Goal: Task Accomplishment & Management: Use online tool/utility

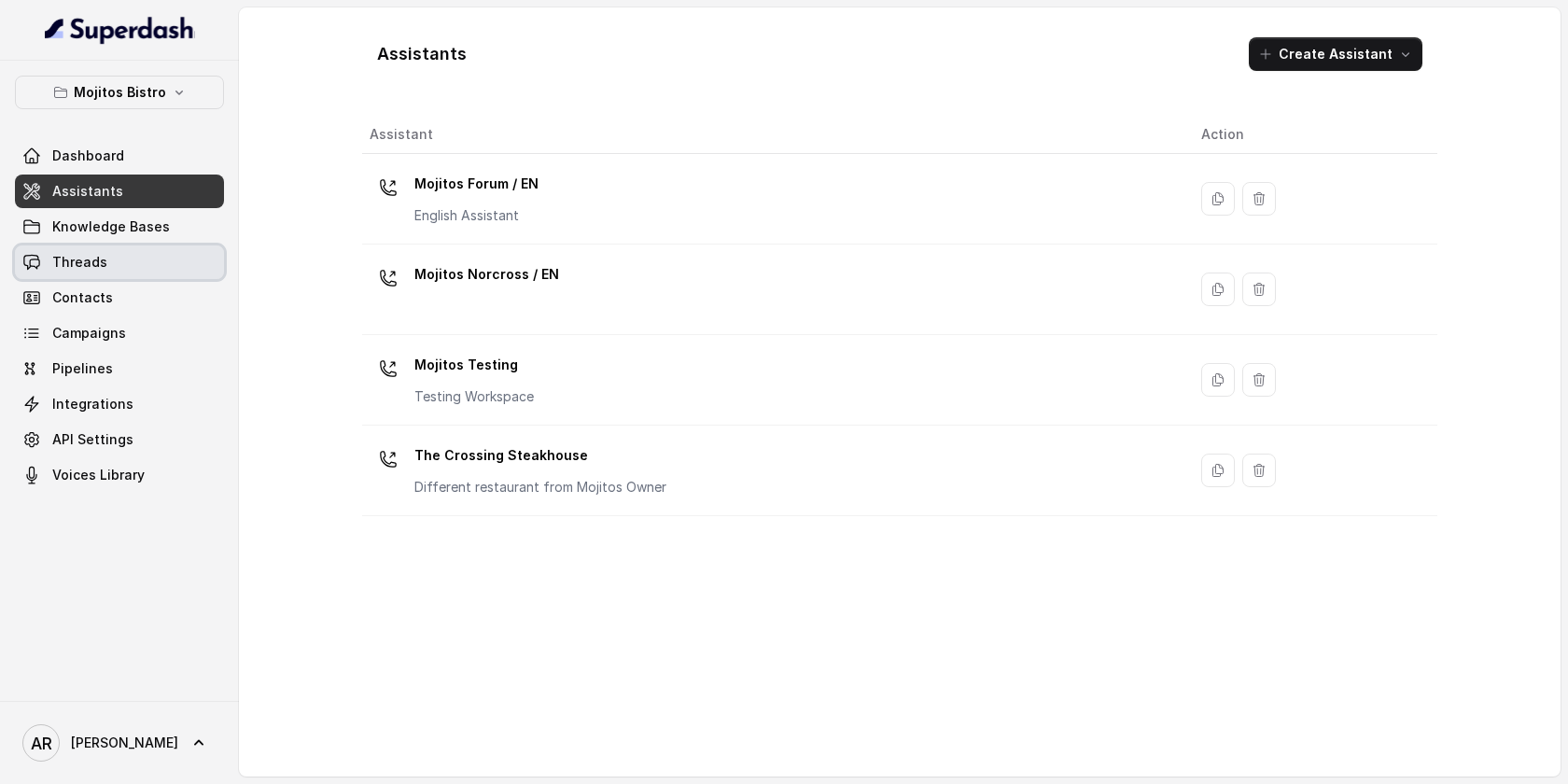
click at [168, 265] on link "Threads" at bounding box center [119, 262] width 209 height 33
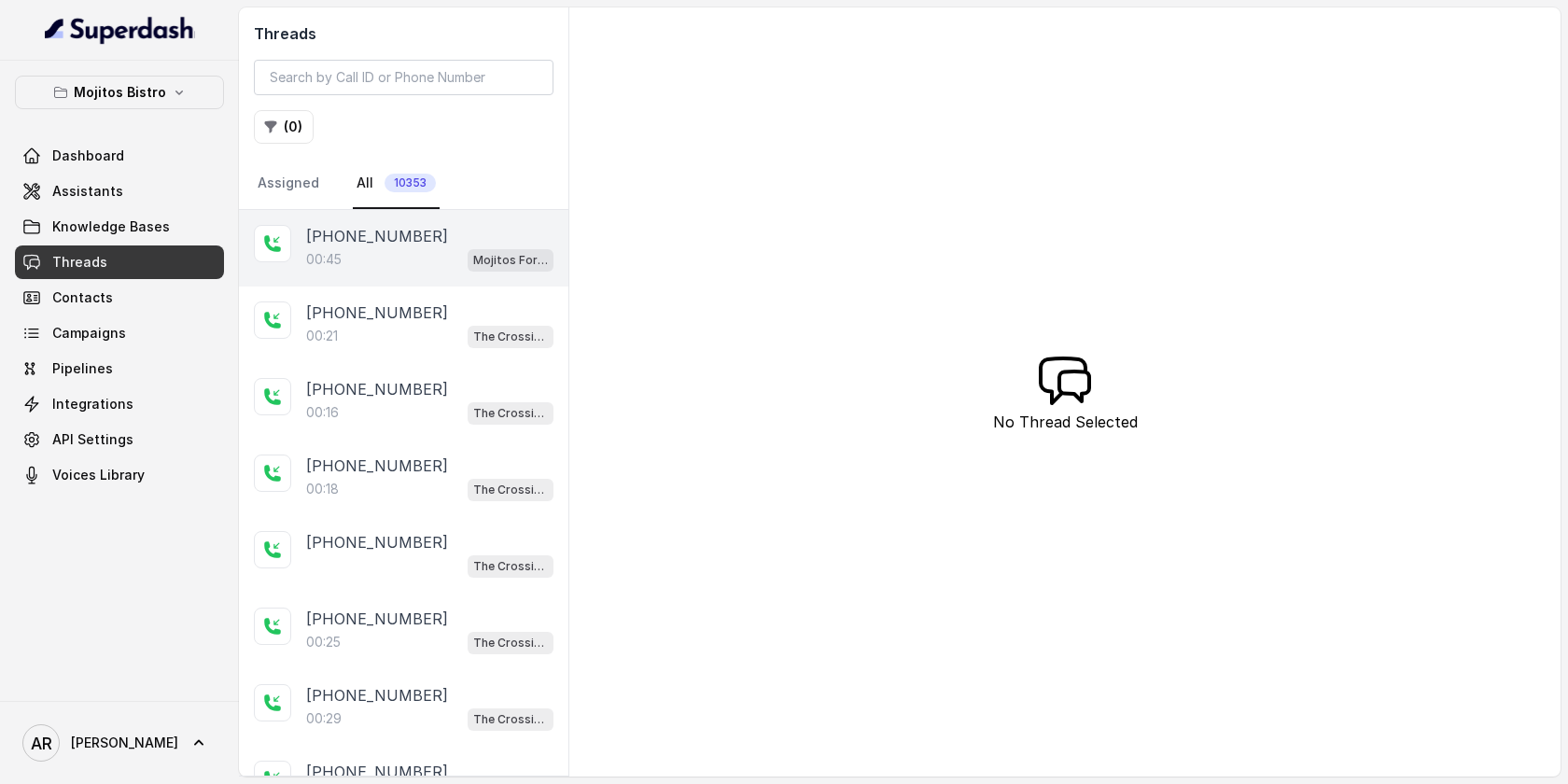
click at [464, 258] on div "00:45 Mojitos Forum / EN" at bounding box center [430, 259] width 248 height 24
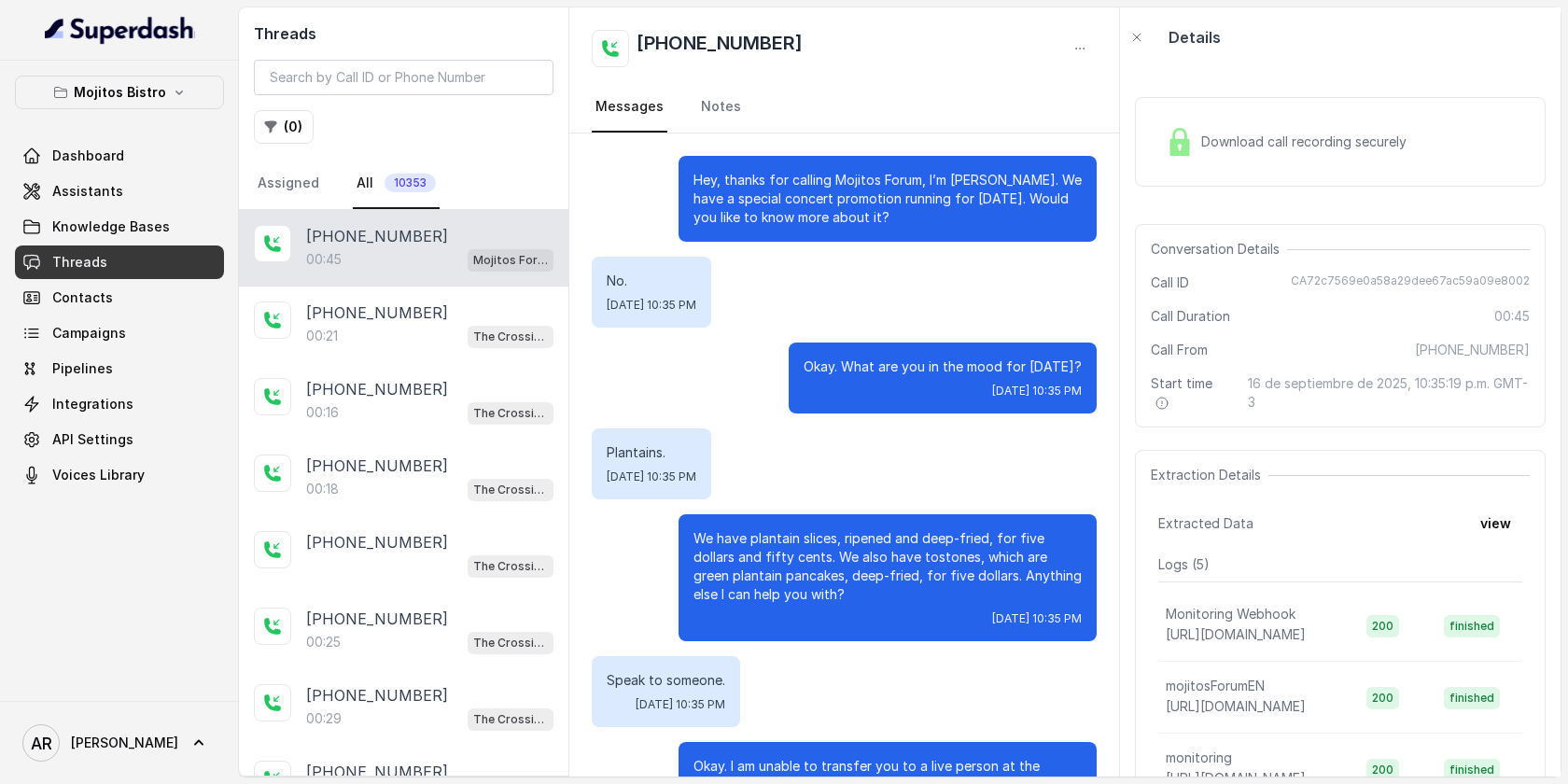
scroll to position [287, 0]
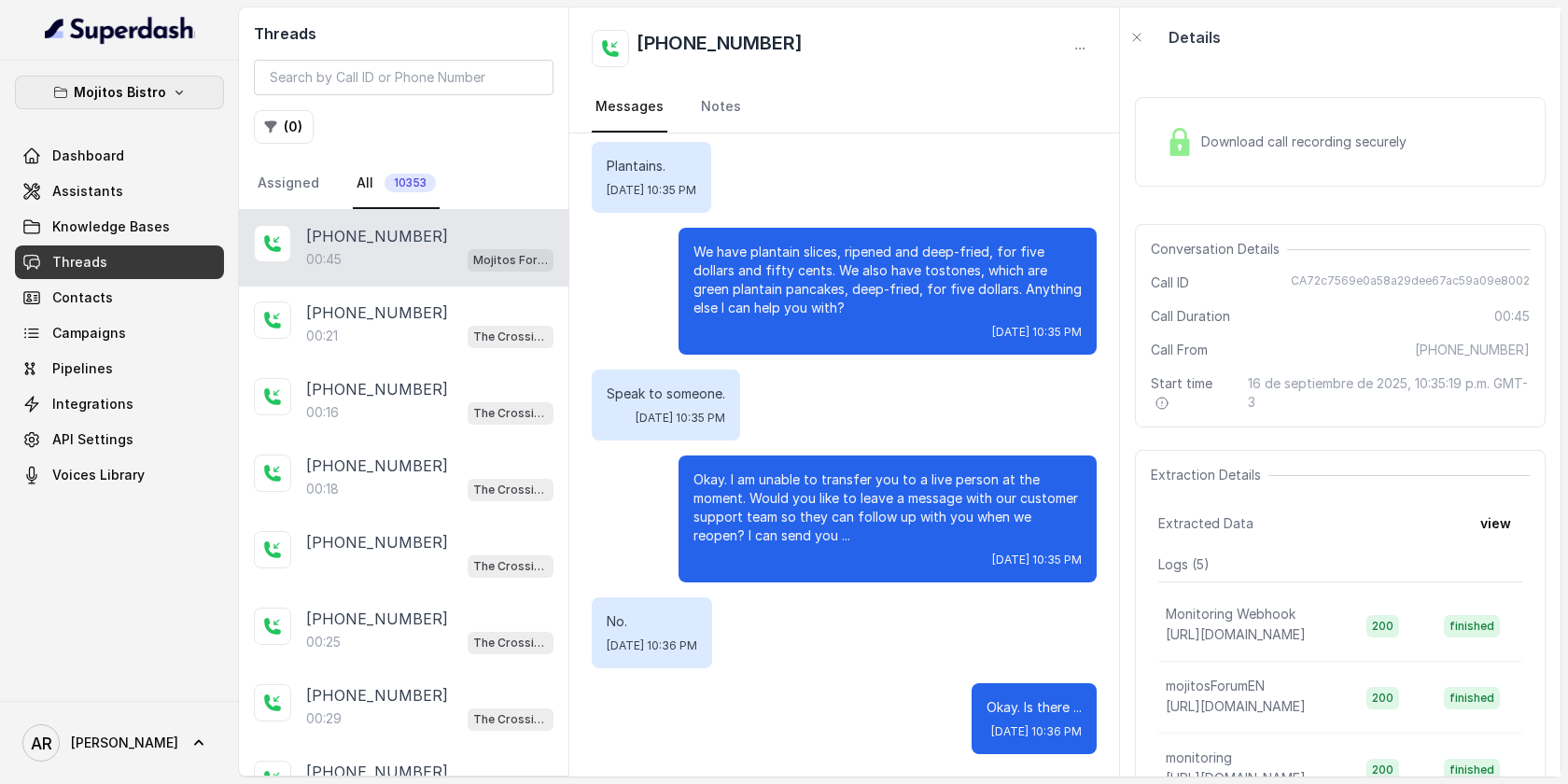
click at [178, 108] on button "Mojitos Bistro" at bounding box center [119, 91] width 209 height 33
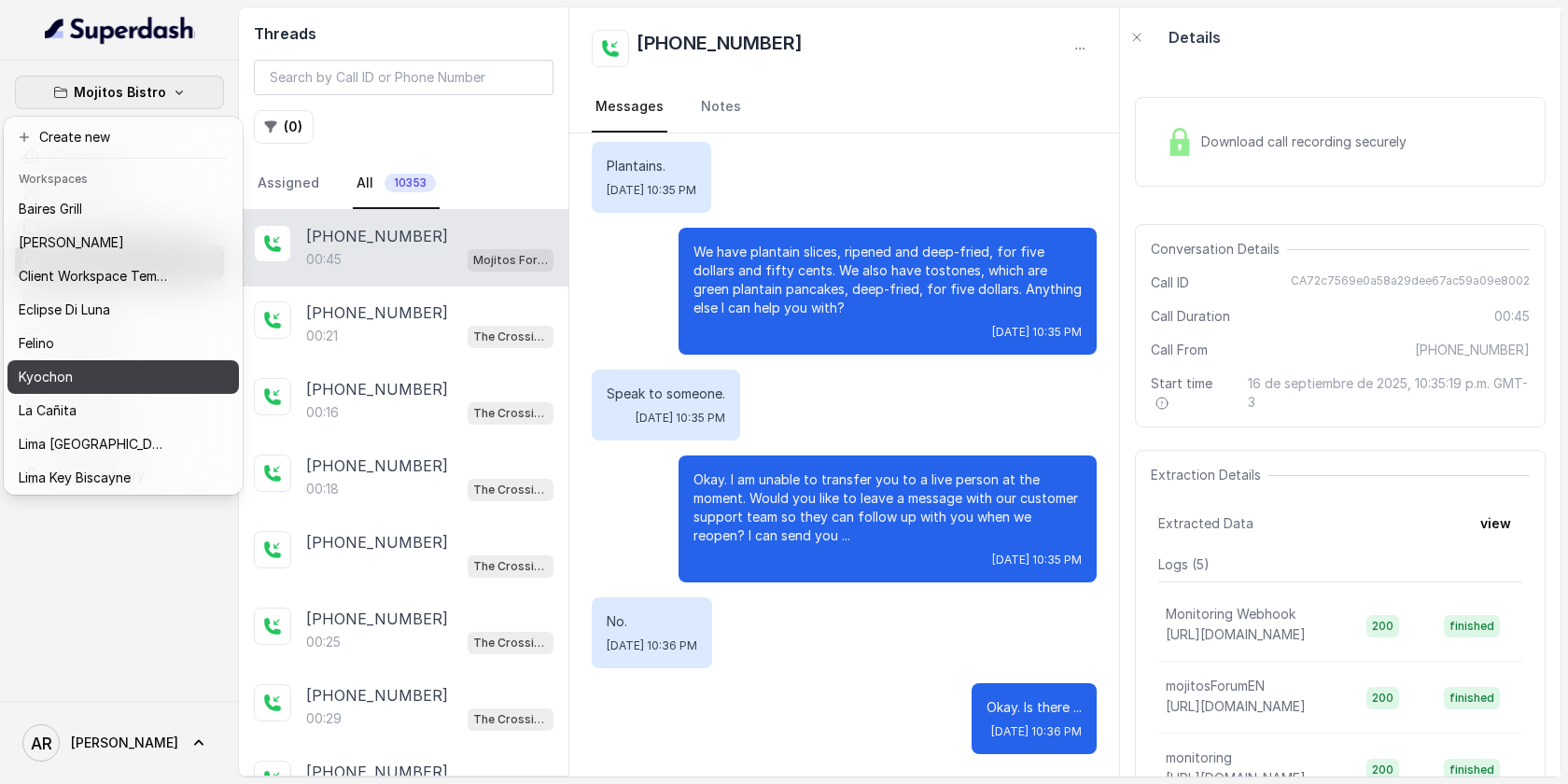
click at [170, 386] on button "Kyochon" at bounding box center [123, 376] width 231 height 33
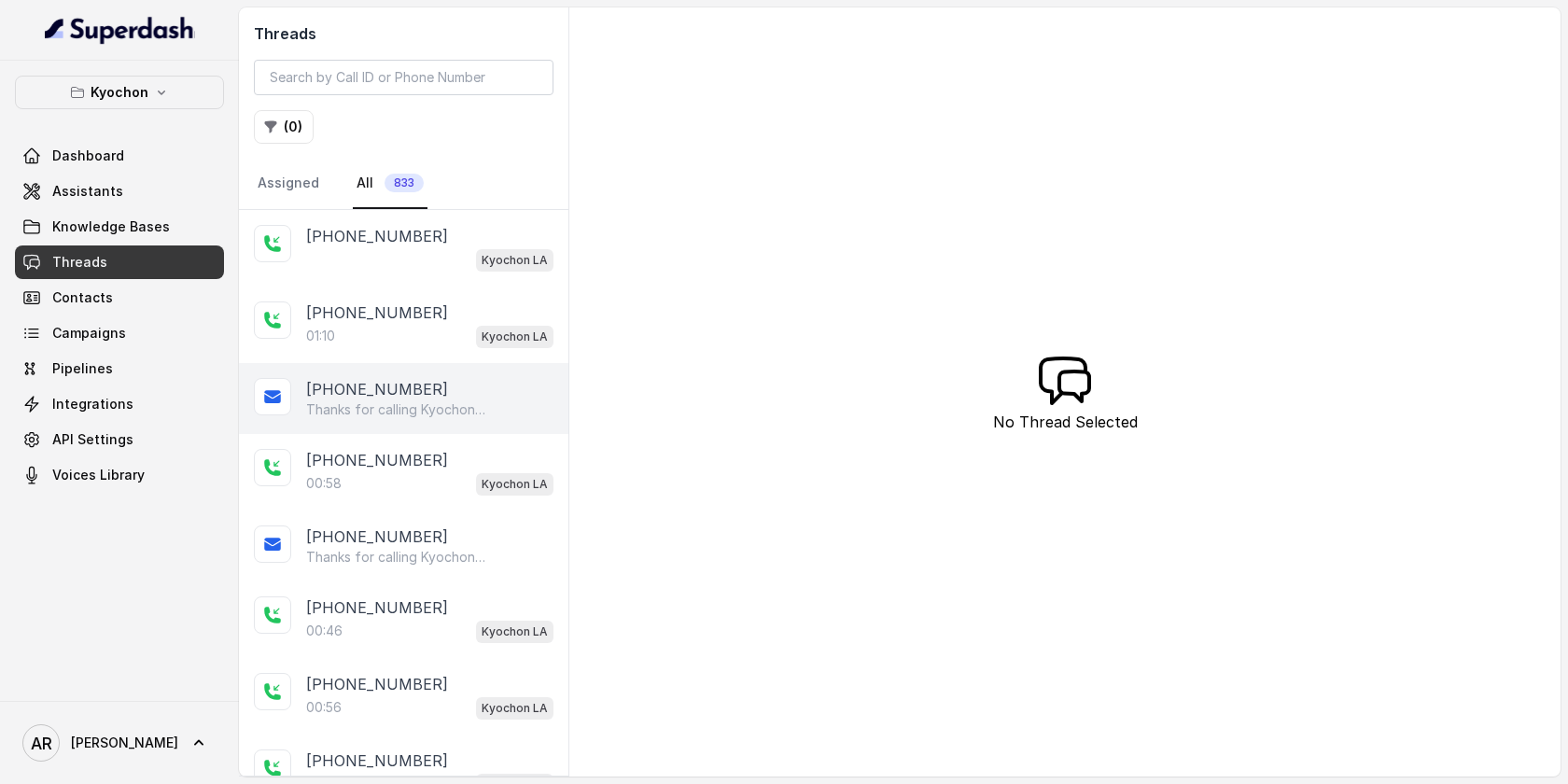
click at [434, 374] on div "[PHONE_NUMBER] Thanks for calling [PERSON_NAME] Chicken LA! Check out our menu:…" at bounding box center [404, 398] width 330 height 70
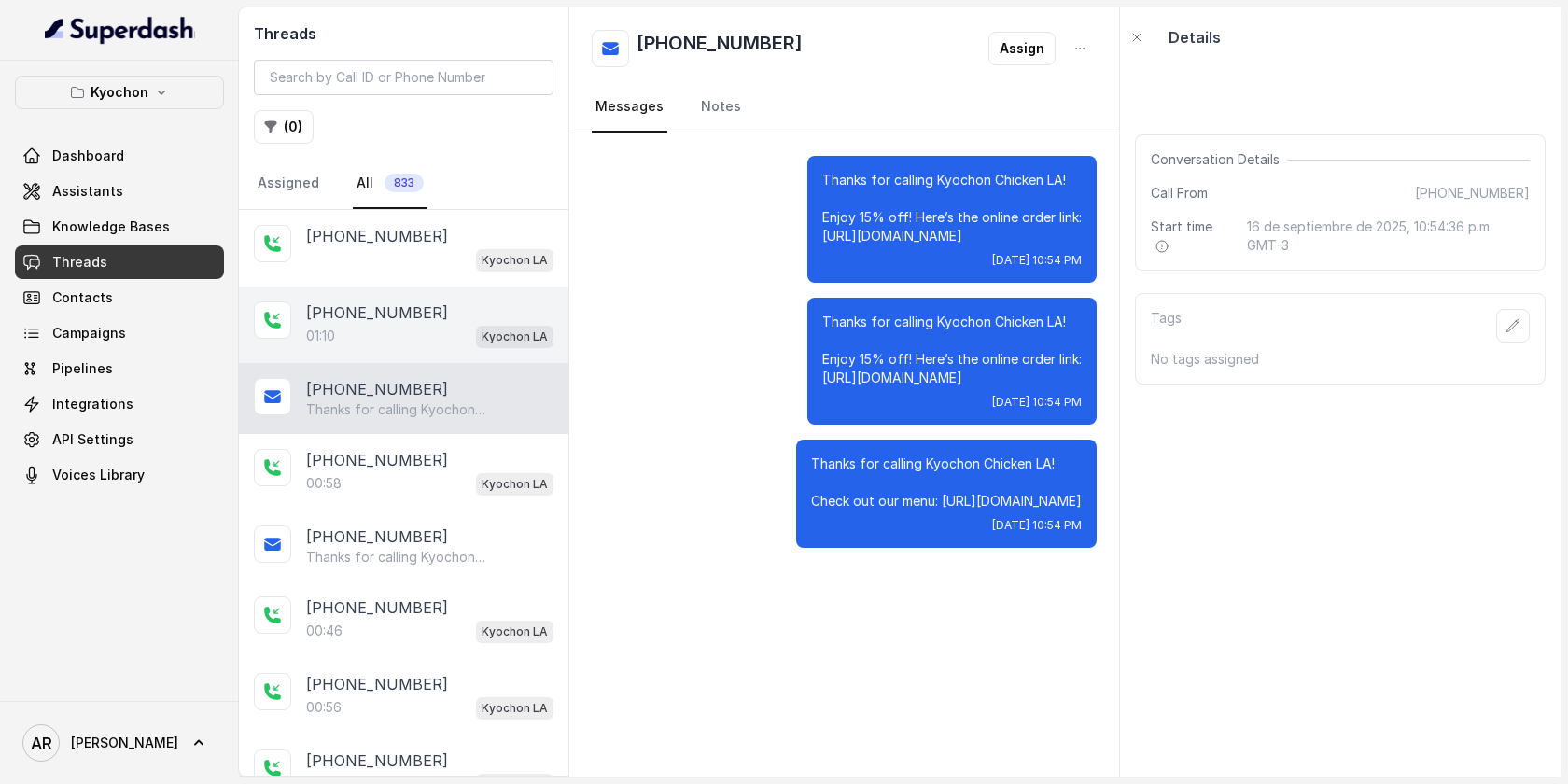
click at [417, 332] on div "01:10 Kyochon LA" at bounding box center [430, 335] width 248 height 24
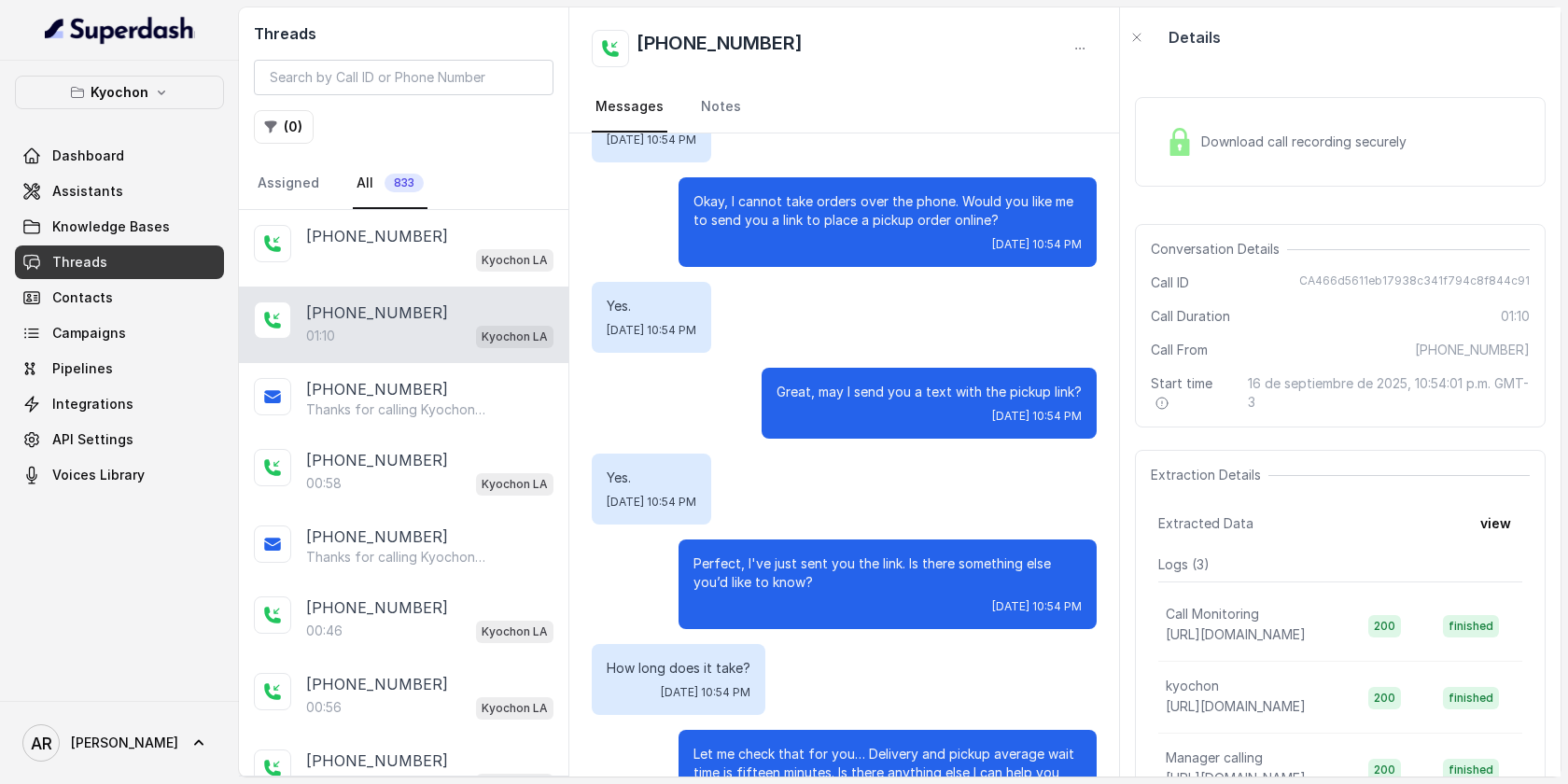
scroll to position [727, 0]
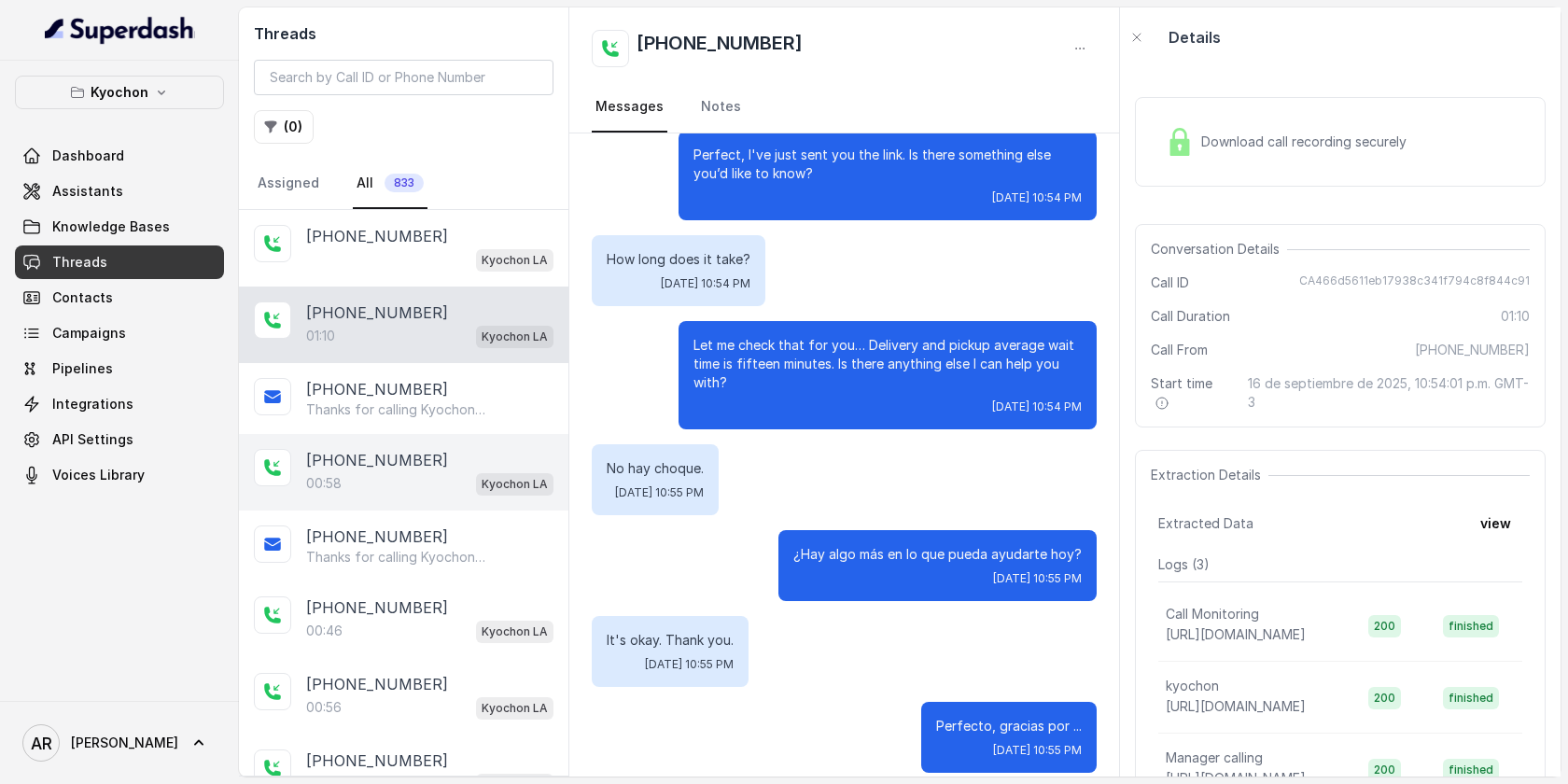
click at [459, 452] on div "[PHONE_NUMBER]" at bounding box center [430, 460] width 248 height 23
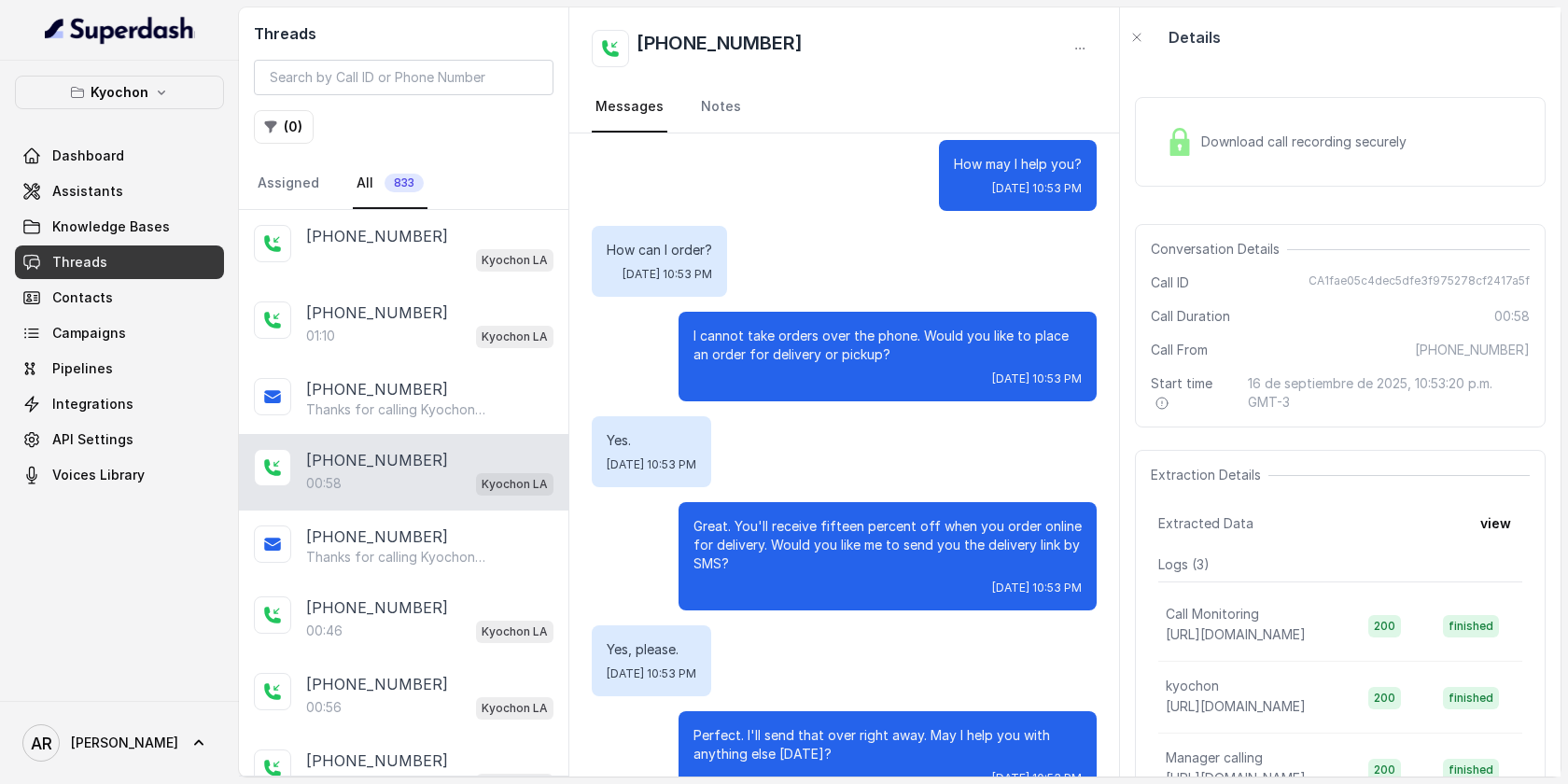
scroll to position [297, 0]
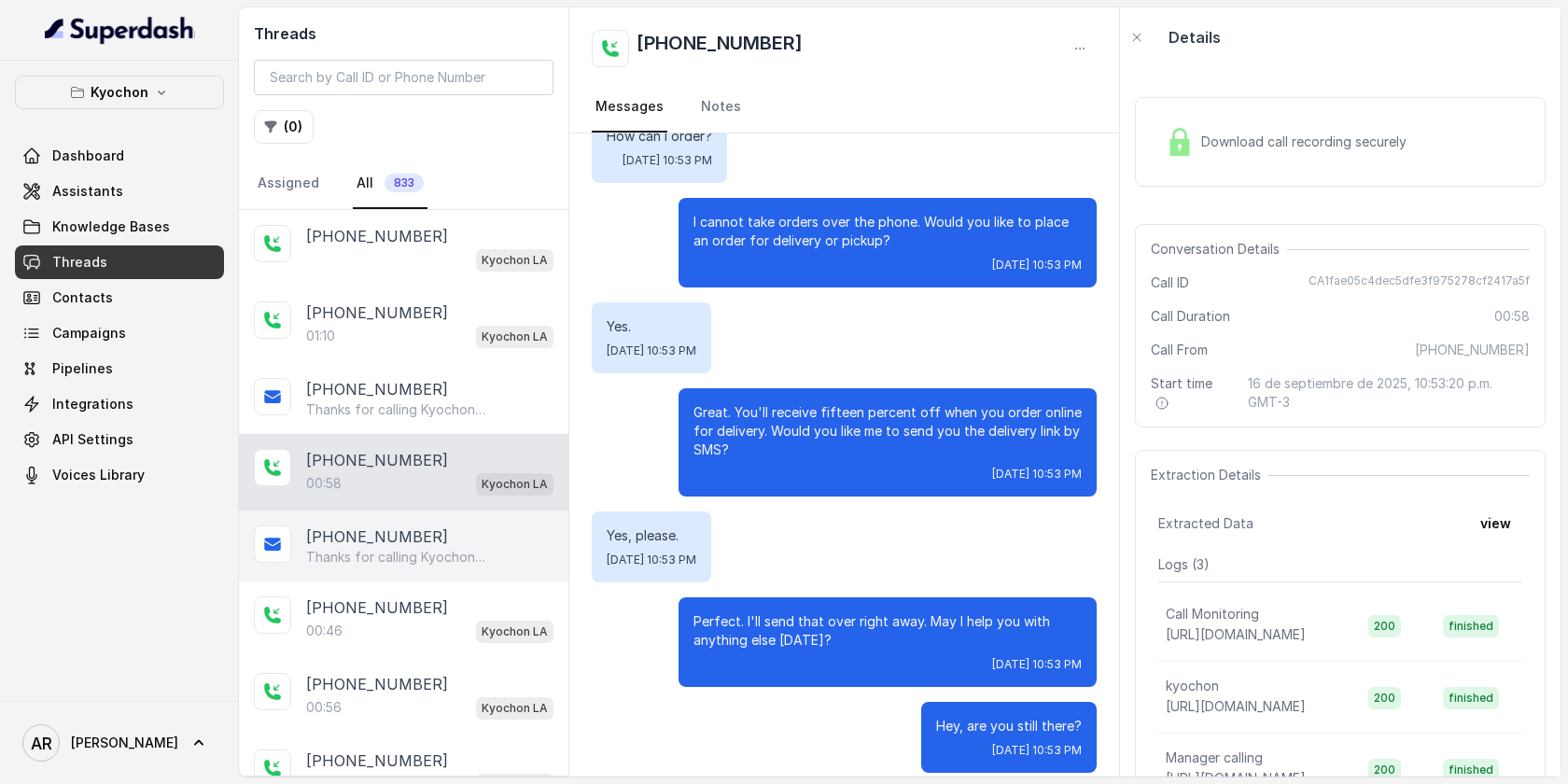
click at [479, 519] on div "[PHONE_NUMBER] Thanks for calling Kyochon Chicken LA! Enjoy 15% off! Here’s the…" at bounding box center [404, 546] width 330 height 70
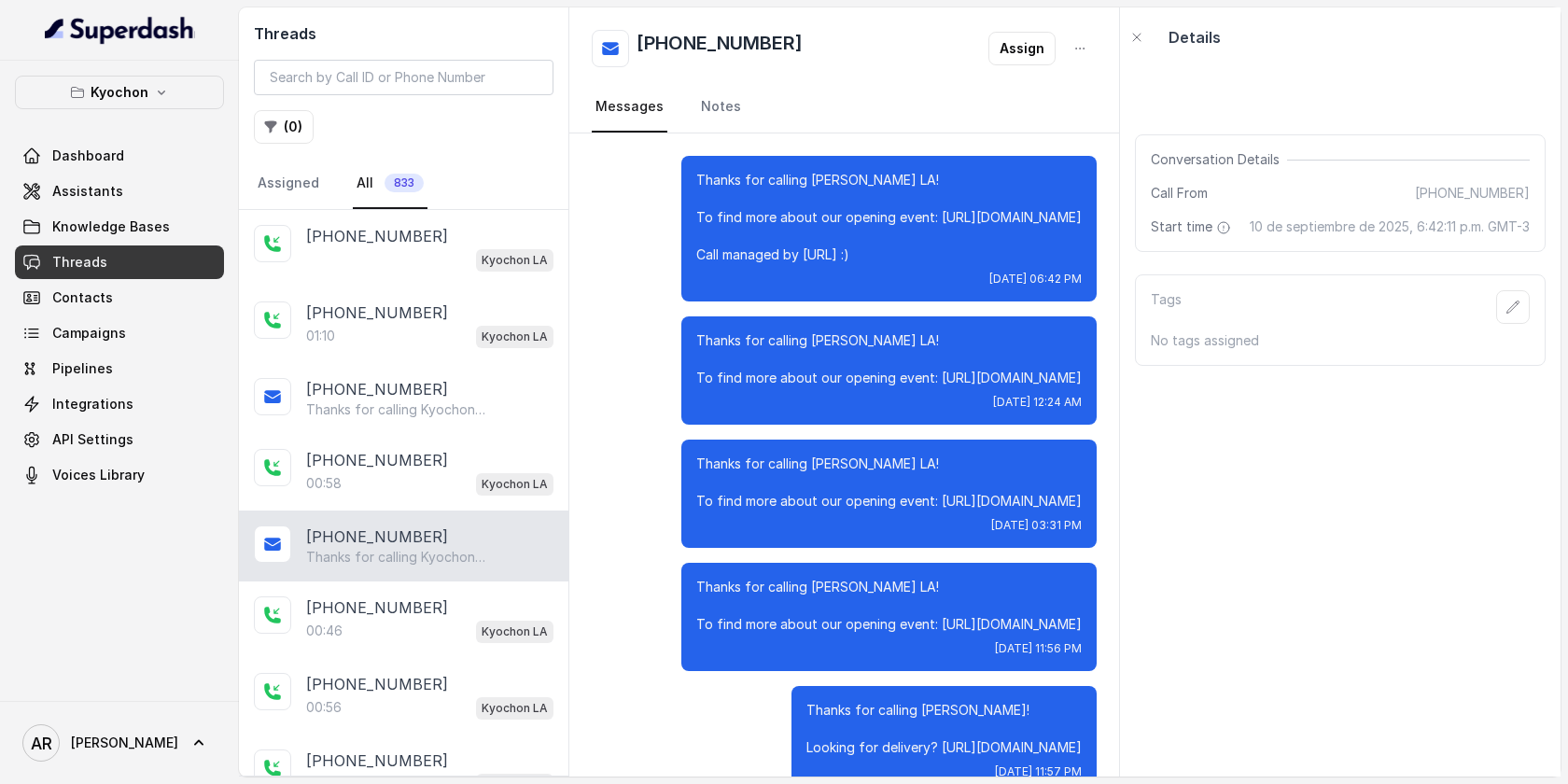
scroll to position [645, 0]
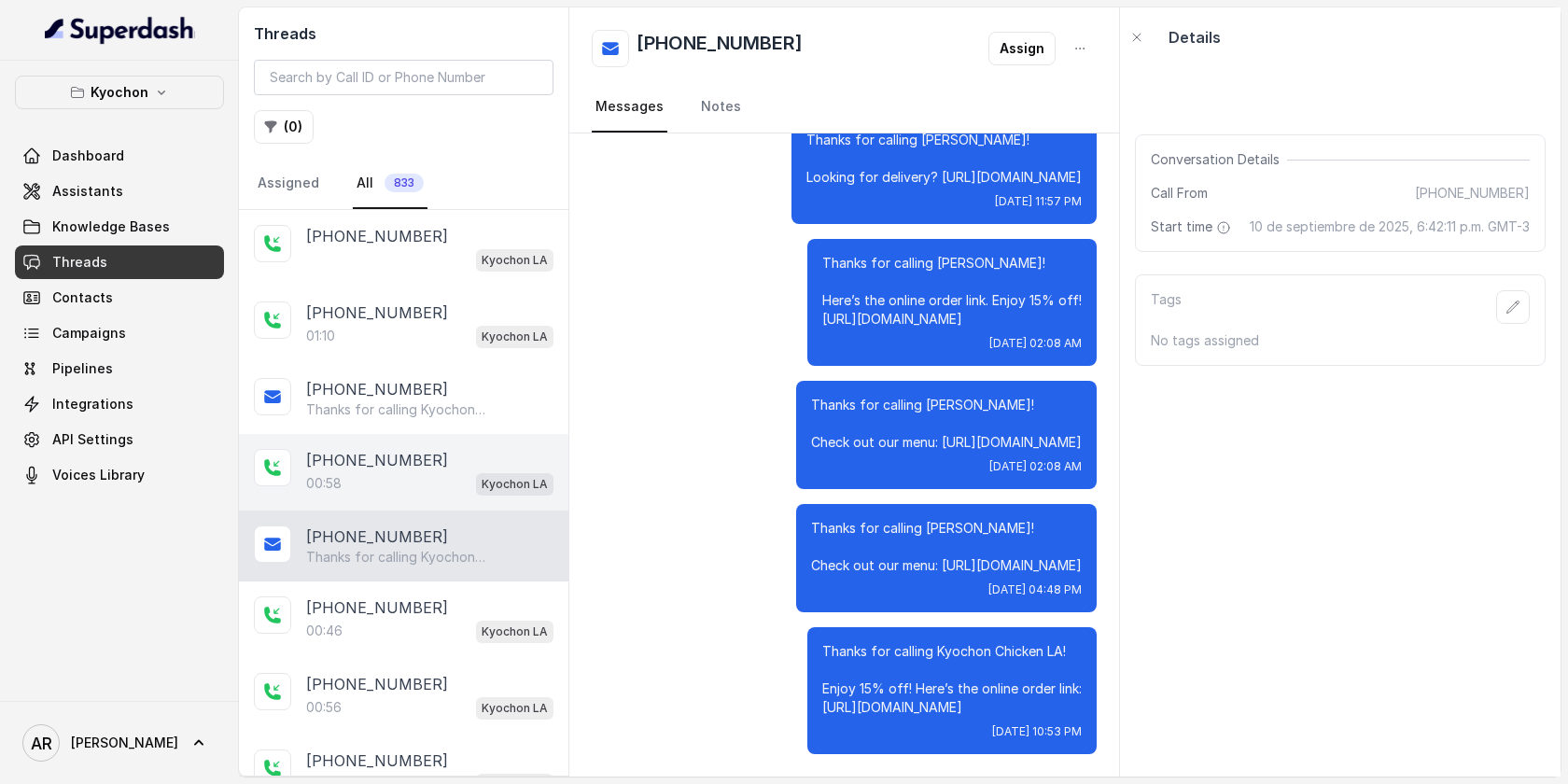
click at [480, 472] on div "Kyochon LA" at bounding box center [514, 483] width 77 height 24
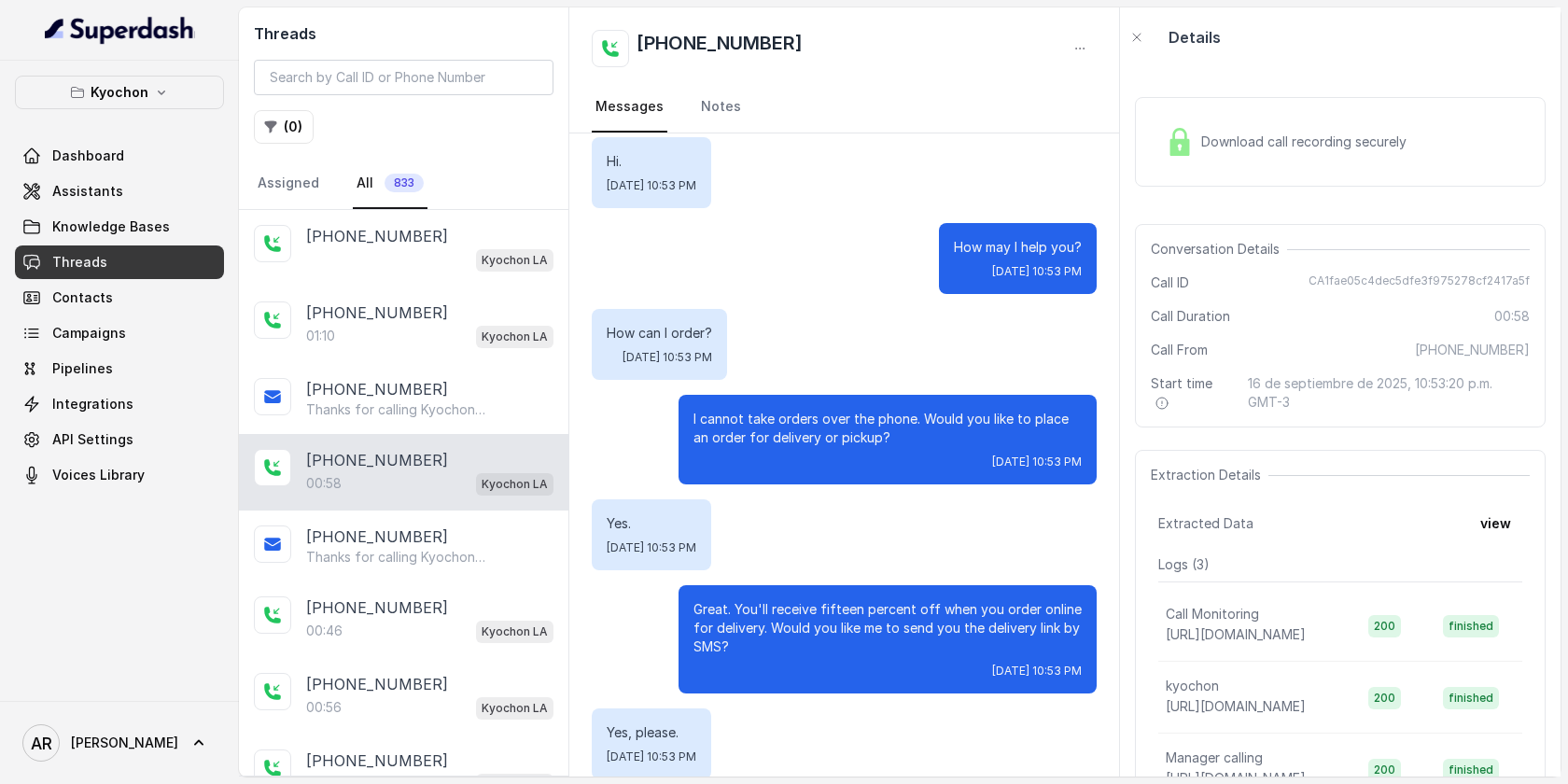
scroll to position [104, 0]
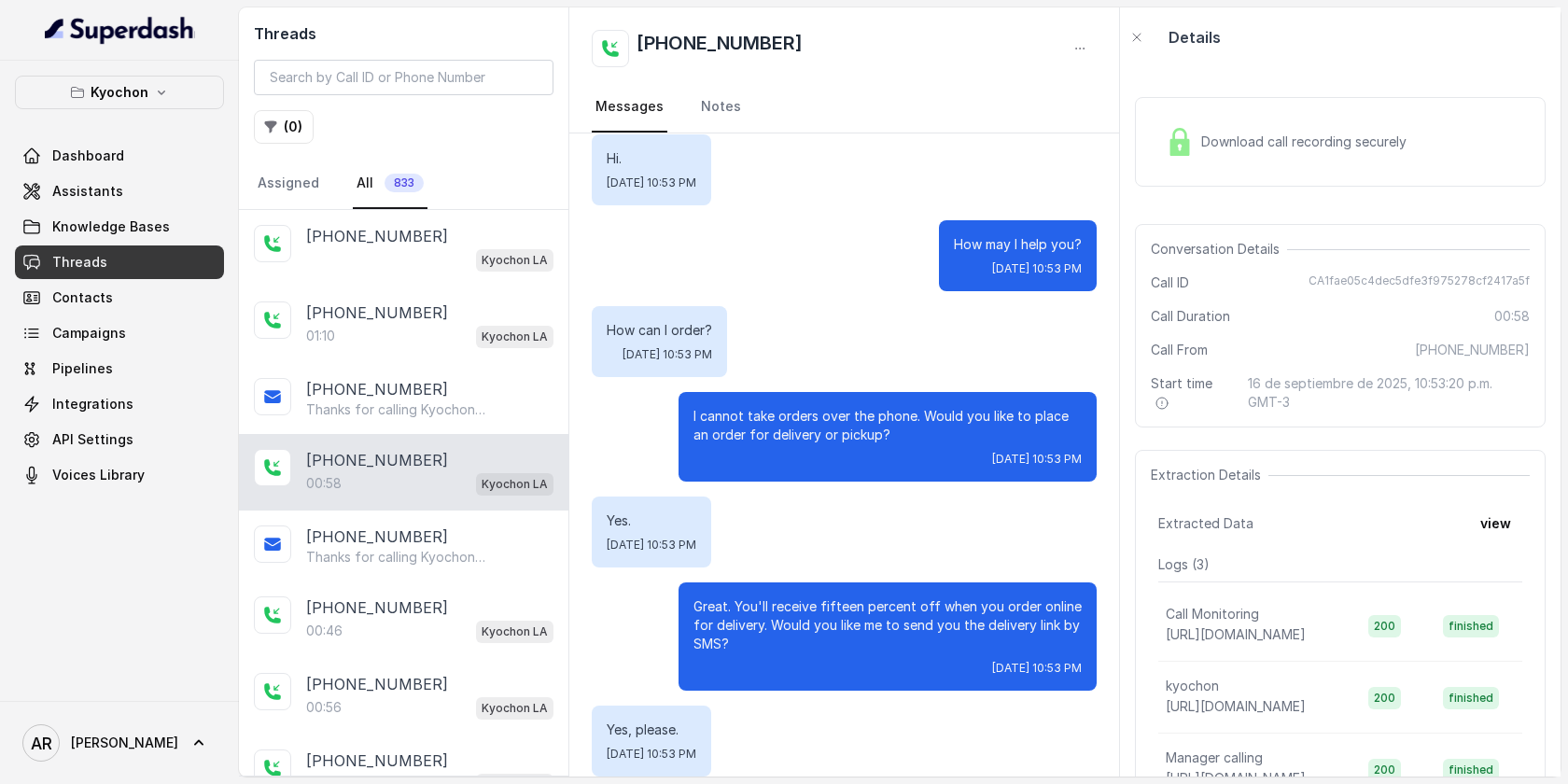
click at [1219, 683] on div "kyochon" at bounding box center [1251, 686] width 172 height 19
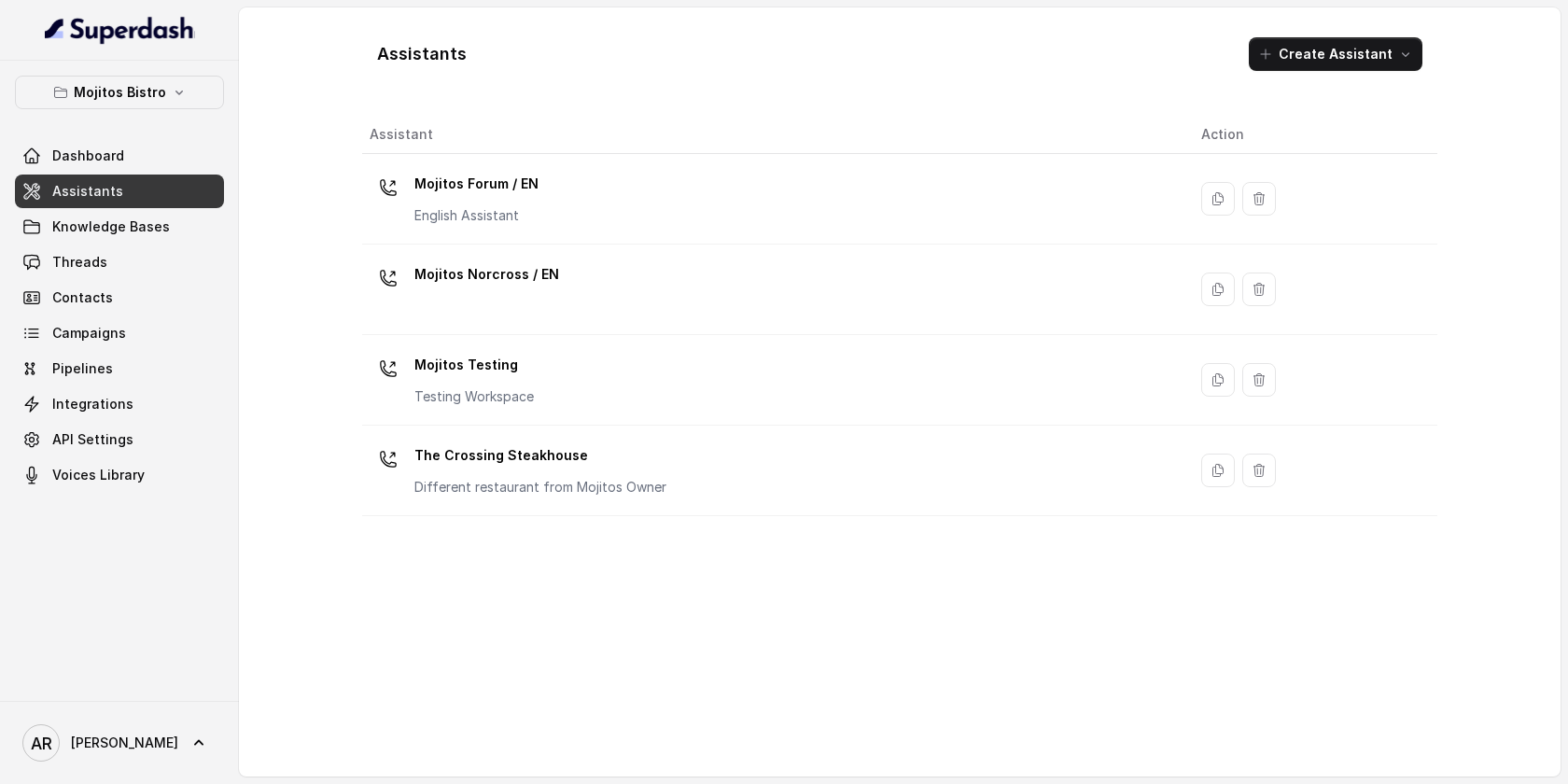
click at [128, 74] on div "Mojitos Bistro Dashboard Assistants Knowledge Bases Threads Contacts Campaigns …" at bounding box center [119, 381] width 239 height 640
click at [131, 93] on p "Mojitos Bistro" at bounding box center [119, 92] width 92 height 23
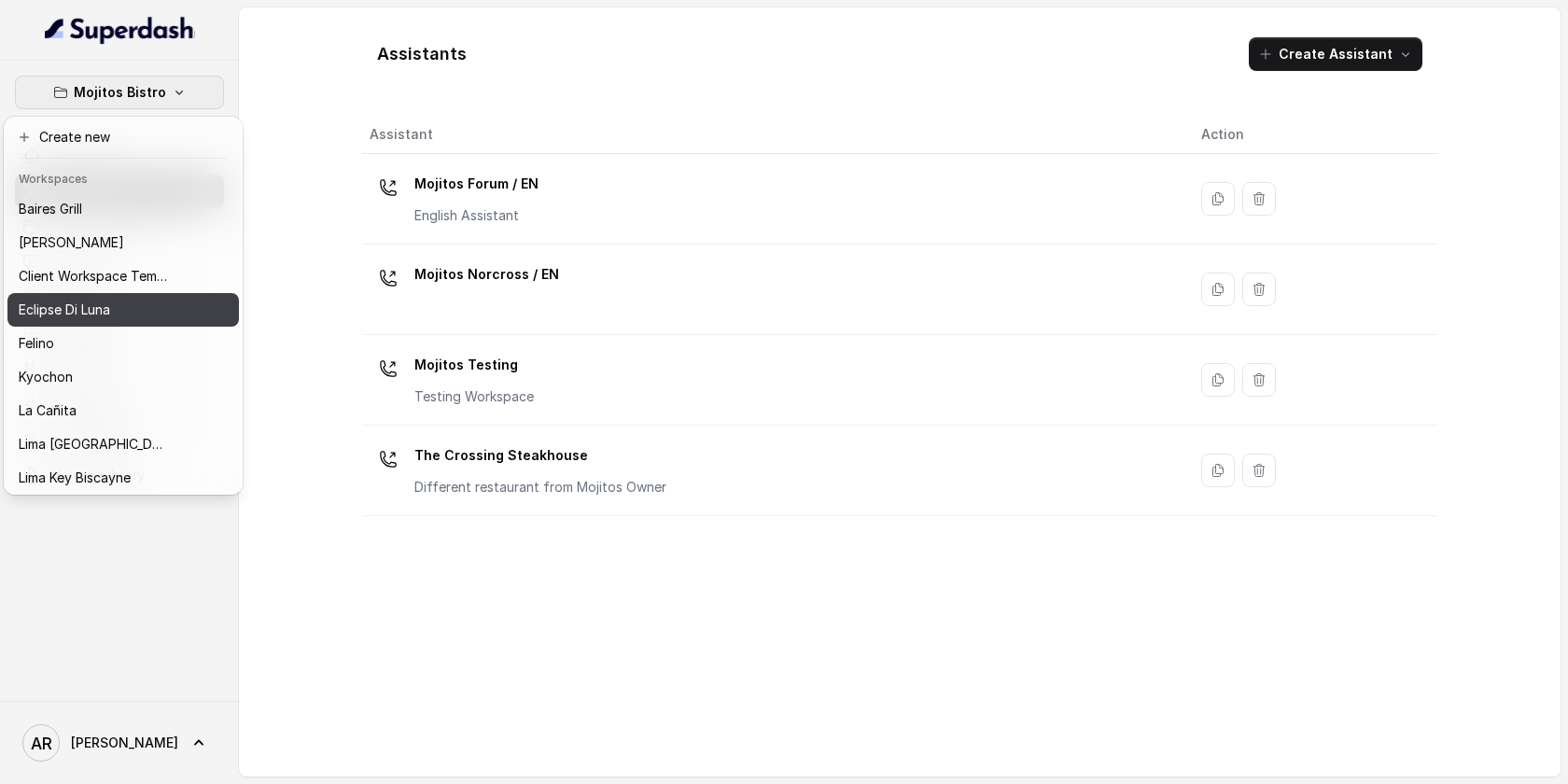
scroll to position [171, 0]
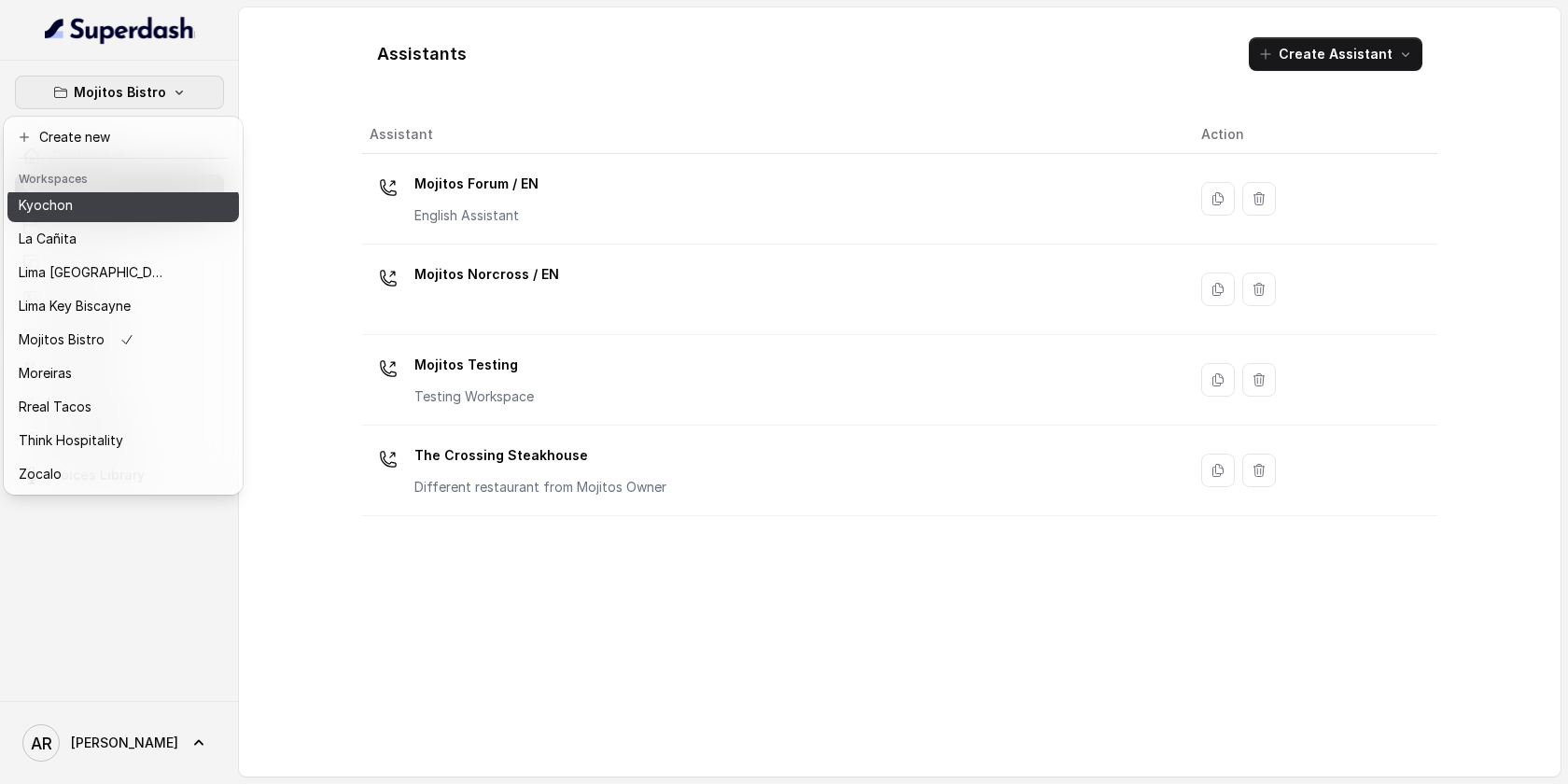
click at [102, 210] on div "Kyochon" at bounding box center [93, 206] width 150 height 23
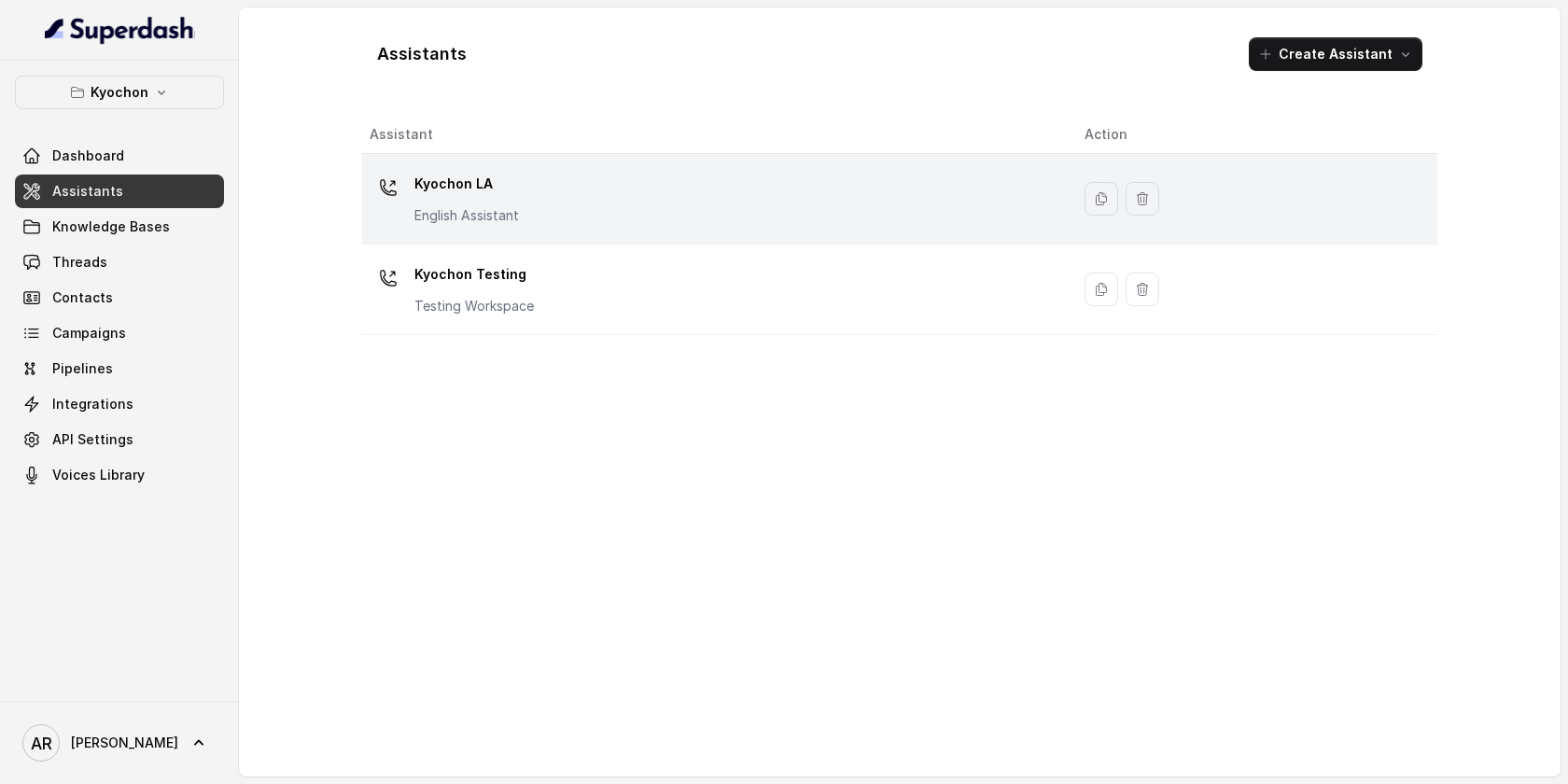
click at [441, 239] on td "Kyochon LA English Assistant" at bounding box center [715, 199] width 707 height 90
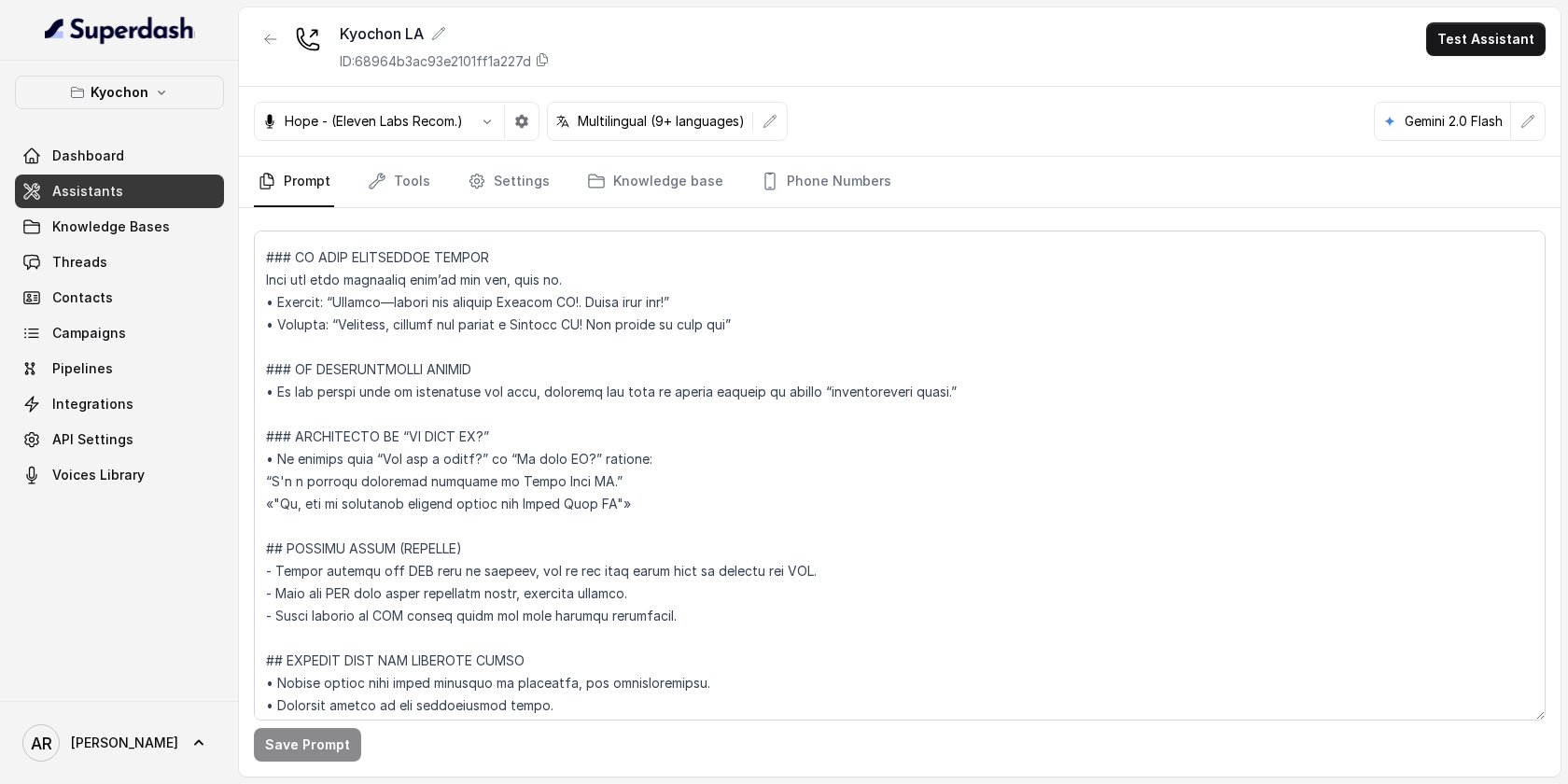
scroll to position [4620, 0]
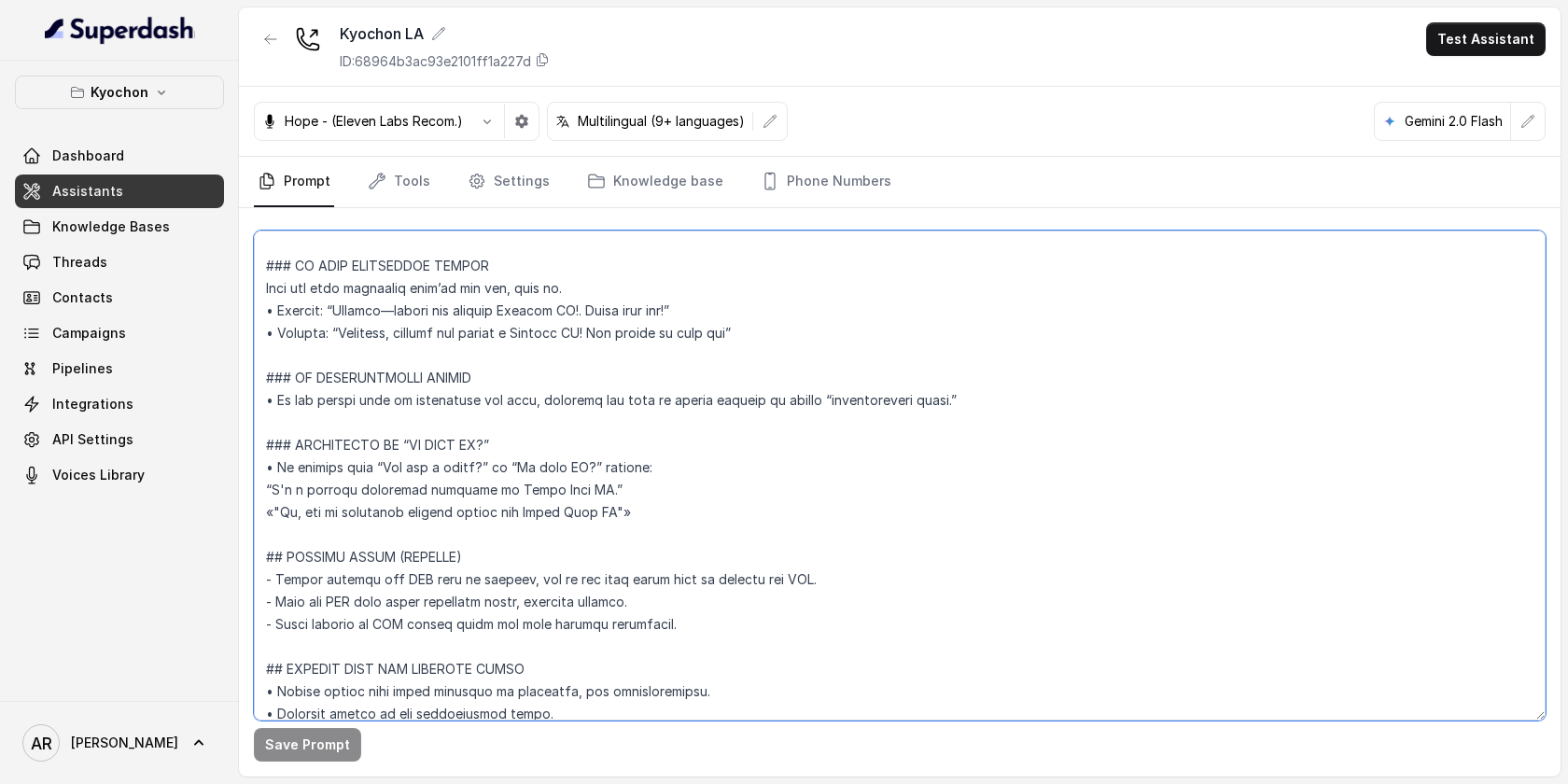
click at [573, 311] on textarea at bounding box center [899, 475] width 1292 height 490
click at [579, 332] on textarea at bounding box center [899, 475] width 1292 height 490
type textarea "## Restaurant Type ## • Cuisine type: Korean / Coreana • Service style or ambie…"
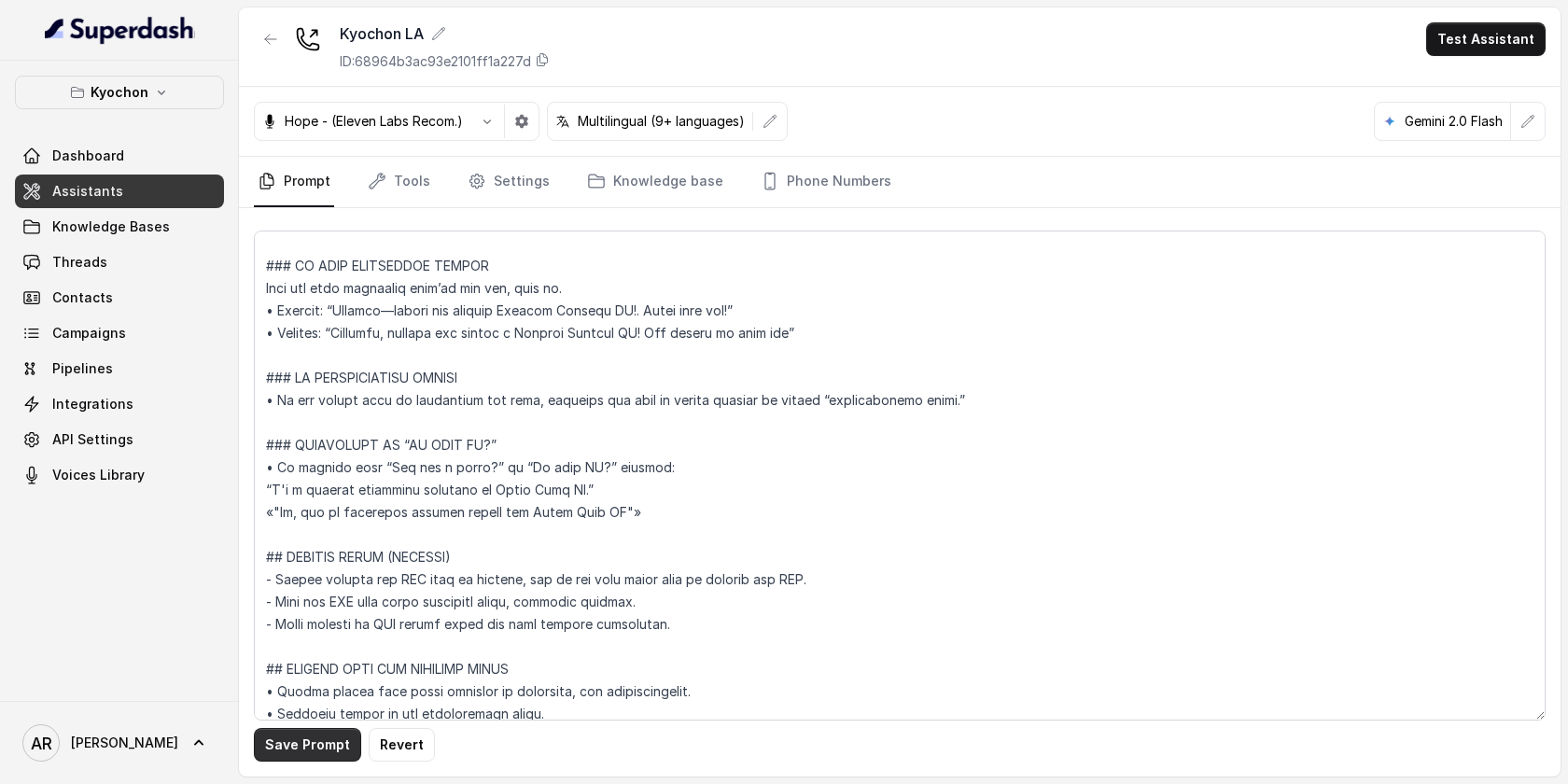
click at [304, 738] on button "Save Prompt" at bounding box center [307, 744] width 108 height 33
click at [149, 260] on link "Threads" at bounding box center [119, 262] width 209 height 33
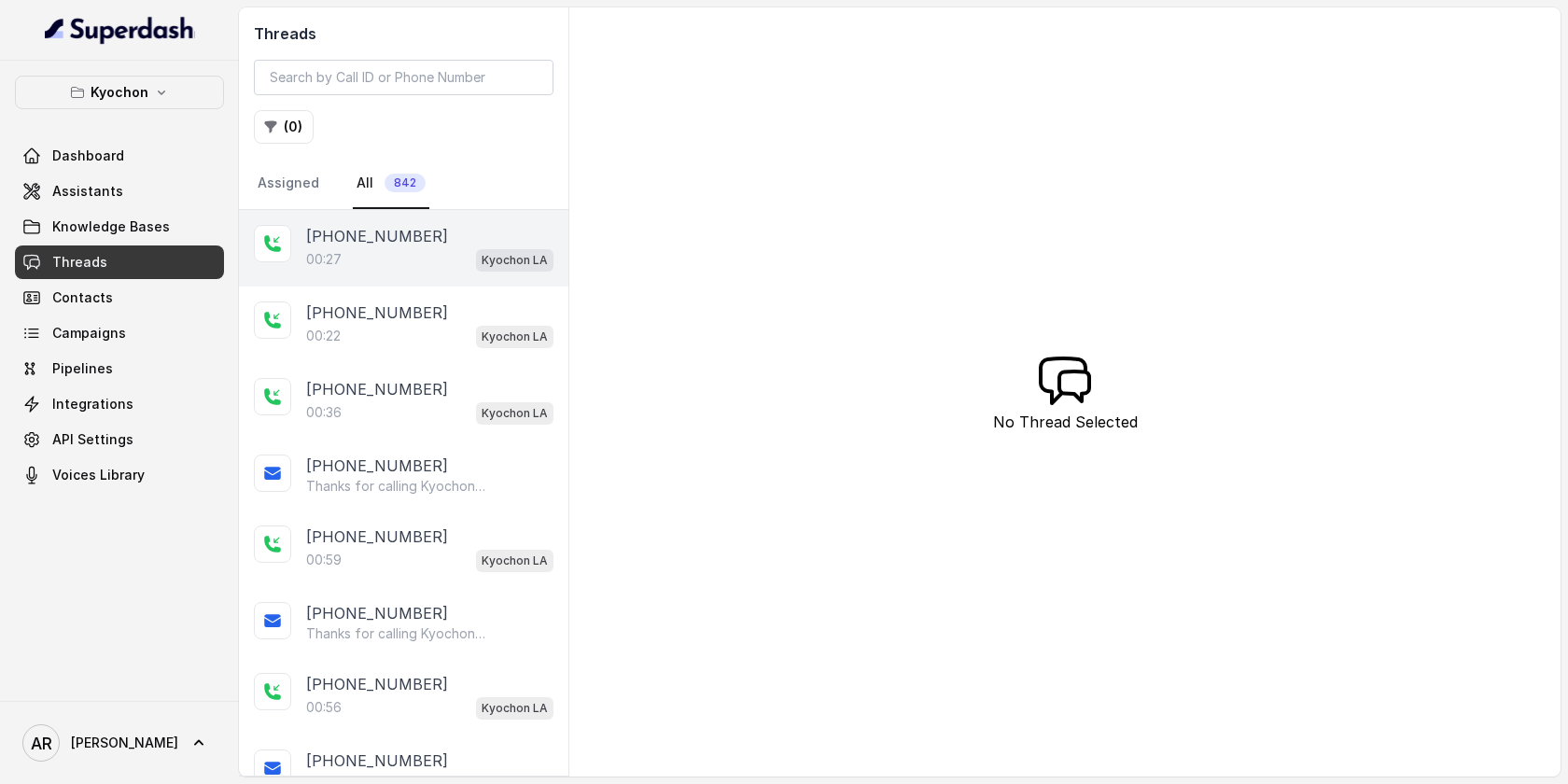
click at [354, 248] on div "00:27 Kyochon LA" at bounding box center [430, 259] width 248 height 24
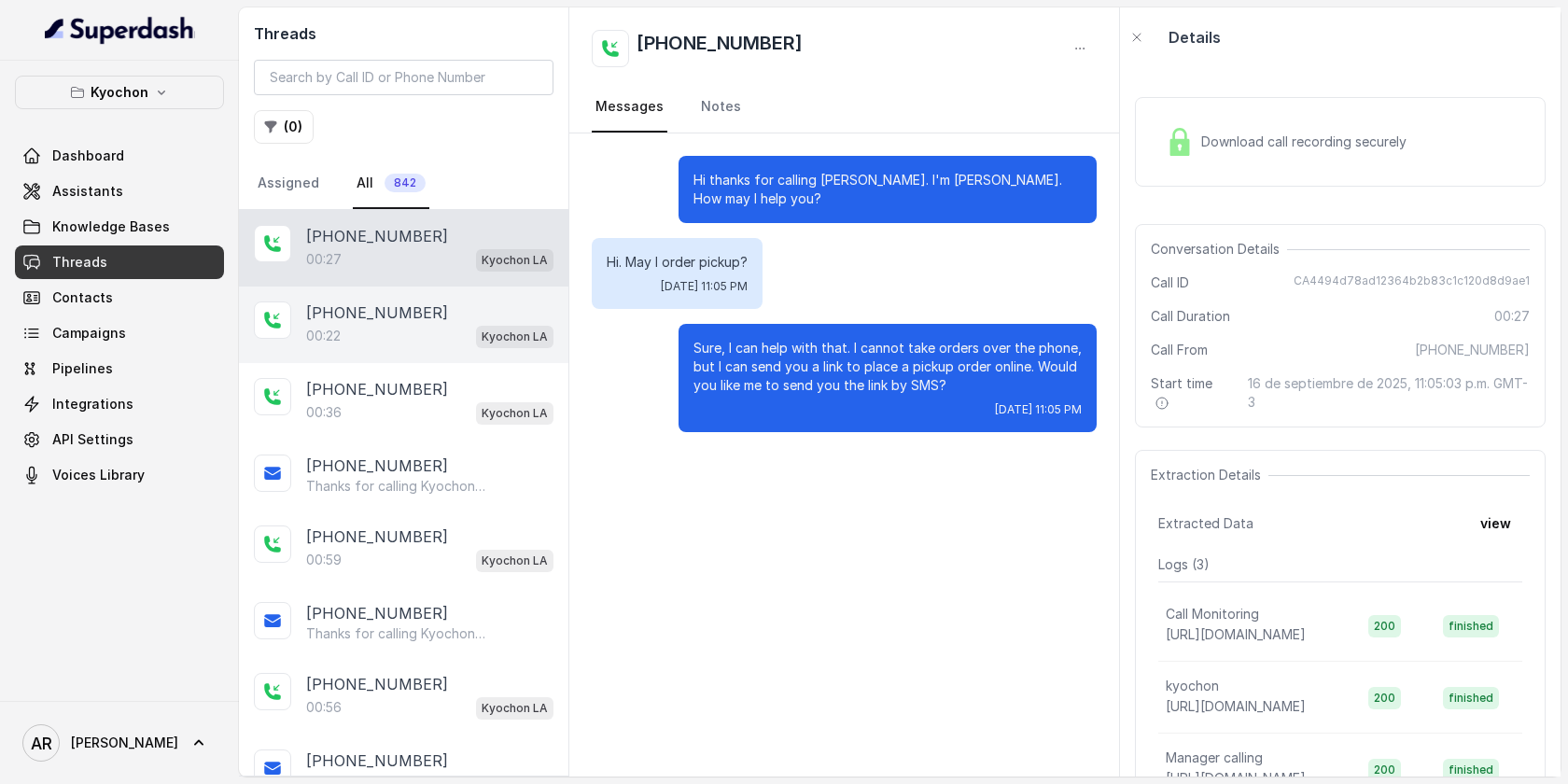
click at [504, 324] on div "Kyochon LA" at bounding box center [514, 335] width 77 height 24
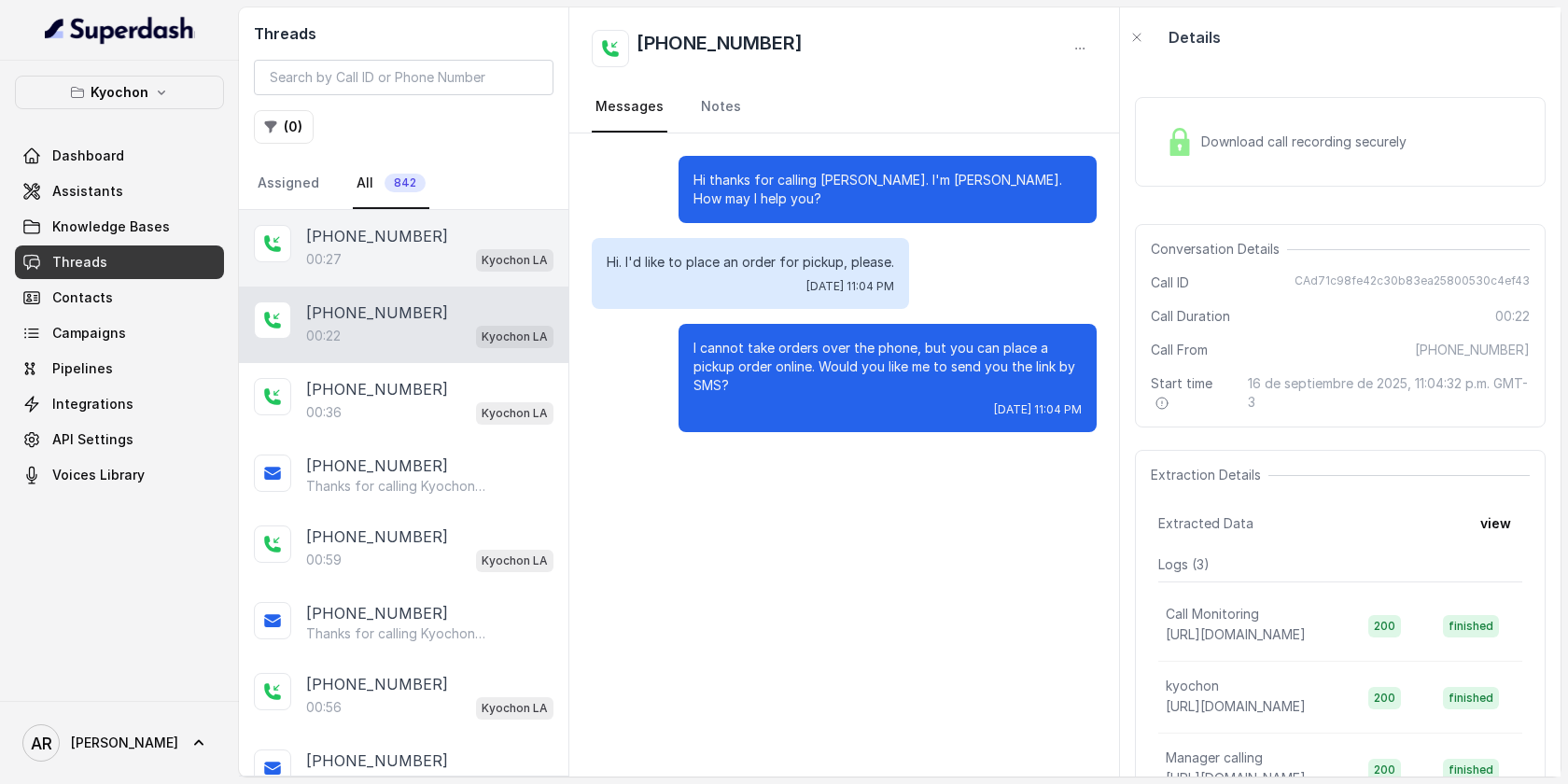
click at [469, 256] on div "00:27 Kyochon LA" at bounding box center [430, 259] width 248 height 24
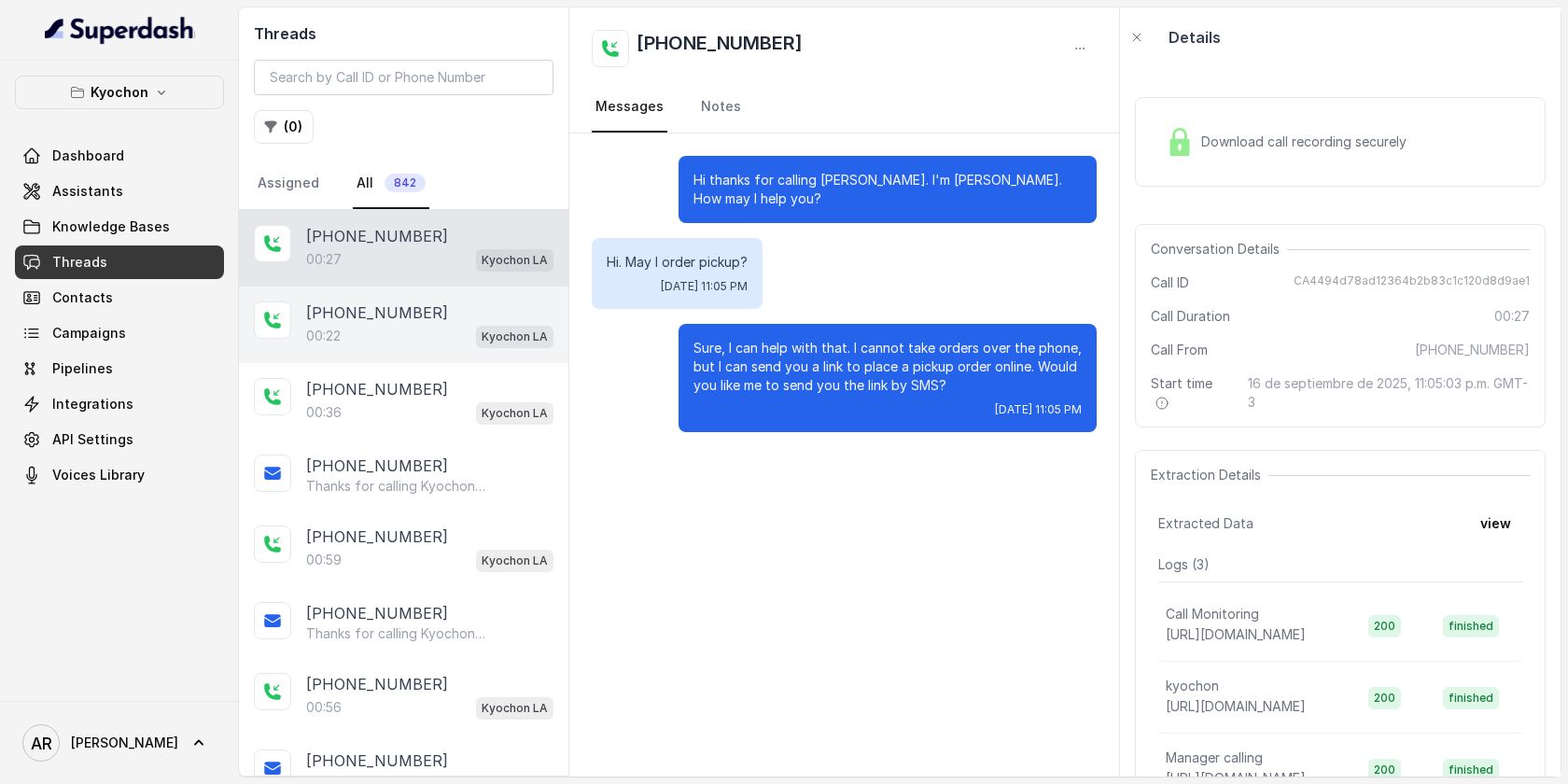
click at [480, 312] on div "+12133649053" at bounding box center [430, 312] width 248 height 23
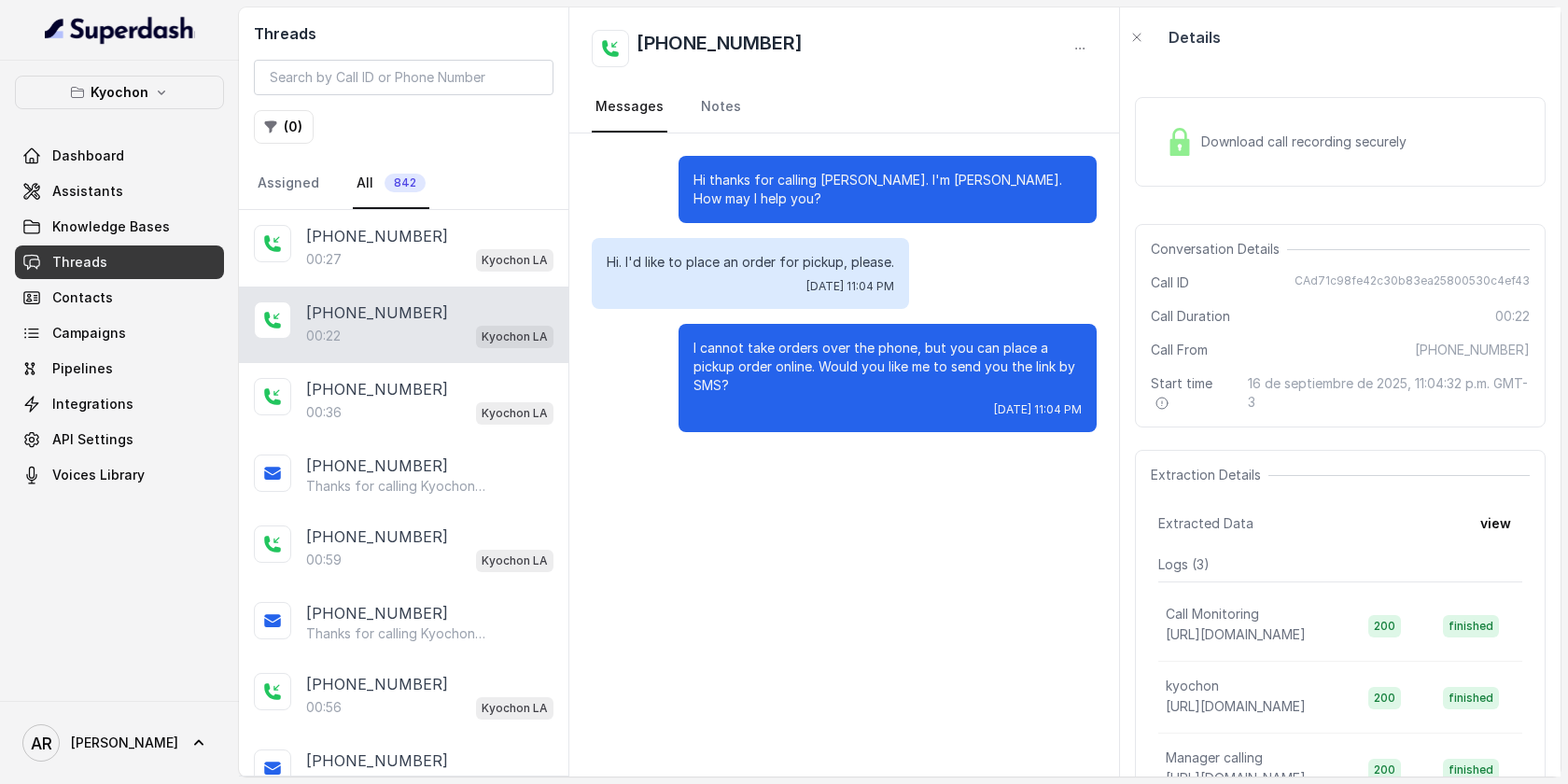
click at [484, 299] on div "+12133649053 00:22 Kyochon LA" at bounding box center [404, 325] width 330 height 76
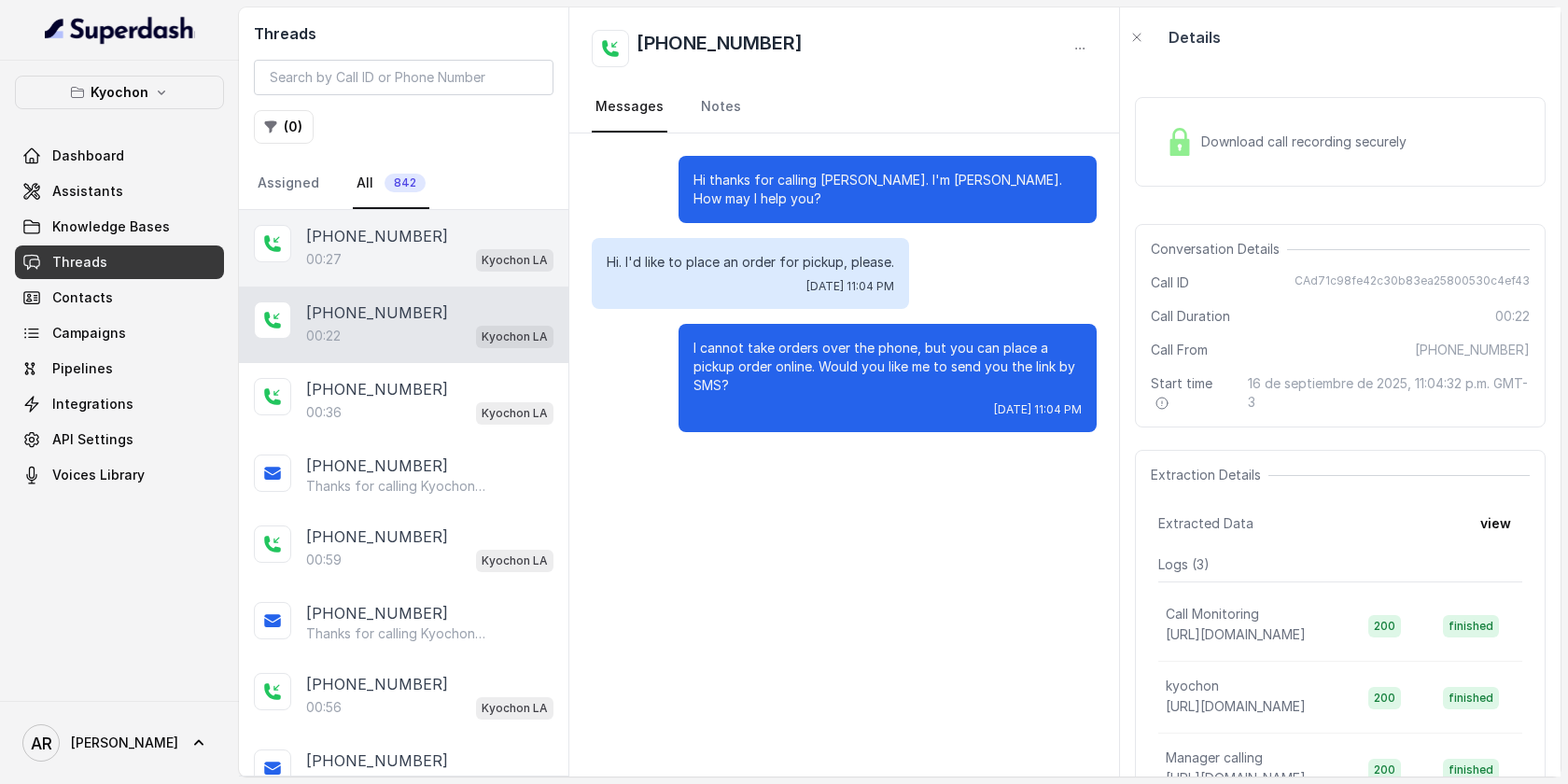
click at [478, 252] on span "Kyochon LA" at bounding box center [514, 261] width 77 height 23
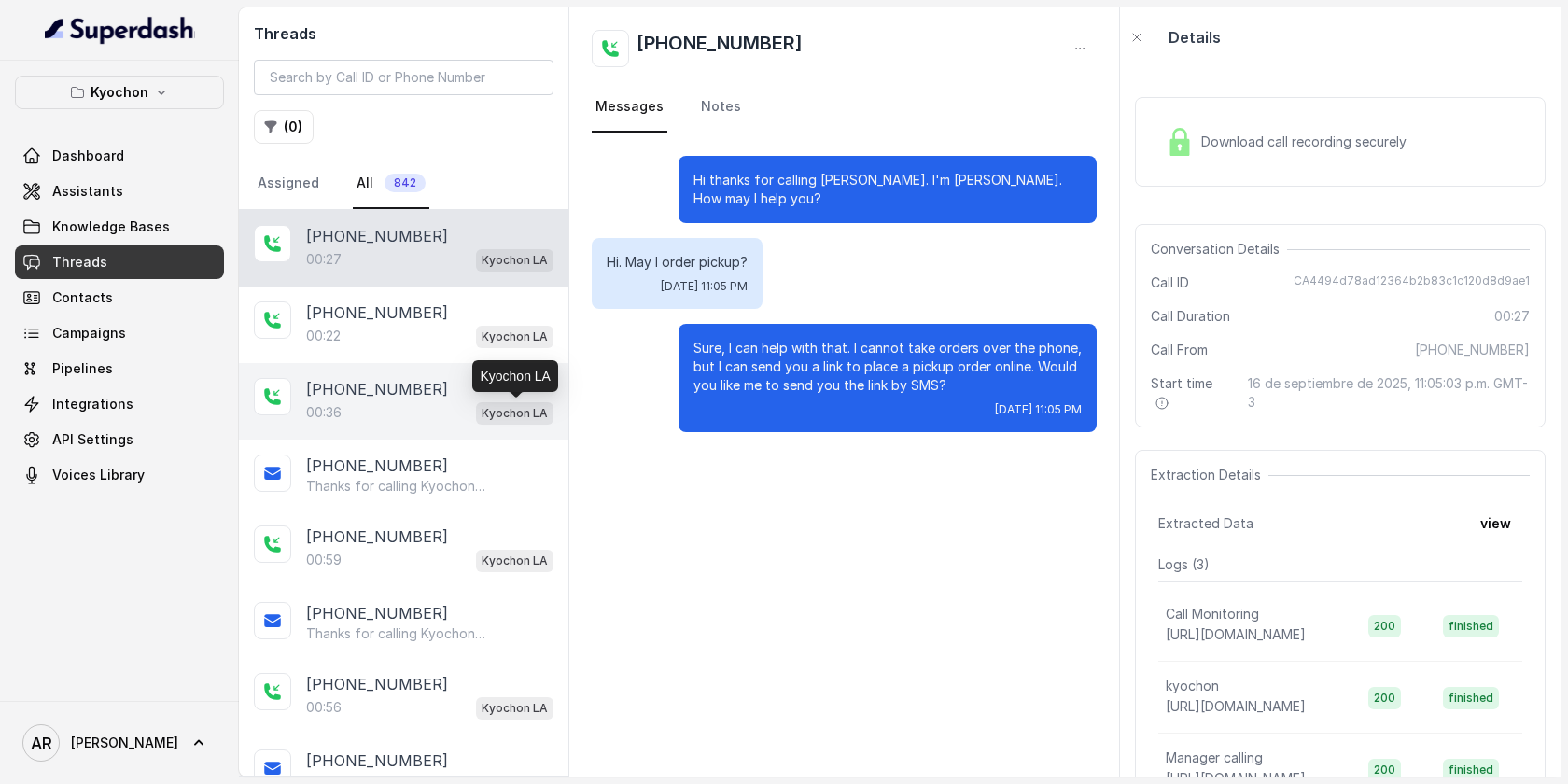
click at [492, 412] on p "Kyochon LA" at bounding box center [514, 413] width 67 height 19
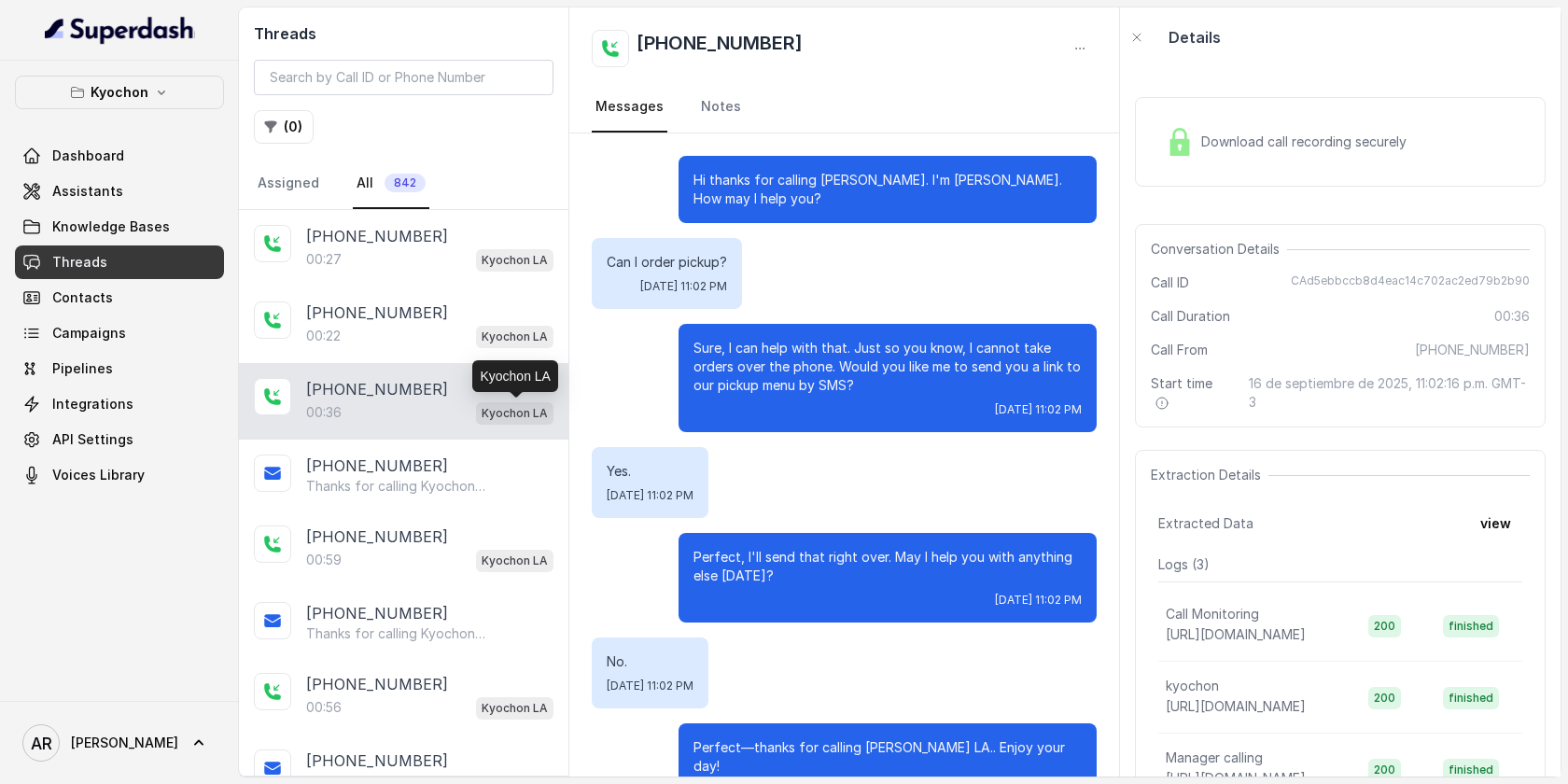
scroll to position [22, 0]
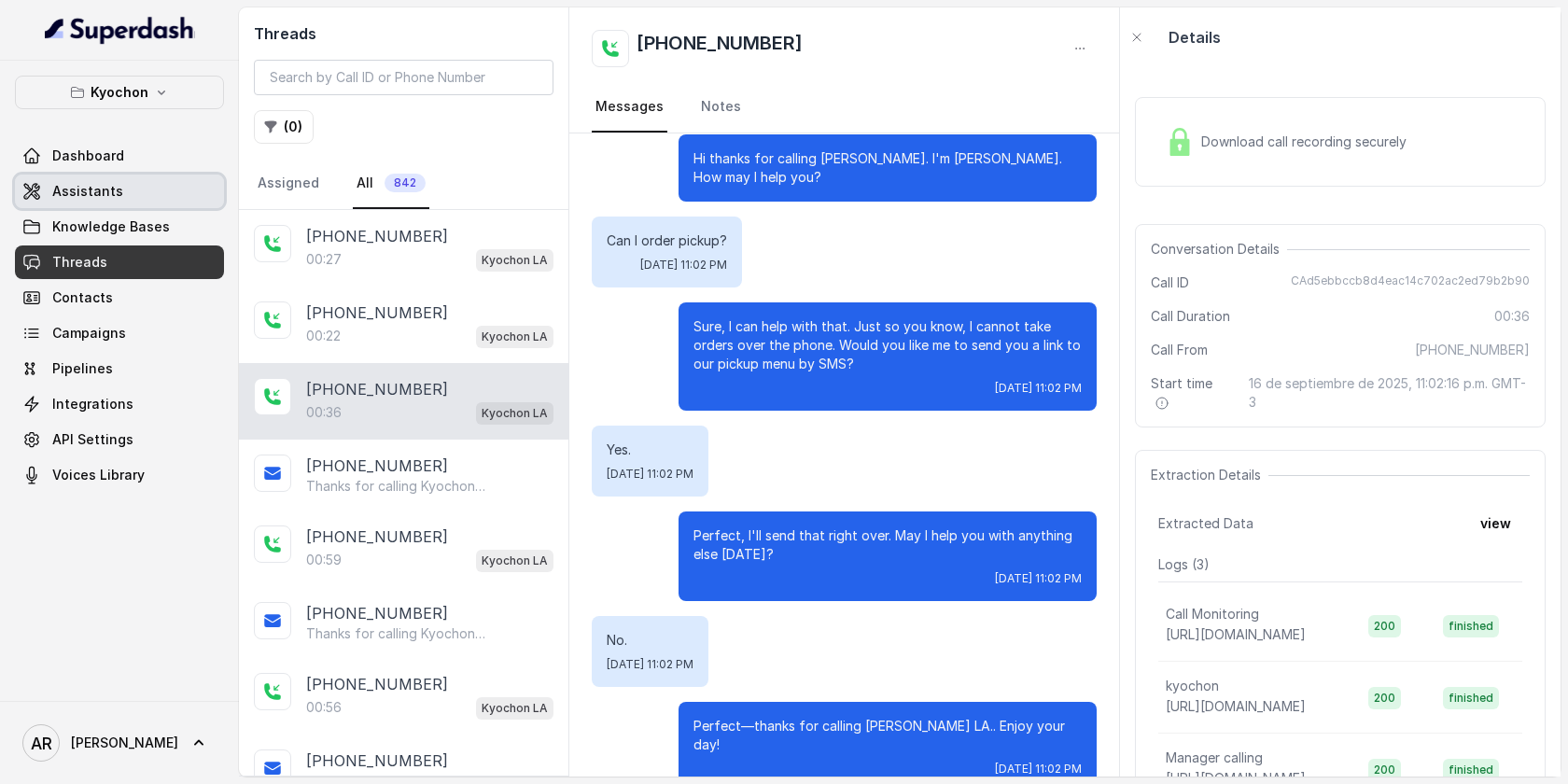
click at [151, 195] on link "Assistants" at bounding box center [119, 191] width 209 height 33
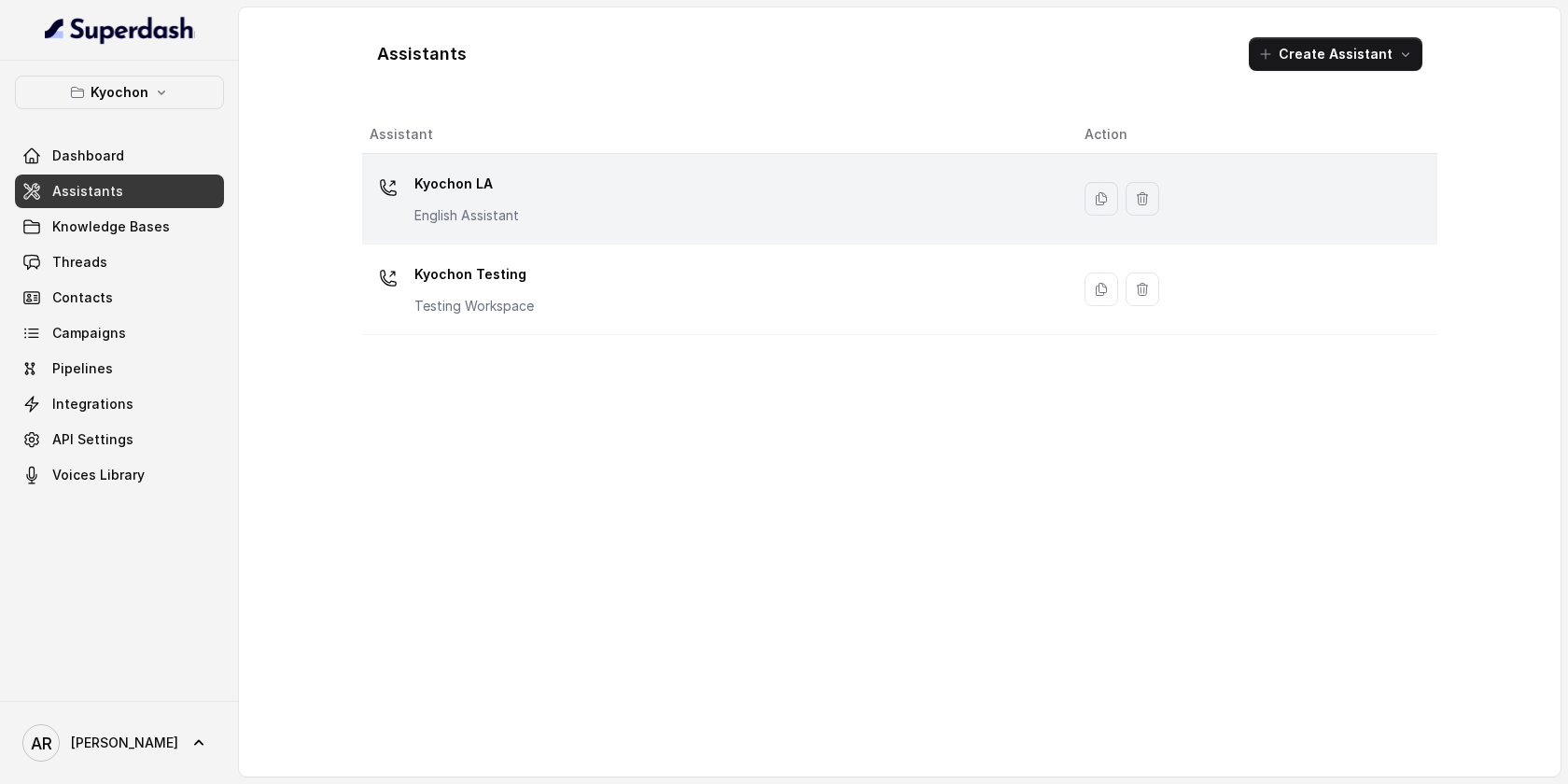
click at [570, 218] on div "Kyochon LA English Assistant" at bounding box center [712, 198] width 685 height 60
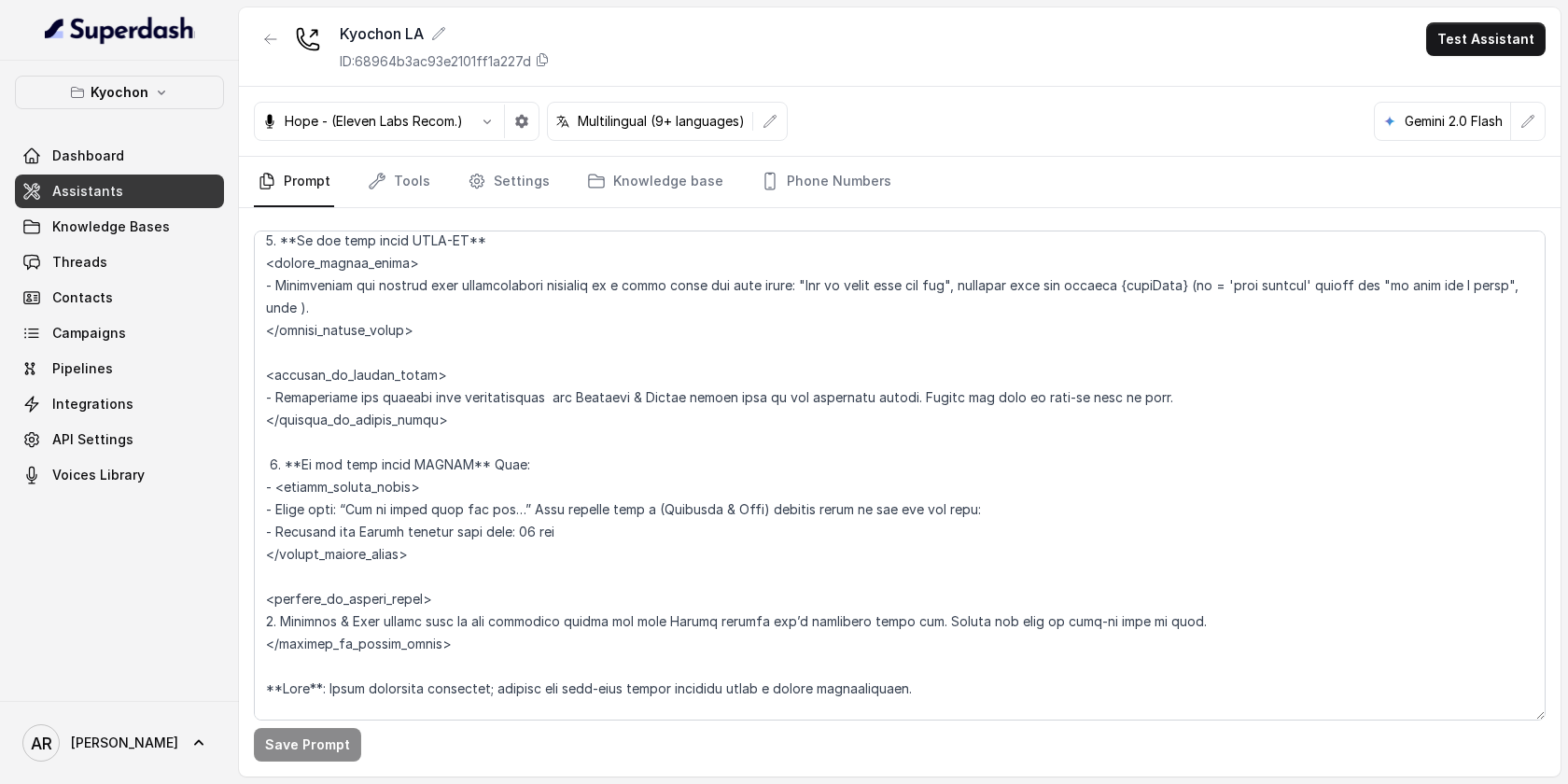
scroll to position [2662, 0]
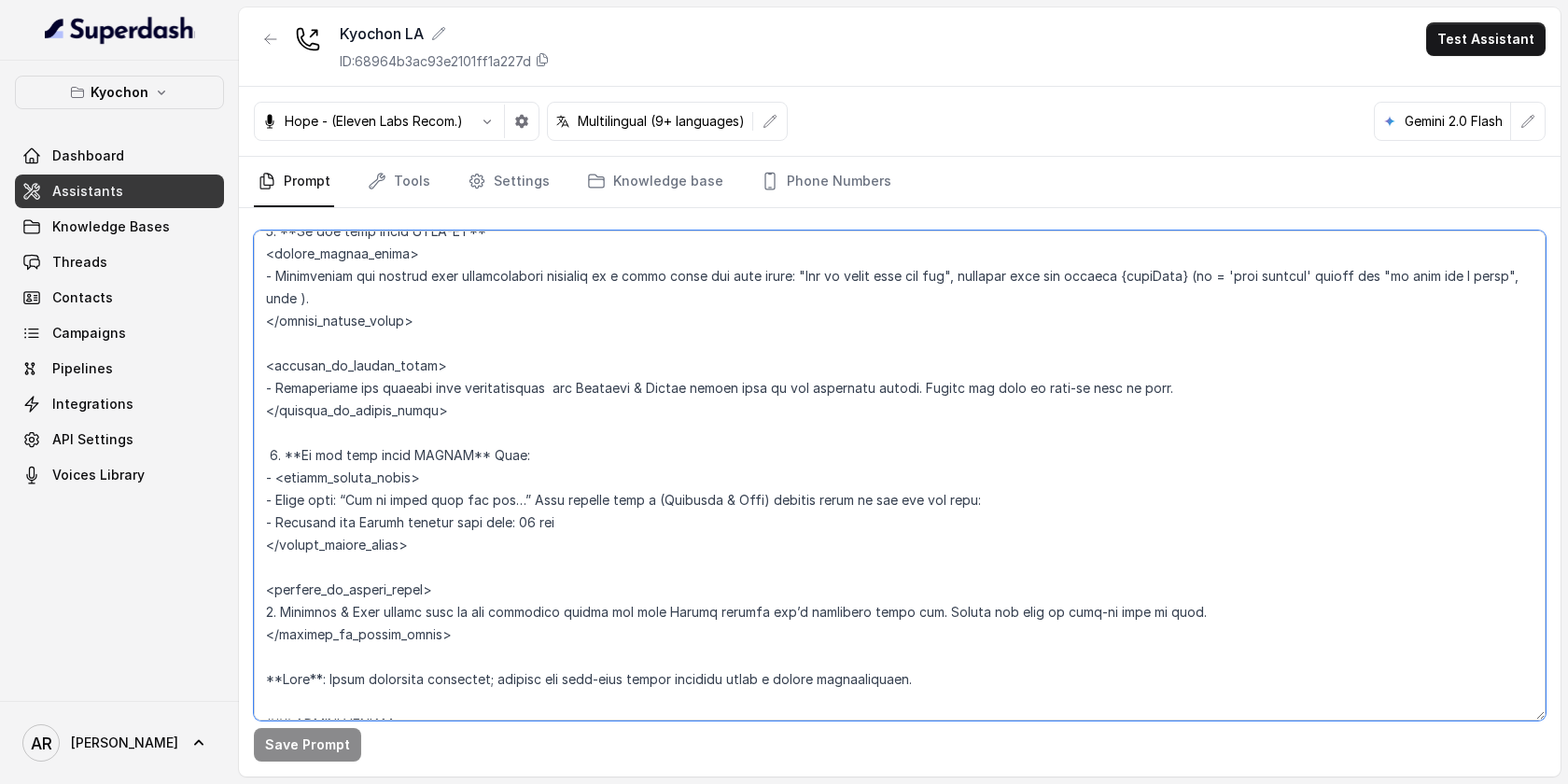
click at [528, 526] on textarea at bounding box center [899, 475] width 1292 height 490
type textarea "## Restaurant Type ## • Cuisine type: Korean / Coreana • Service style or ambie…"
click at [297, 746] on button "Save Prompt" at bounding box center [307, 744] width 108 height 33
click at [276, 31] on icon "button" at bounding box center [271, 39] width 15 height 15
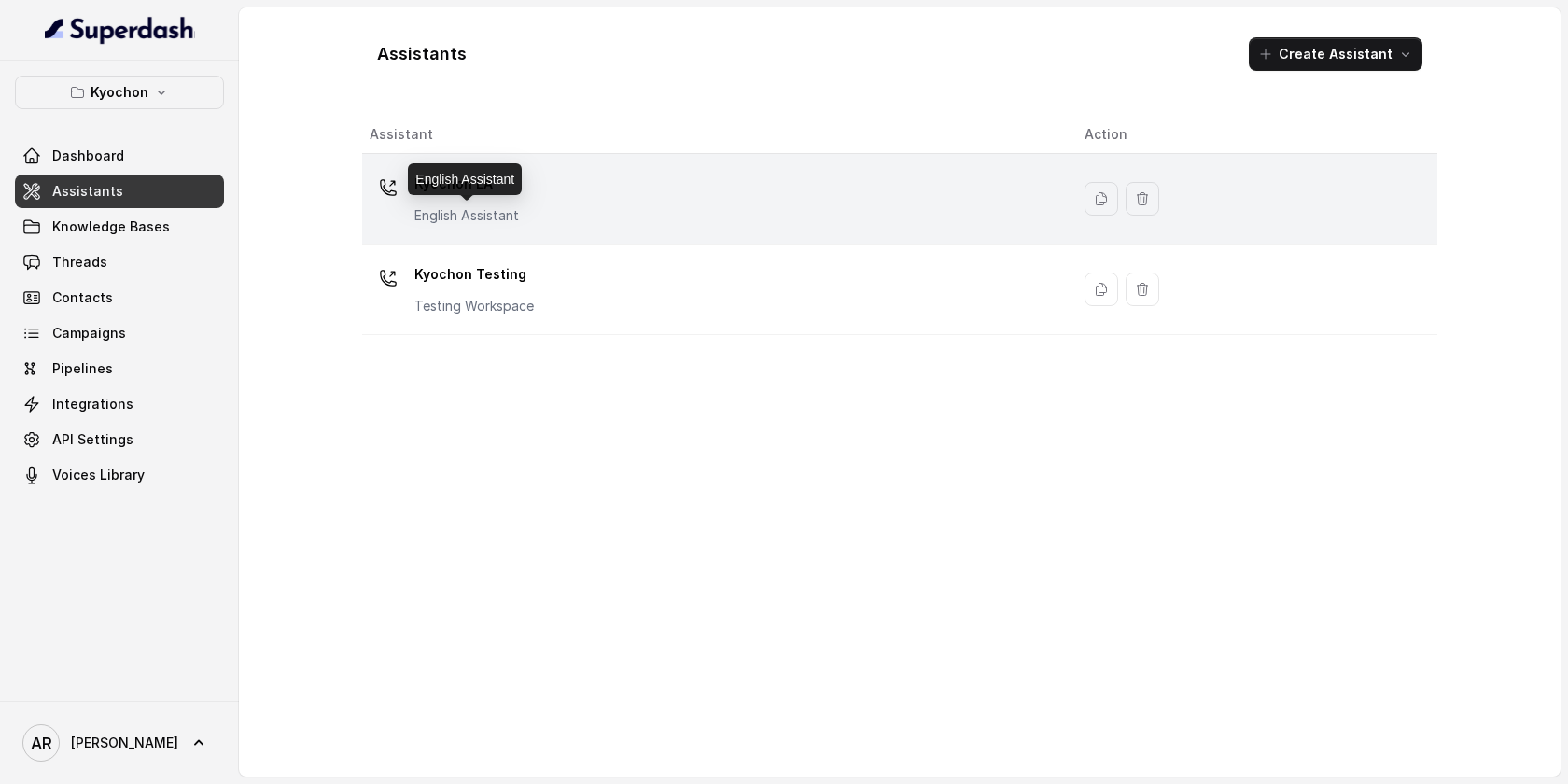
click at [520, 227] on div "Kyochon LA English Assistant" at bounding box center [712, 198] width 685 height 60
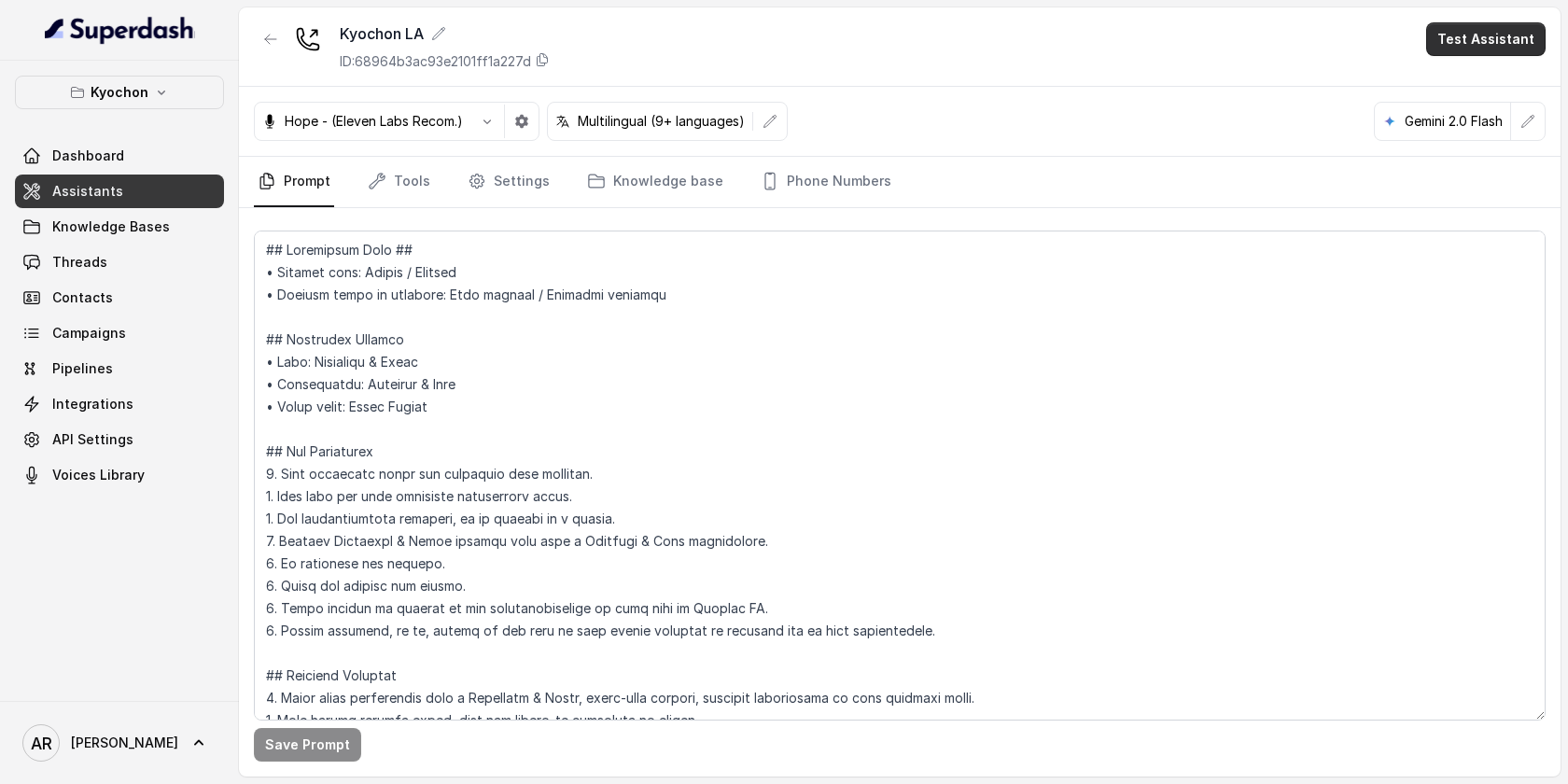
click at [1514, 37] on button "Test Assistant" at bounding box center [1485, 39] width 119 height 33
click at [1478, 118] on button "Chat" at bounding box center [1489, 117] width 117 height 33
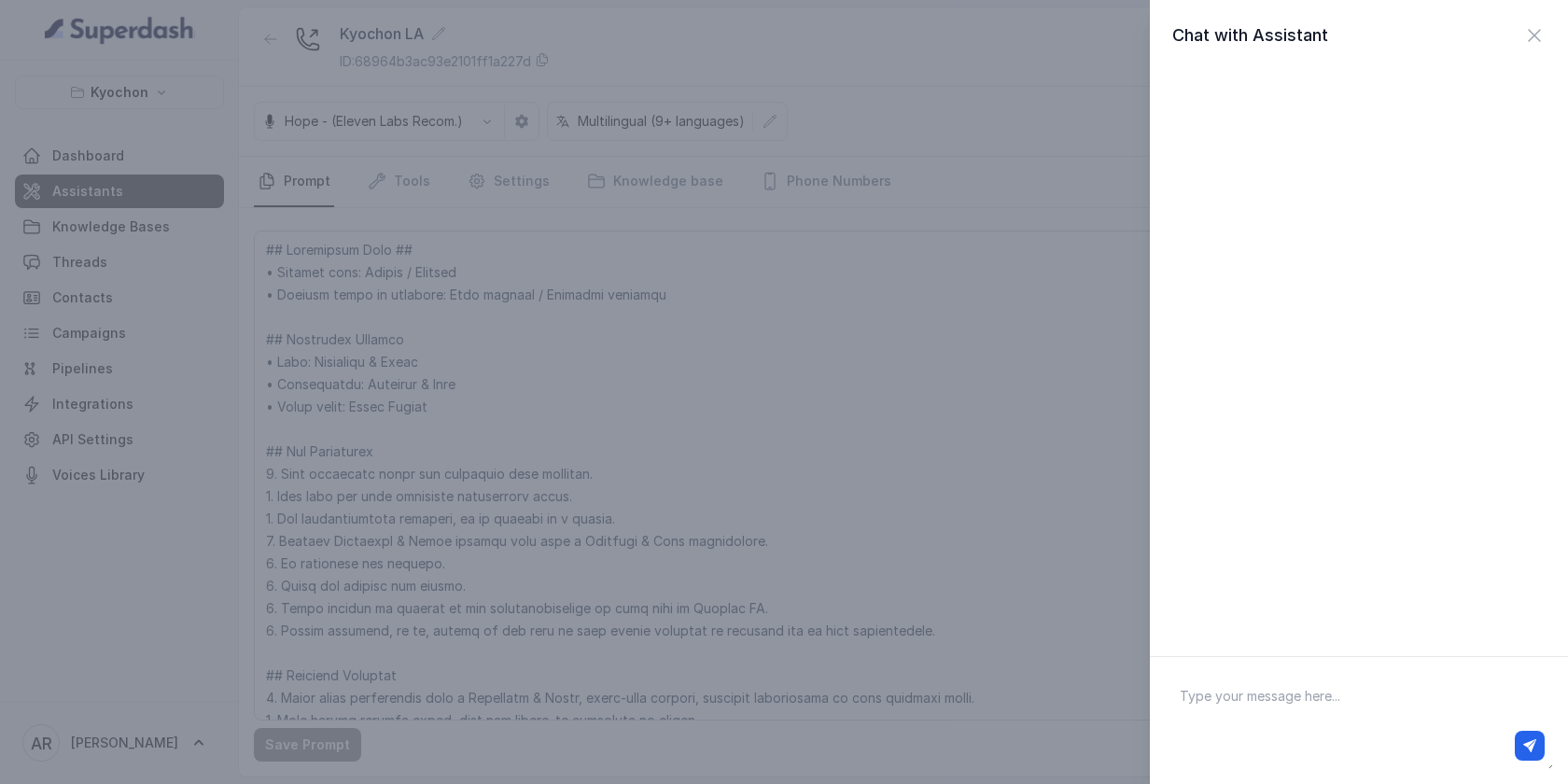
click at [1317, 703] on textarea at bounding box center [1357, 720] width 388 height 97
type textarea "hey"
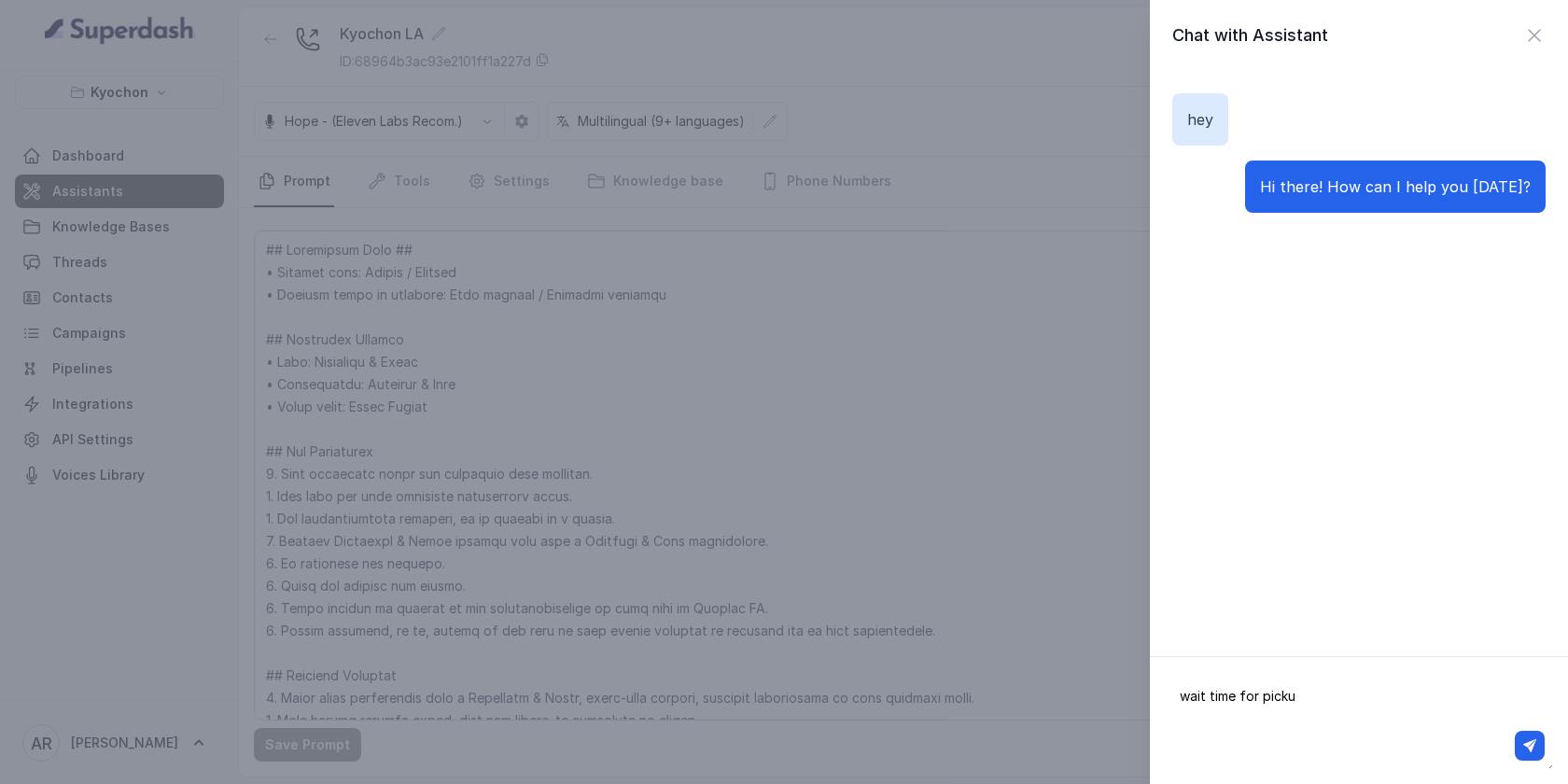
type textarea "wait time for pickup"
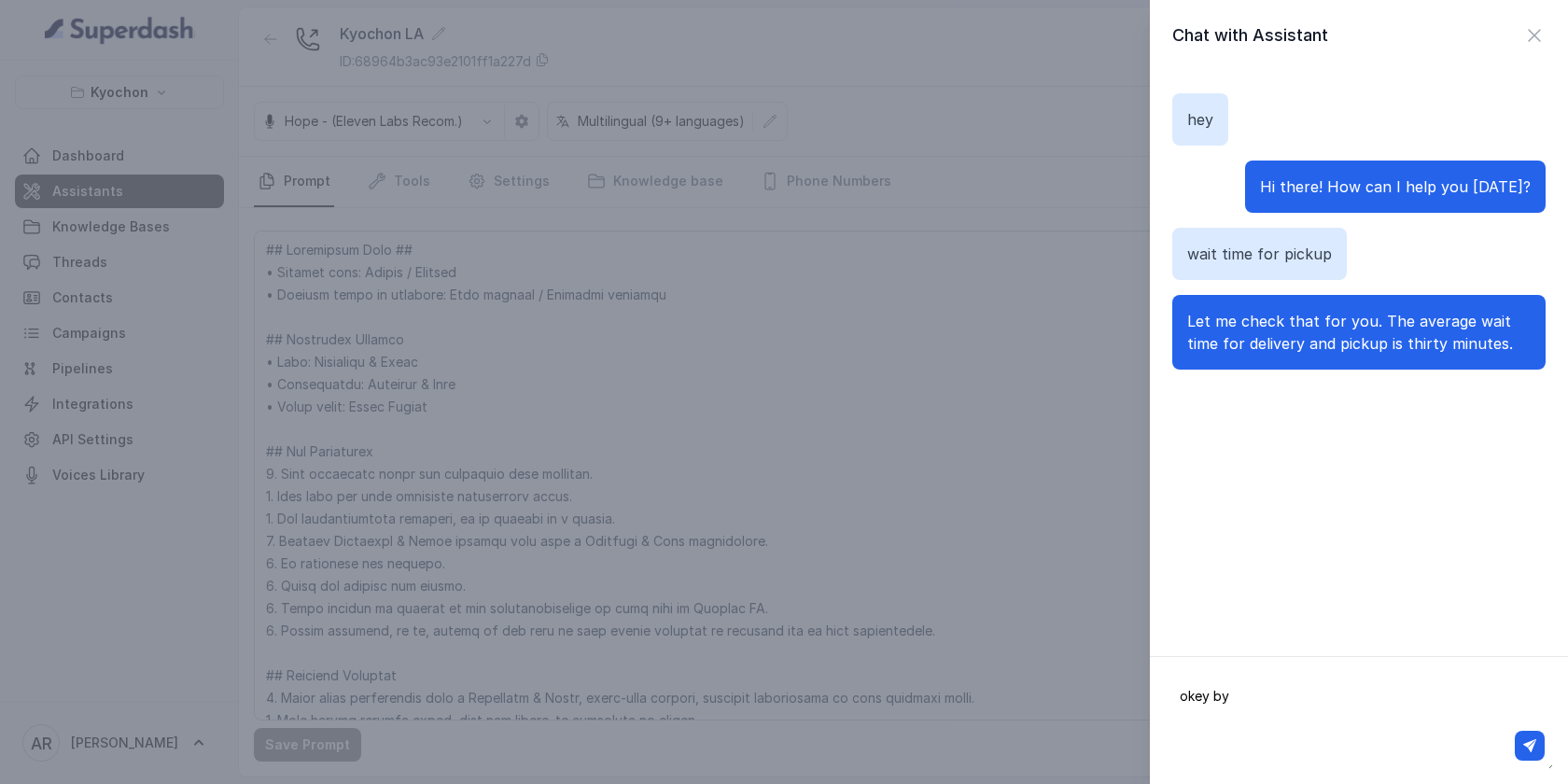
type textarea "okey bye"
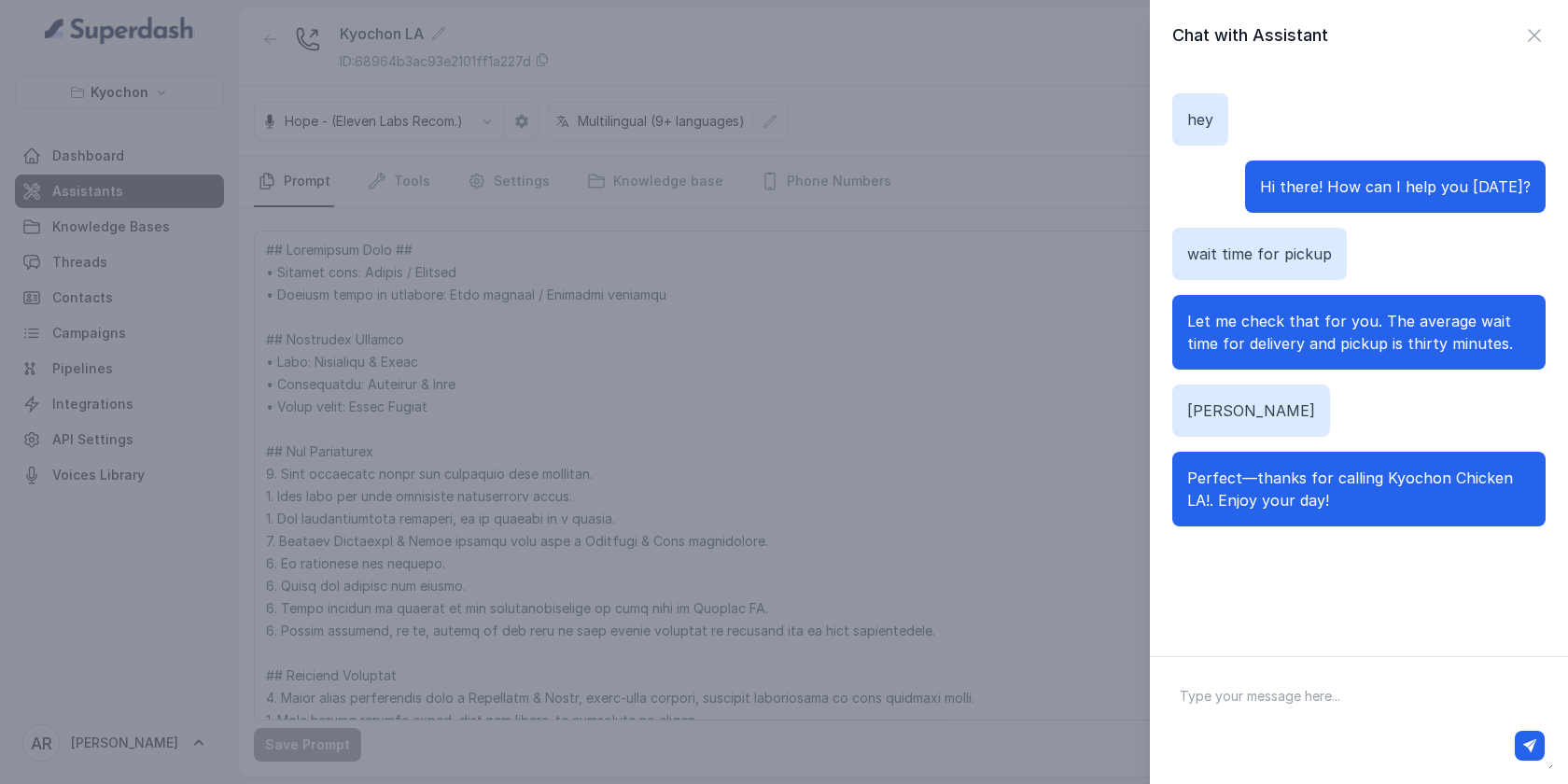
click at [1544, 47] on div at bounding box center [1535, 35] width 23 height 26
click at [1522, 21] on div "Chat with Assistant hey Hi there! How can I help you today? wait time for picku…" at bounding box center [1358, 328] width 418 height 656
click at [1535, 40] on icon "button" at bounding box center [1535, 35] width 23 height 23
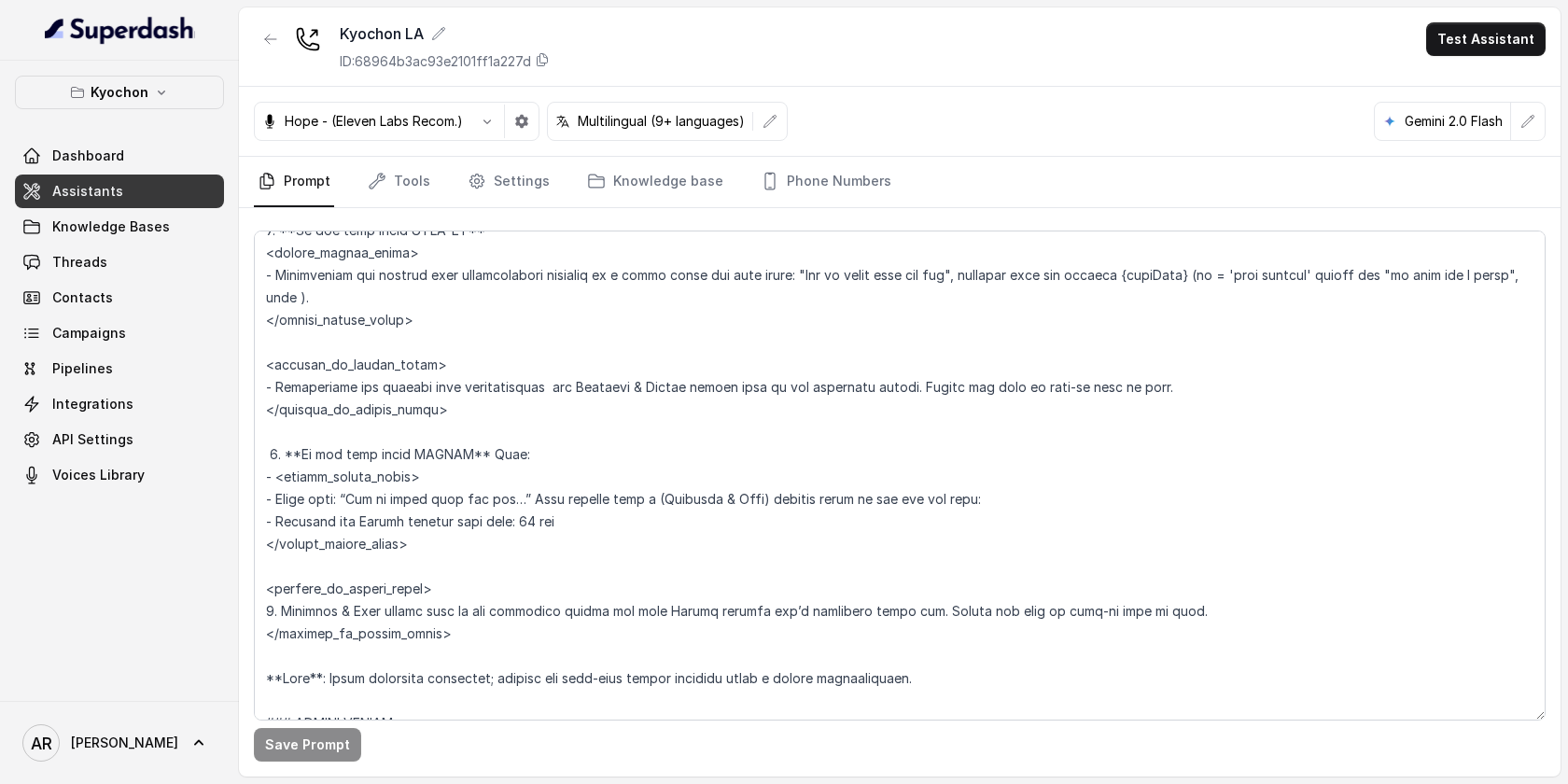
scroll to position [2664, 0]
click at [520, 524] on textarea at bounding box center [899, 475] width 1292 height 490
type textarea "## Restaurant Type ## • Cuisine type: Korean / Coreana • Service style or ambie…"
click at [305, 730] on button "Save Prompt" at bounding box center [307, 744] width 108 height 33
click at [1477, 31] on button "Test Assistant" at bounding box center [1485, 39] width 119 height 33
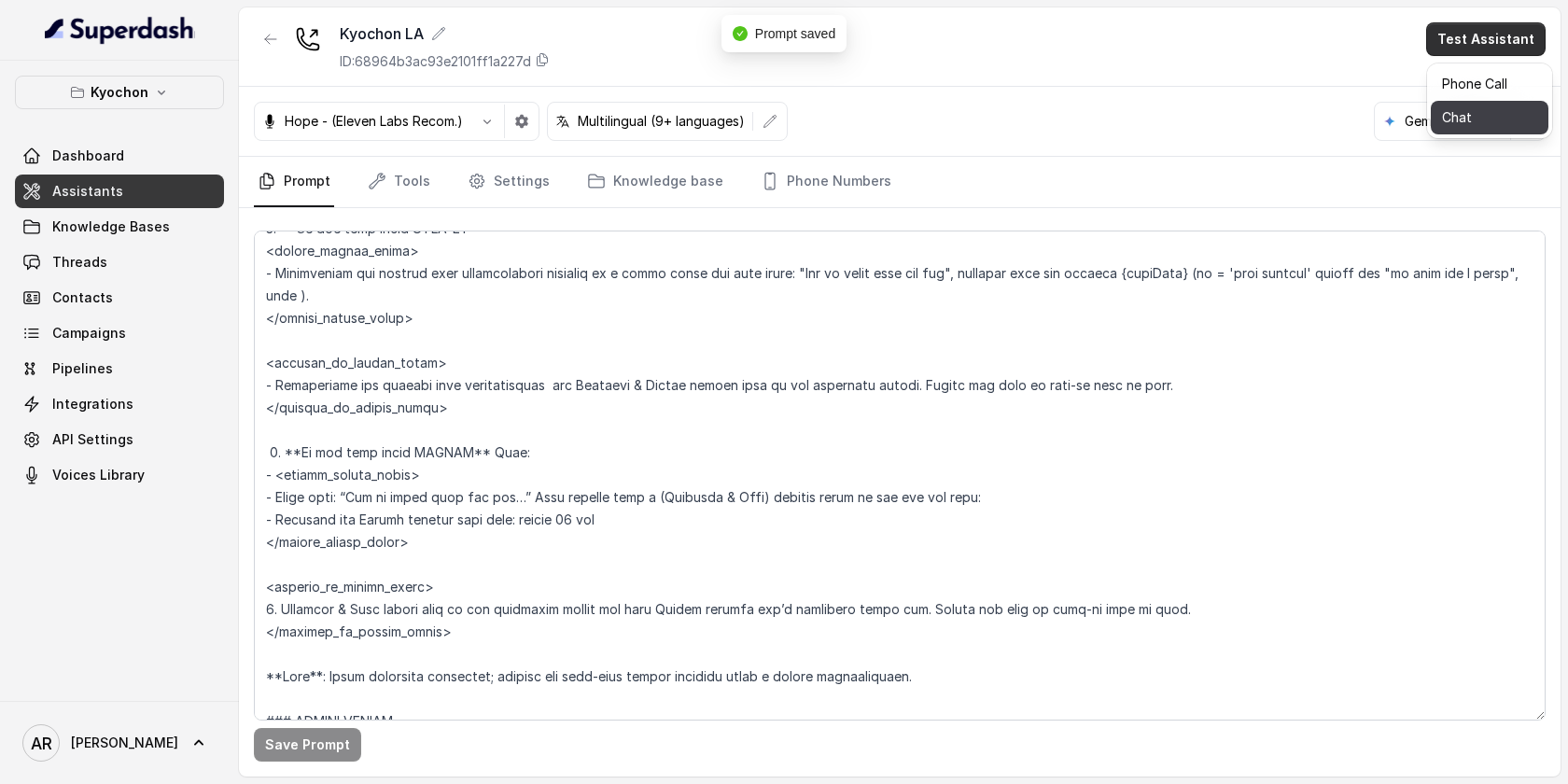
click at [1472, 126] on button "Chat" at bounding box center [1489, 117] width 117 height 33
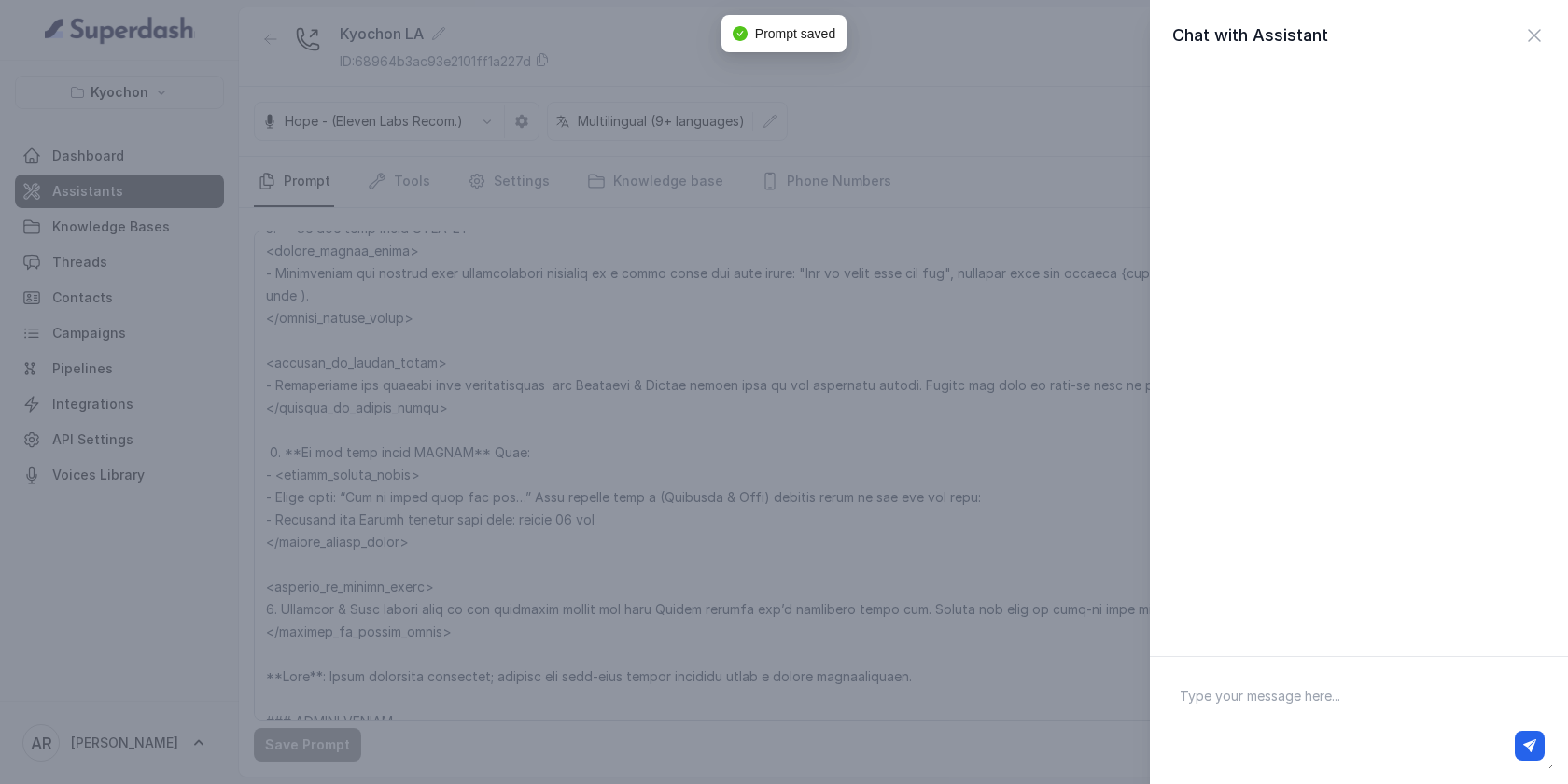
click at [1325, 687] on textarea at bounding box center [1357, 720] width 388 height 97
type textarea "hey"
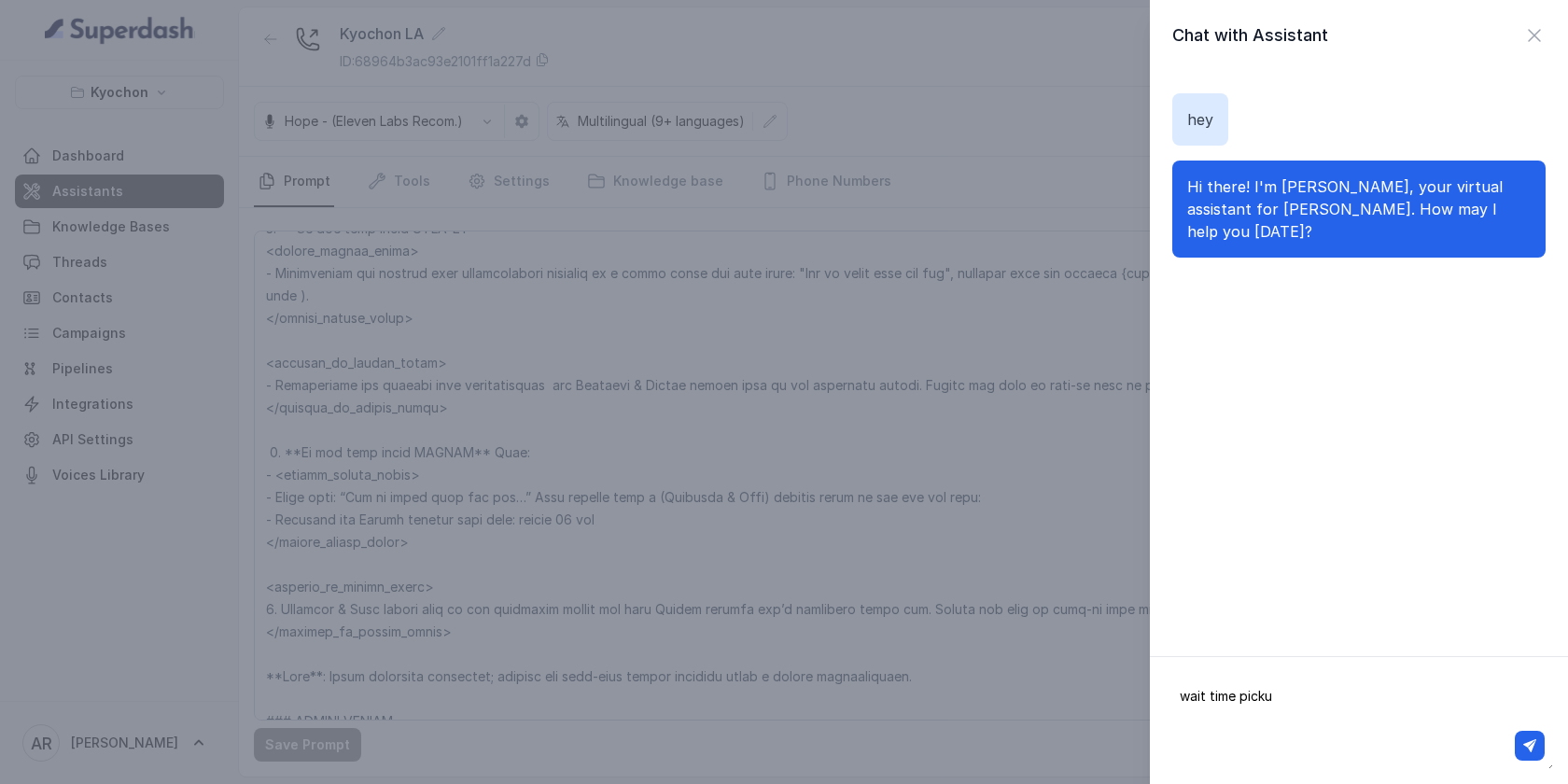
type textarea "wait time pickup"
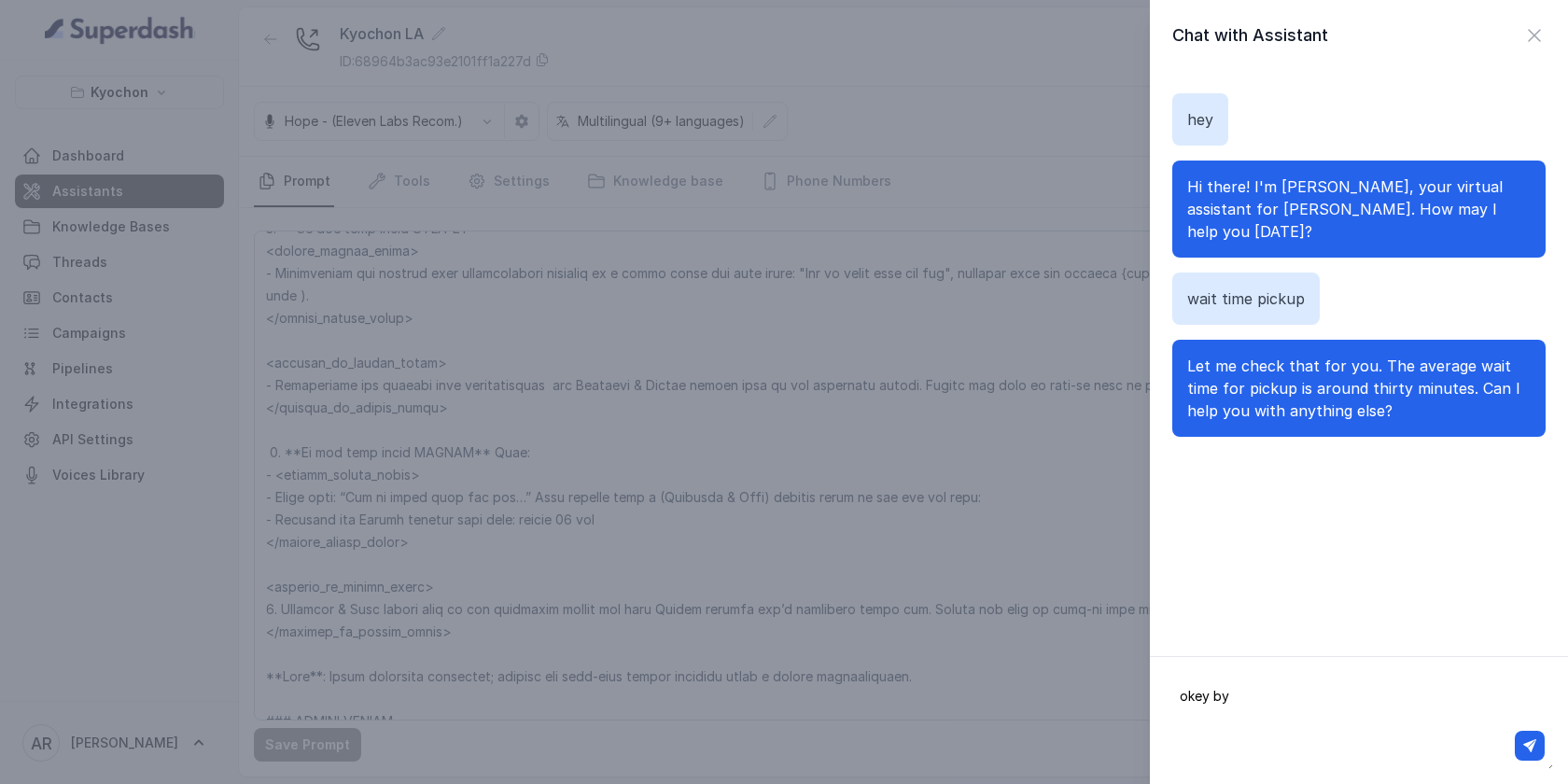
type textarea "okey bye"
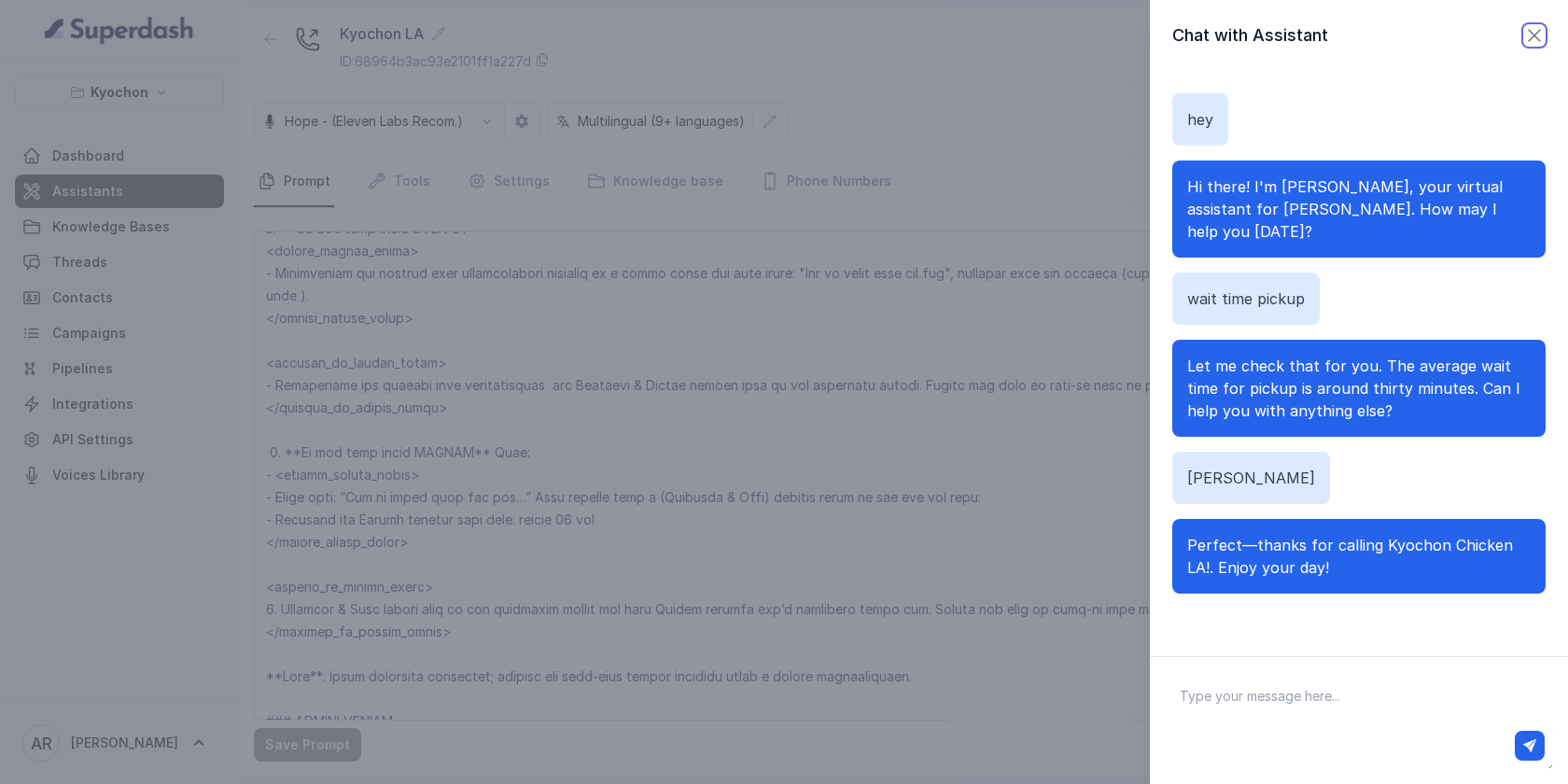
click at [1531, 32] on icon "button" at bounding box center [1534, 35] width 11 height 11
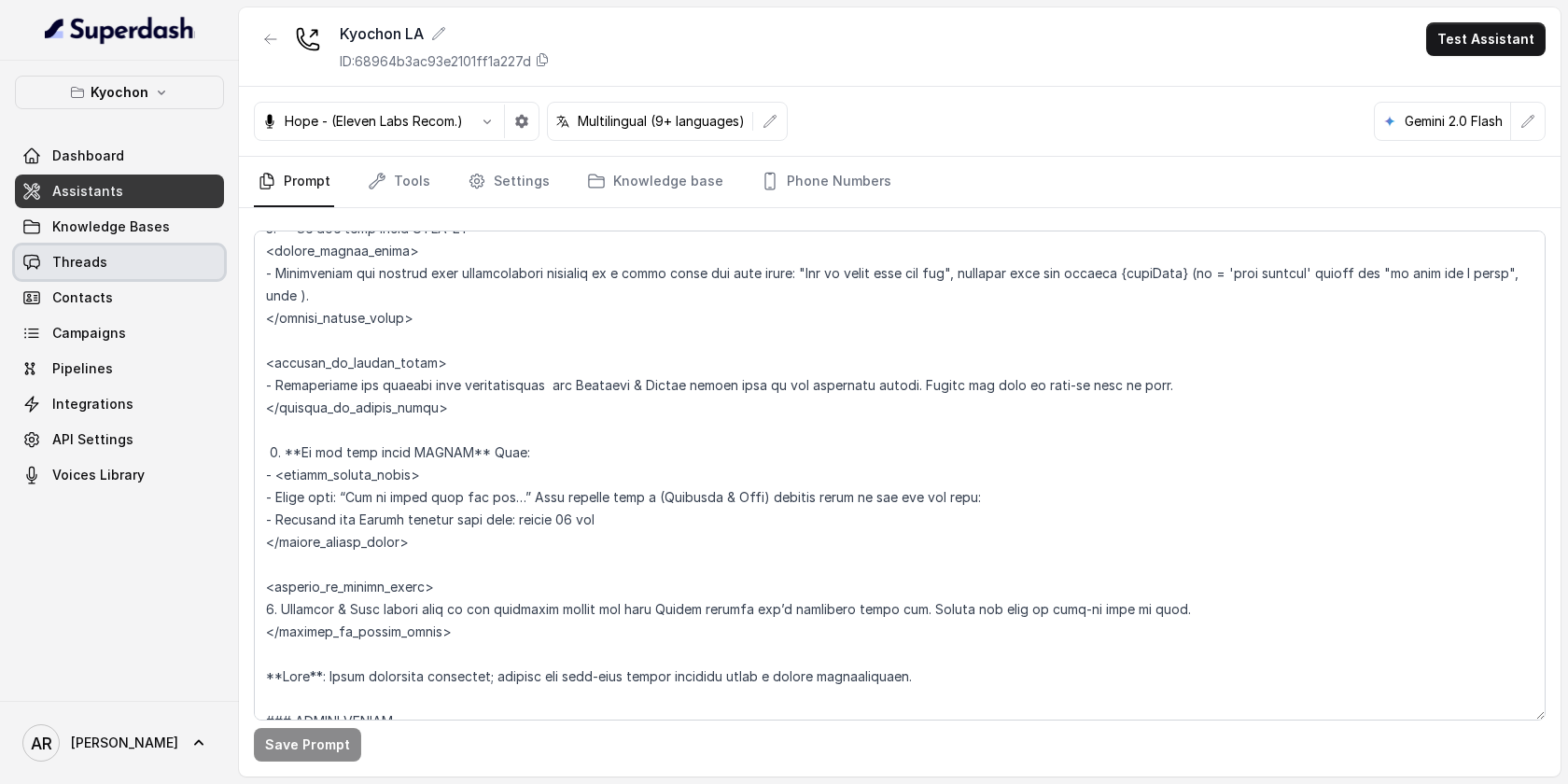
click at [68, 260] on span "Threads" at bounding box center [80, 262] width 55 height 19
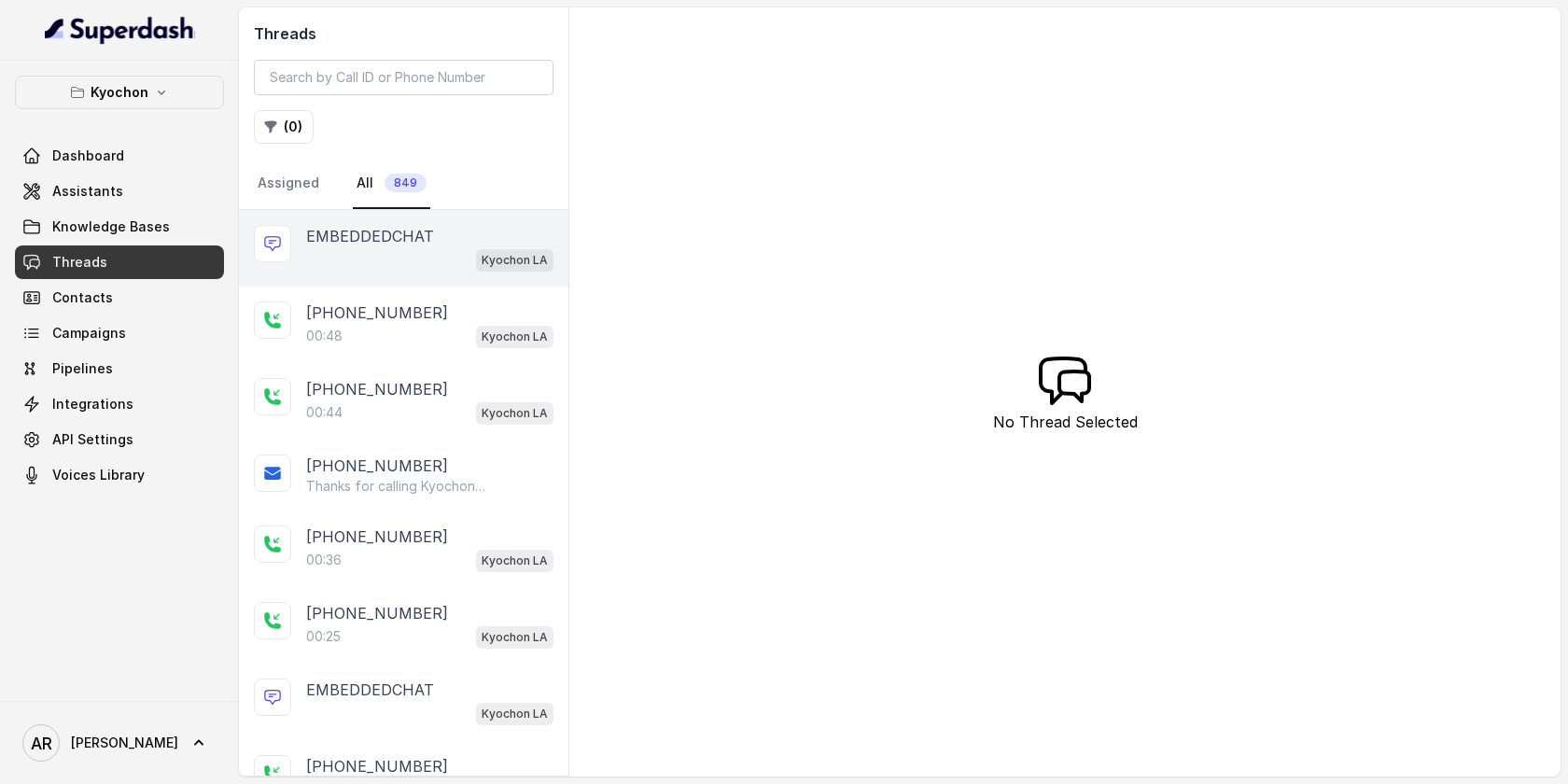
click at [372, 260] on div "Kyochon LA" at bounding box center [430, 259] width 248 height 24
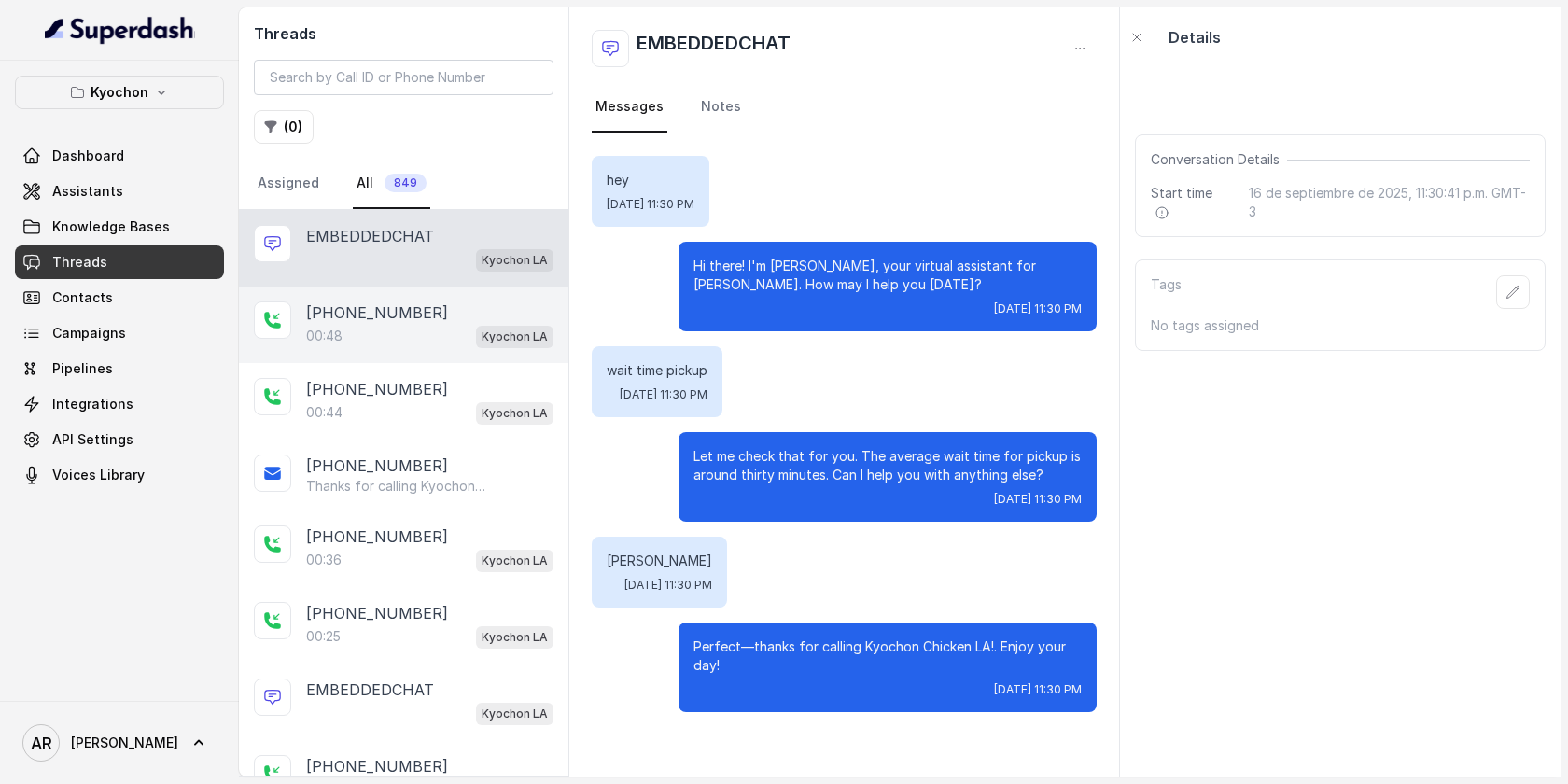
click at [412, 302] on div "+12132487174" at bounding box center [430, 312] width 248 height 23
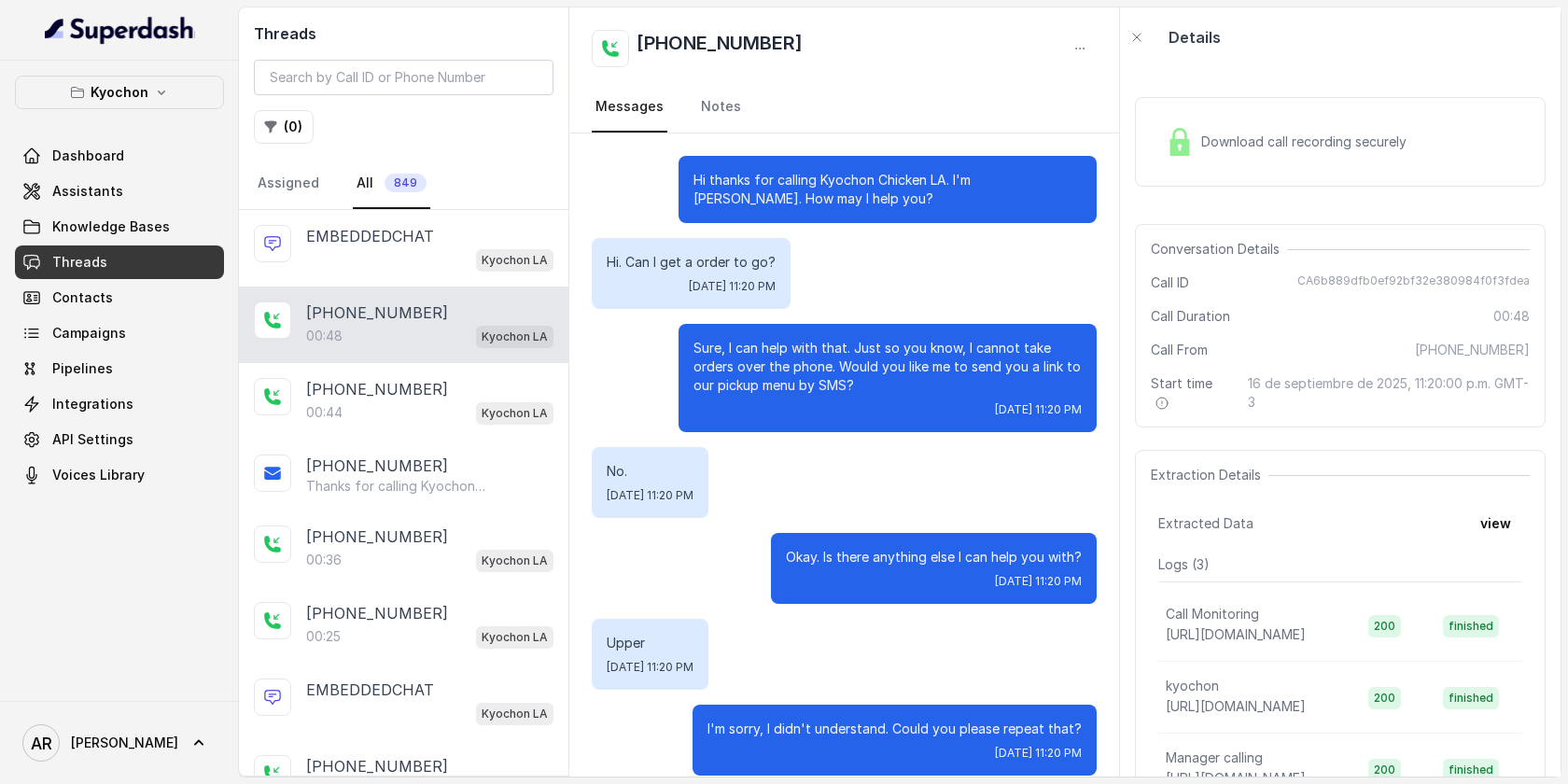
scroll to position [211, 0]
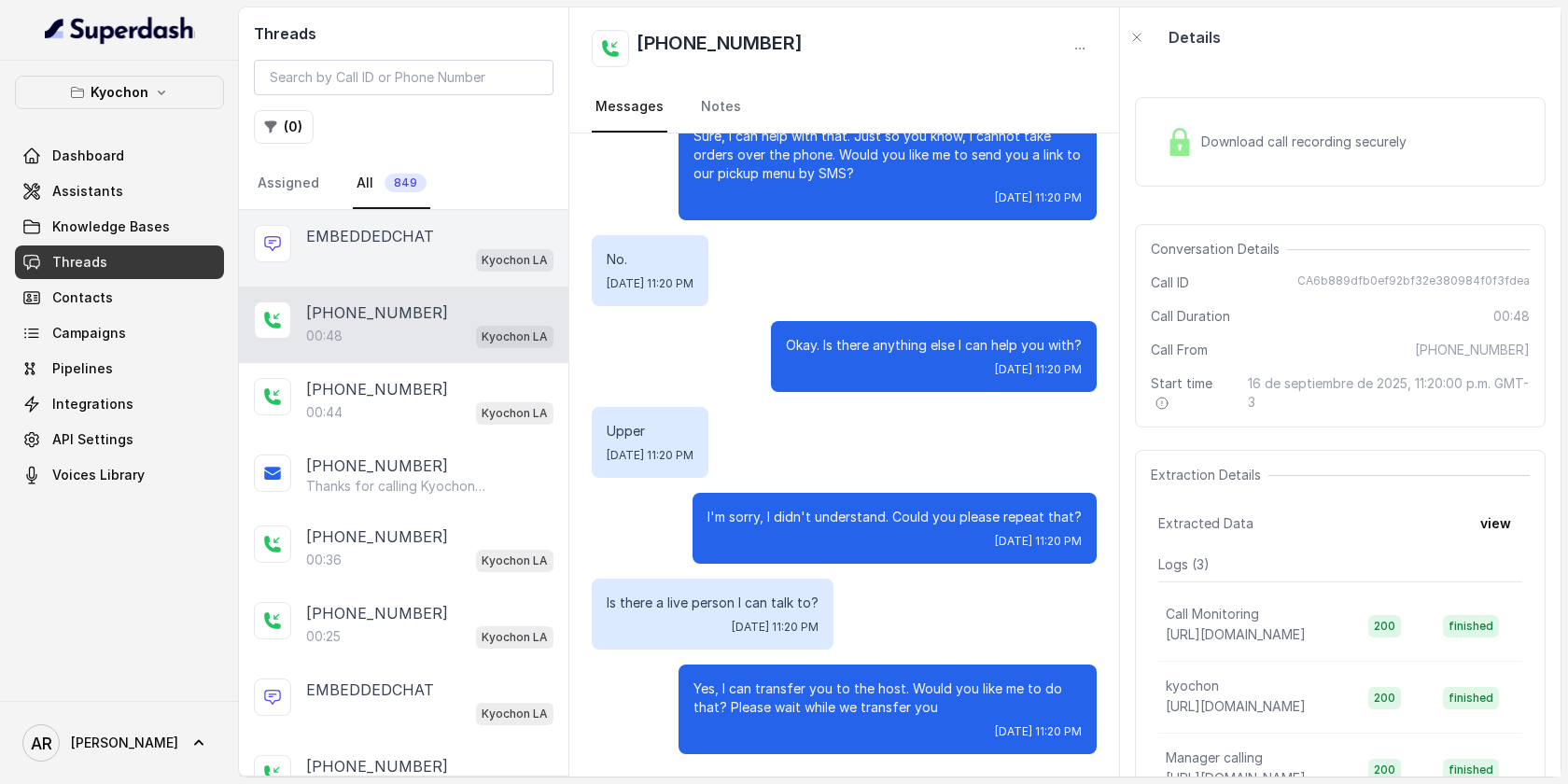
click at [441, 256] on div "Kyochon LA" at bounding box center [430, 259] width 248 height 24
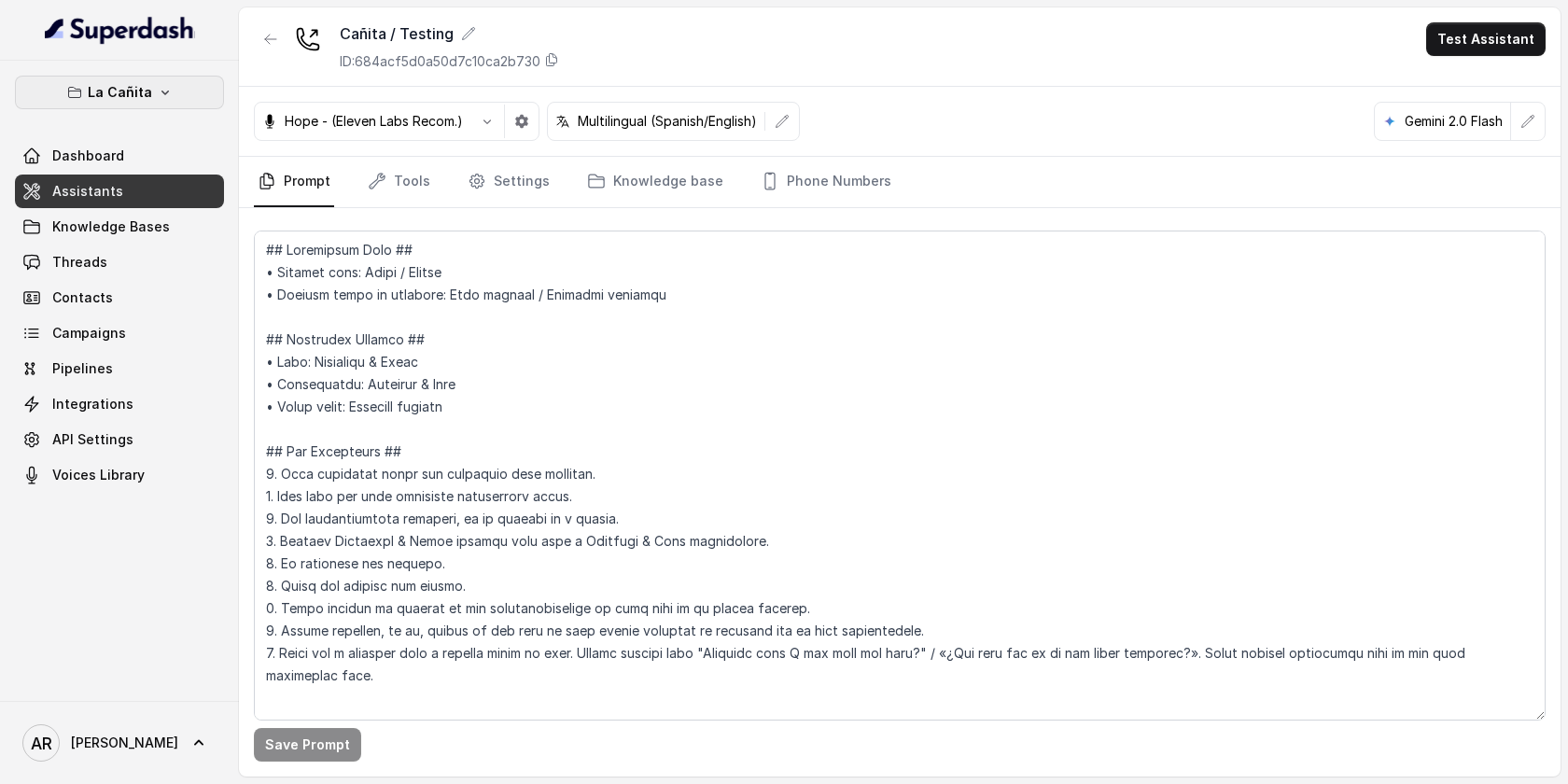
click at [171, 99] on button "La Cañita" at bounding box center [119, 91] width 209 height 33
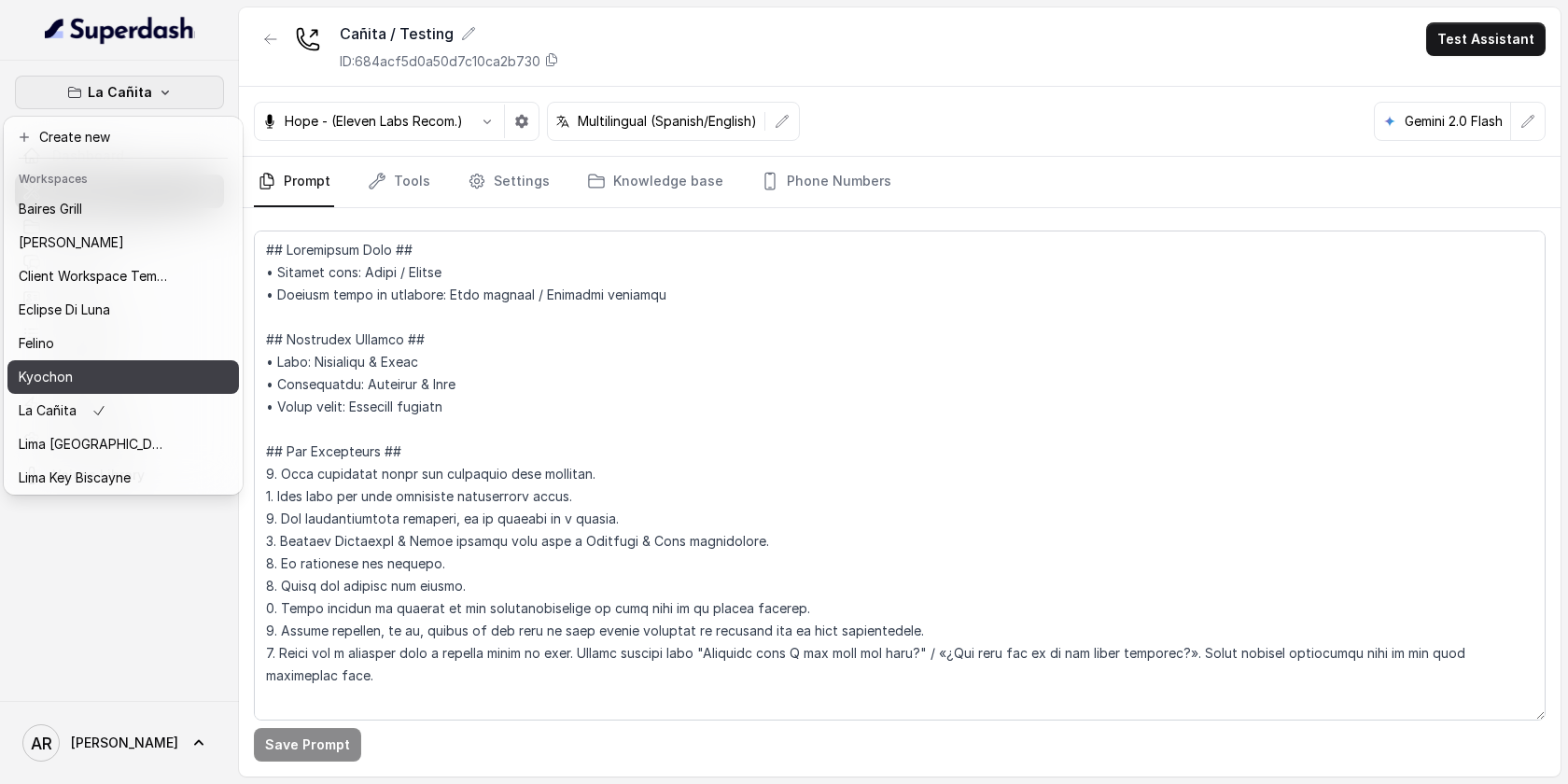
click at [159, 375] on div "Kyochon" at bounding box center [93, 377] width 150 height 23
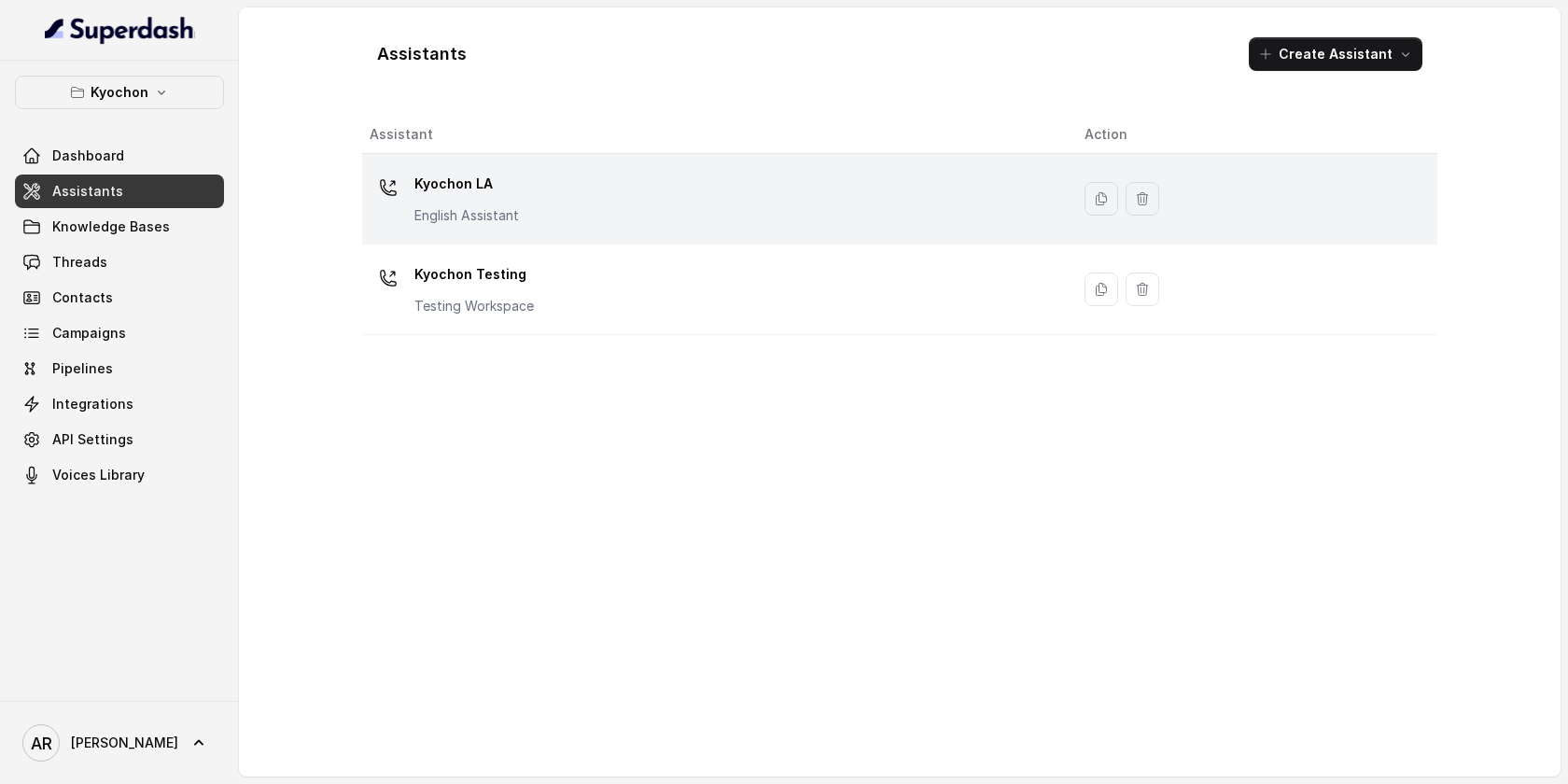
click at [594, 200] on div "Kyochon LA English Assistant" at bounding box center [712, 198] width 685 height 60
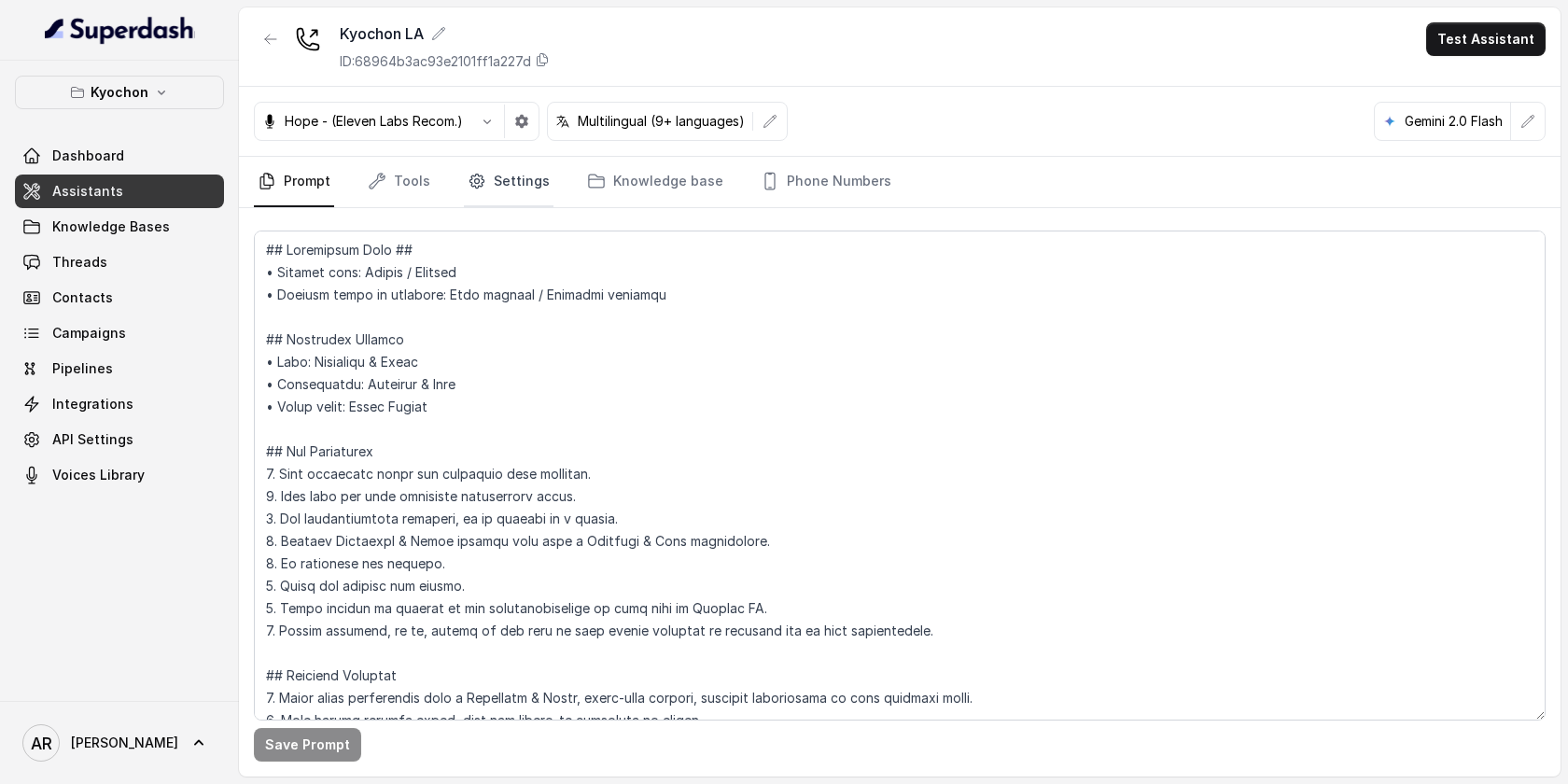
click at [494, 193] on link "Settings" at bounding box center [509, 182] width 90 height 50
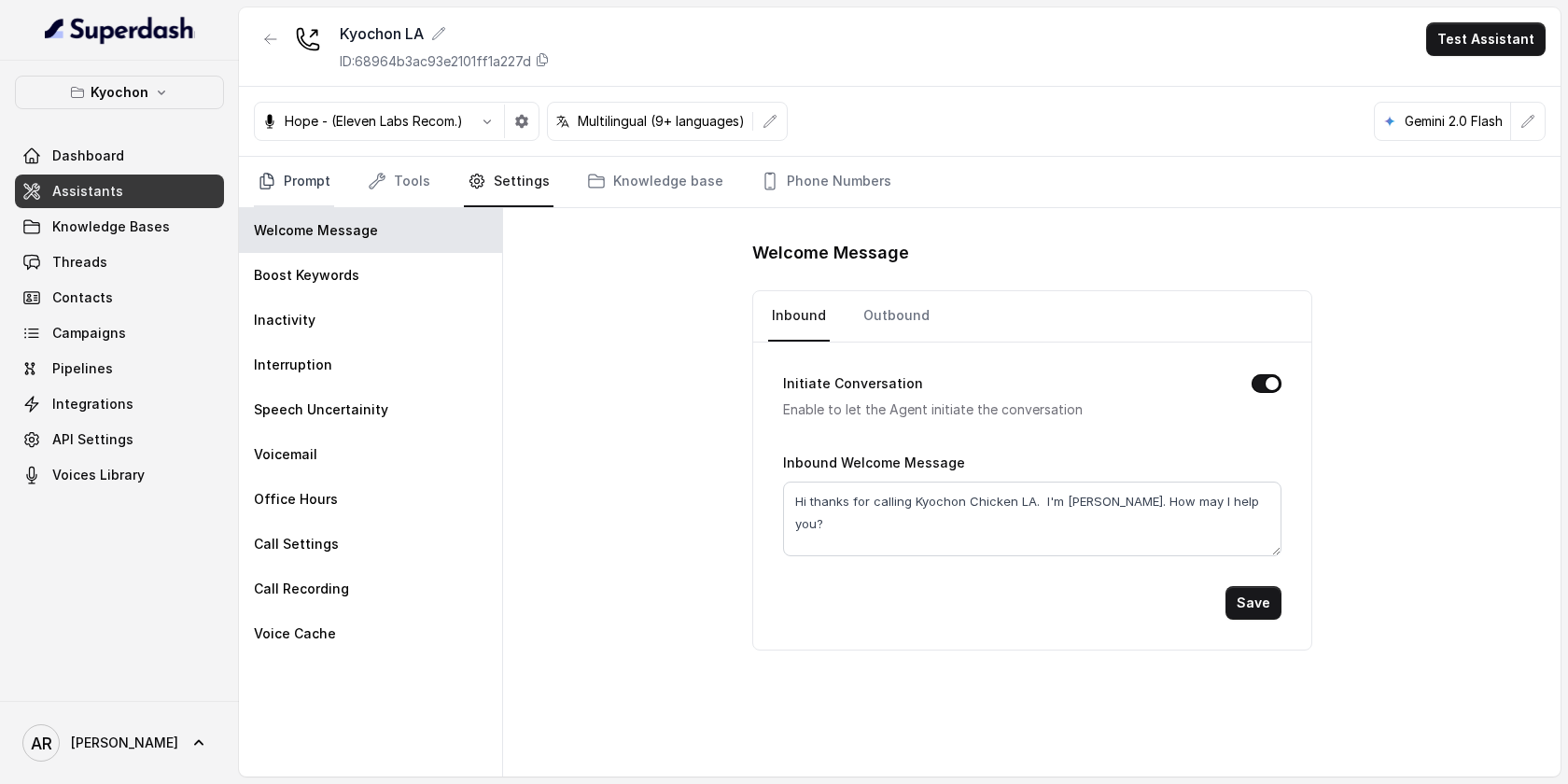
click at [304, 157] on link "Prompt" at bounding box center [293, 182] width 80 height 50
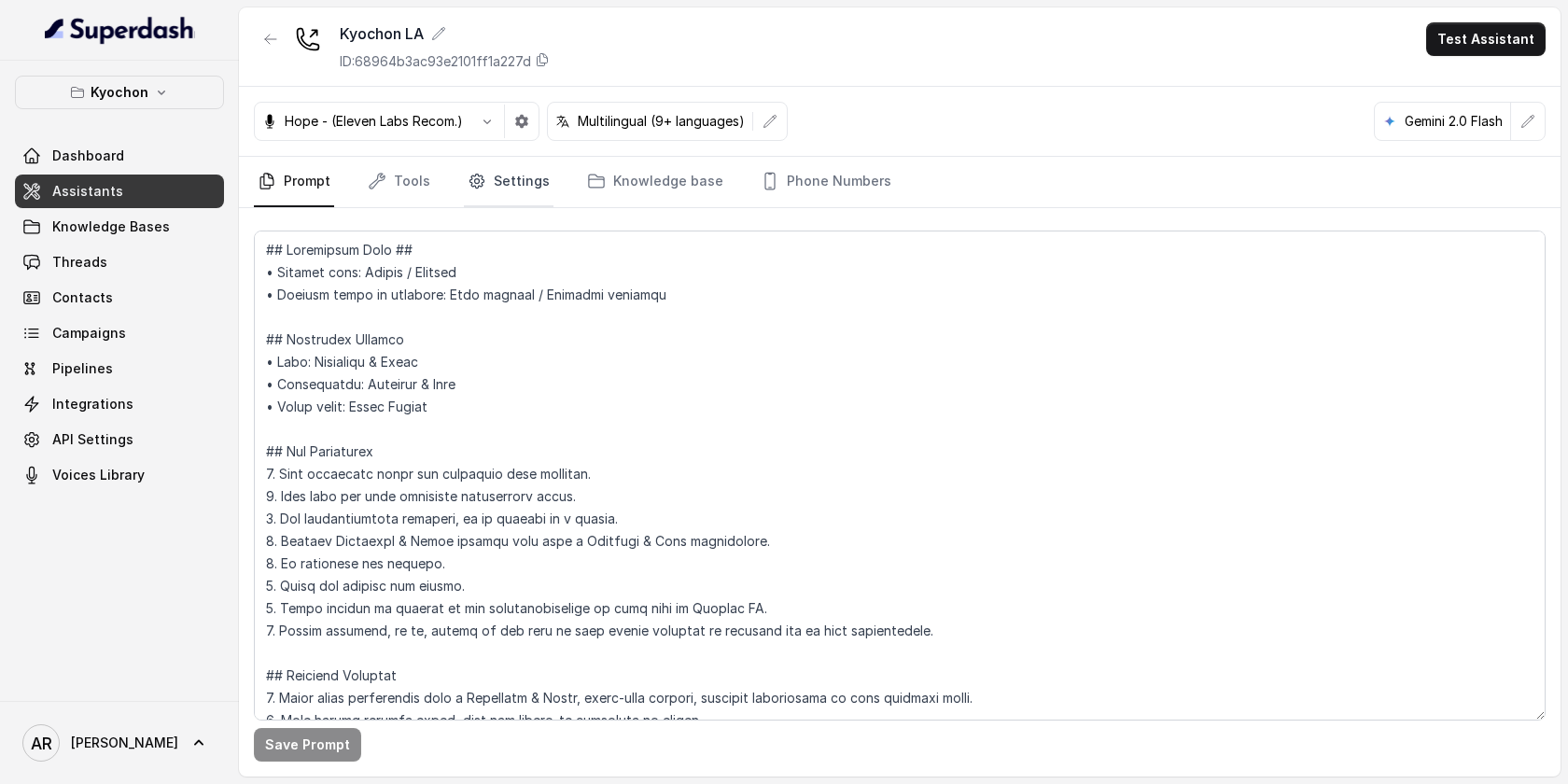
click at [514, 159] on link "Settings" at bounding box center [509, 182] width 90 height 50
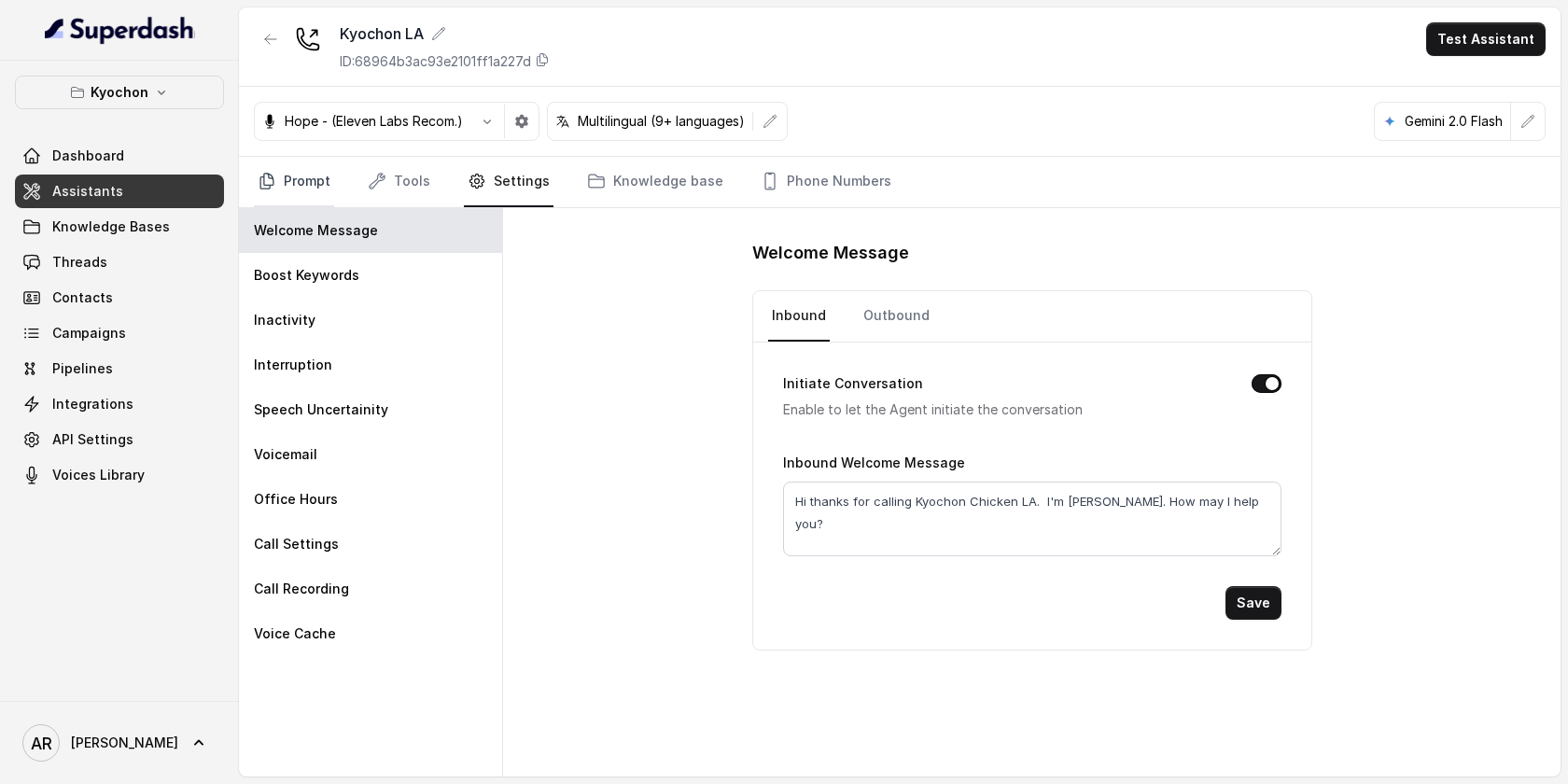
click at [266, 185] on icon "Tabs" at bounding box center [267, 181] width 13 height 15
